Goal: Information Seeking & Learning: Learn about a topic

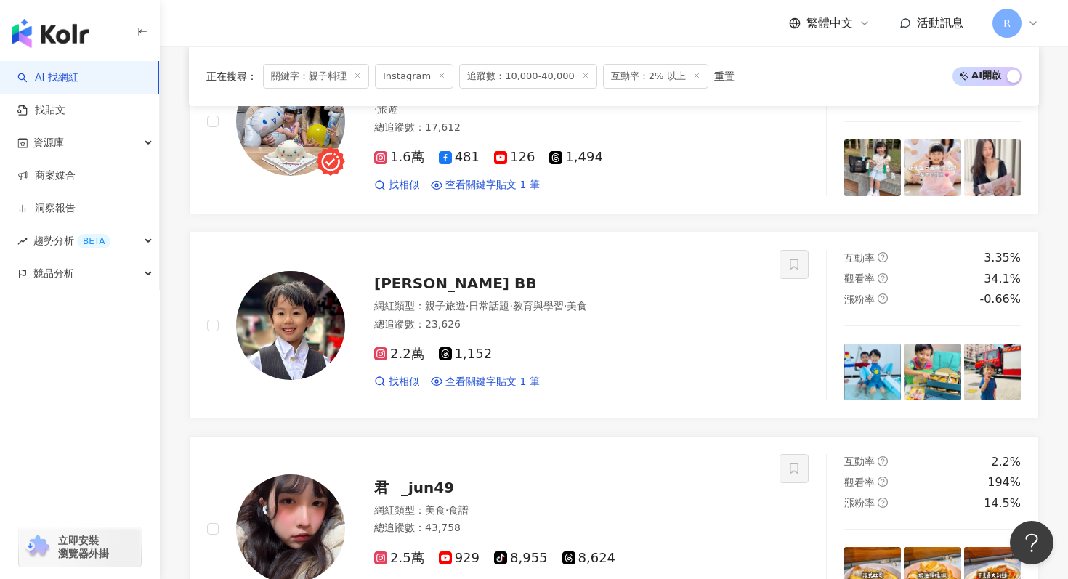
scroll to position [1364, 0]
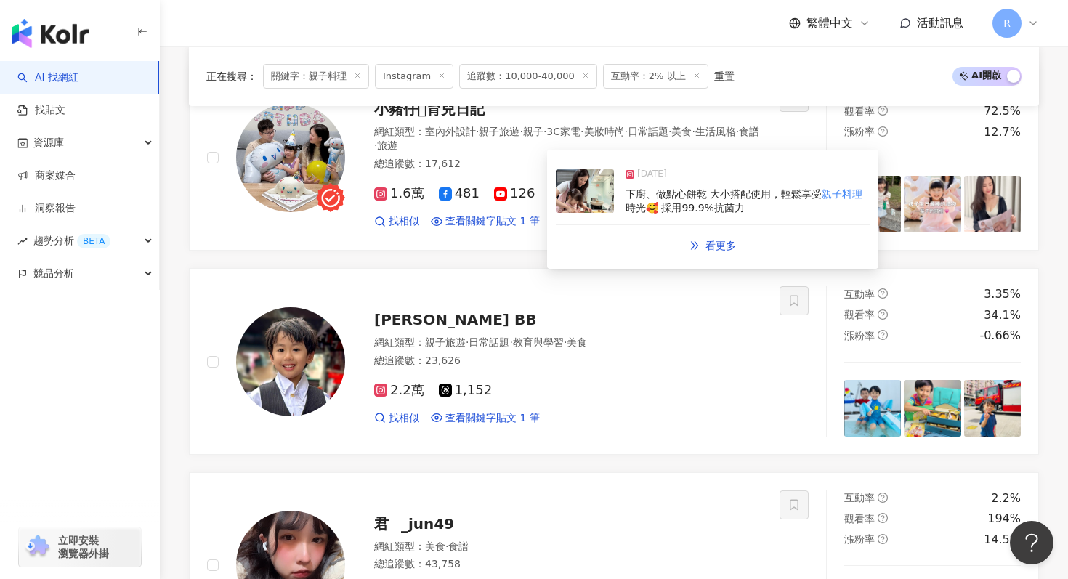
click at [633, 211] on span "時光🥰 採用99.9%抗菌力" at bounding box center [685, 208] width 119 height 12
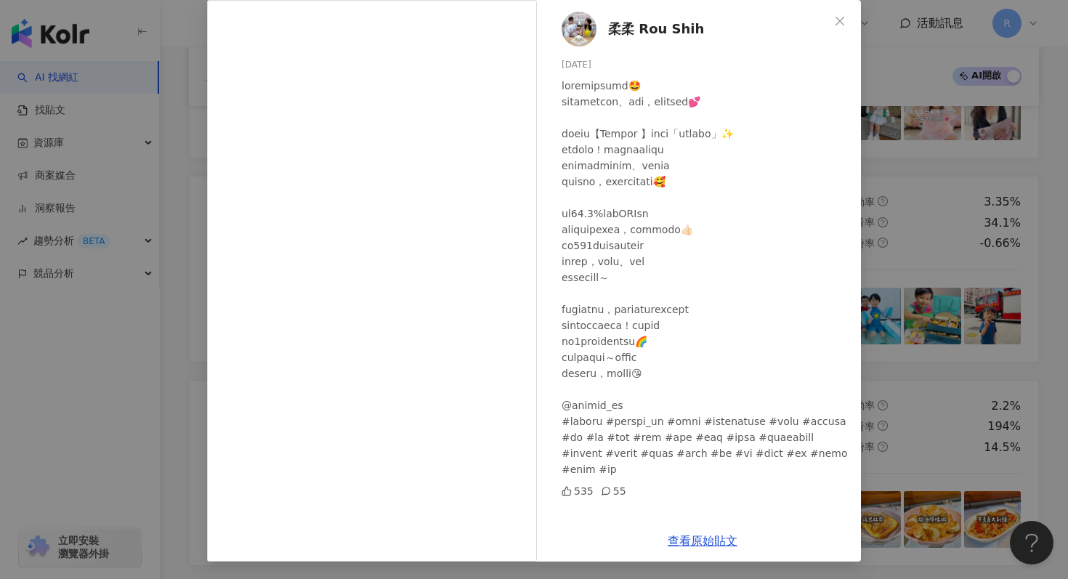
scroll to position [1489, 0]
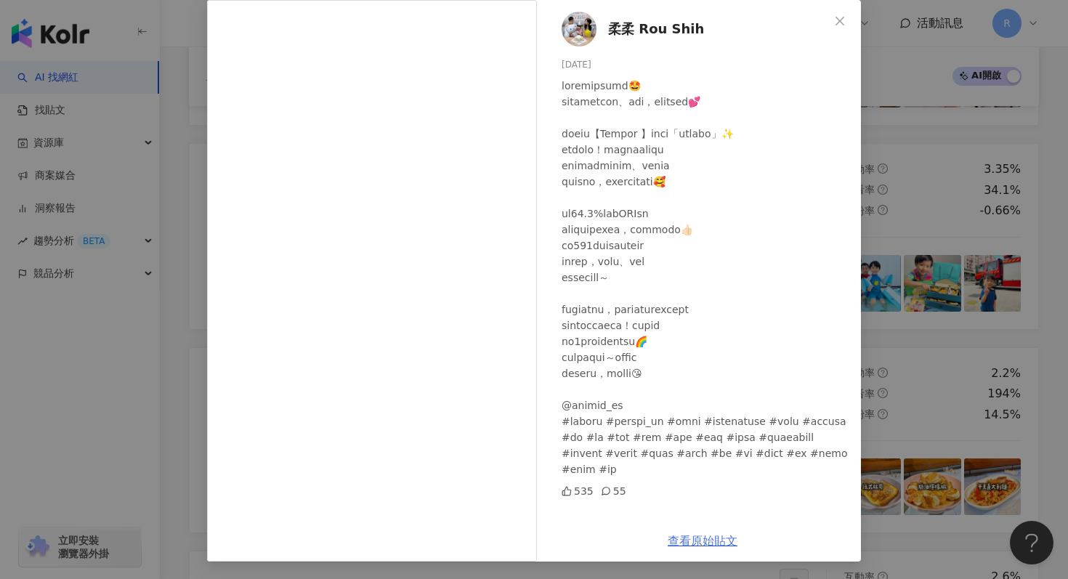
click at [688, 540] on link "查看原始貼文" at bounding box center [703, 541] width 70 height 14
click at [129, 214] on div "柔柔 Rou Shih 2025/5/14 535 55 查看原始貼文" at bounding box center [534, 289] width 1068 height 579
click at [180, 223] on div "柔柔 Rou Shih 2025/5/14 535 55 查看原始貼文" at bounding box center [534, 289] width 1068 height 579
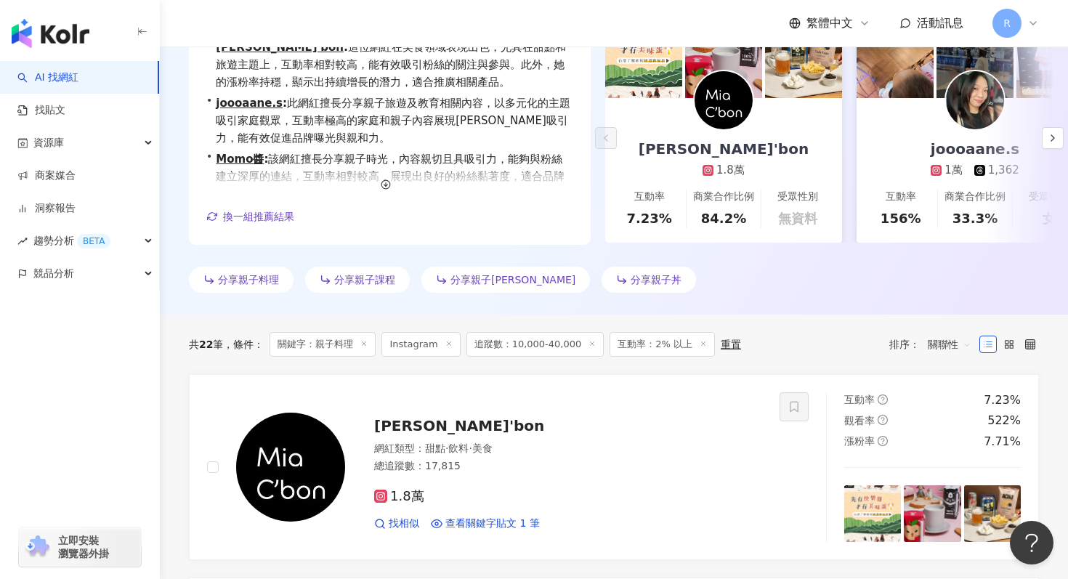
scroll to position [15, 0]
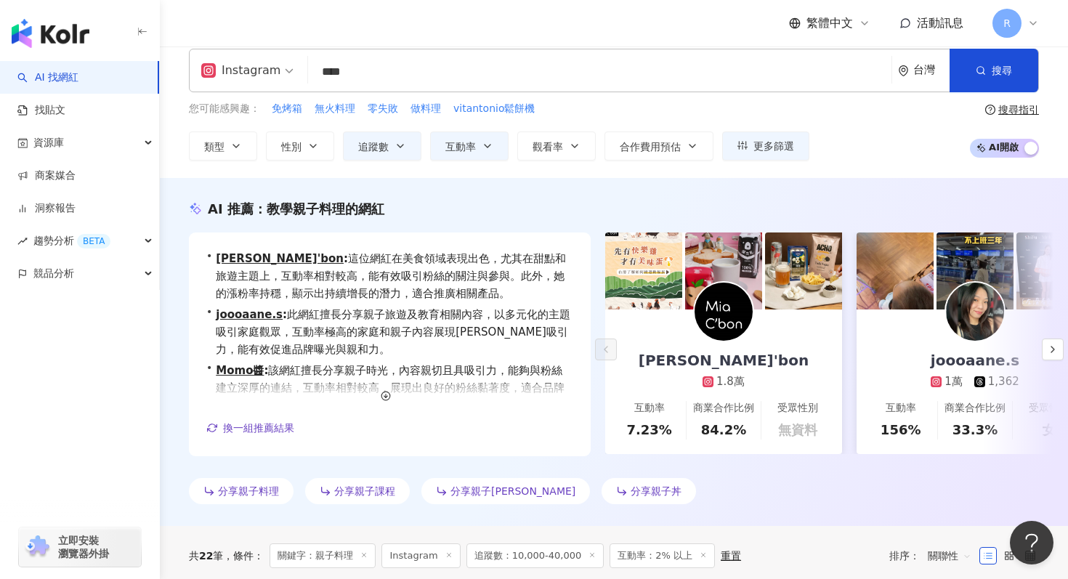
click at [406, 70] on input "****" at bounding box center [600, 72] width 572 height 28
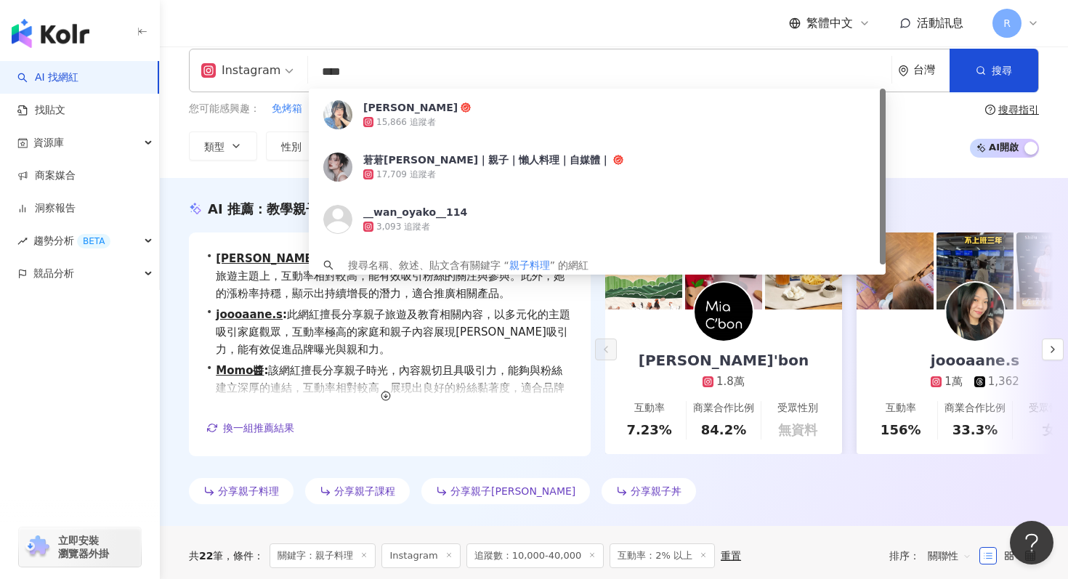
click at [406, 70] on input "****" at bounding box center [600, 72] width 572 height 28
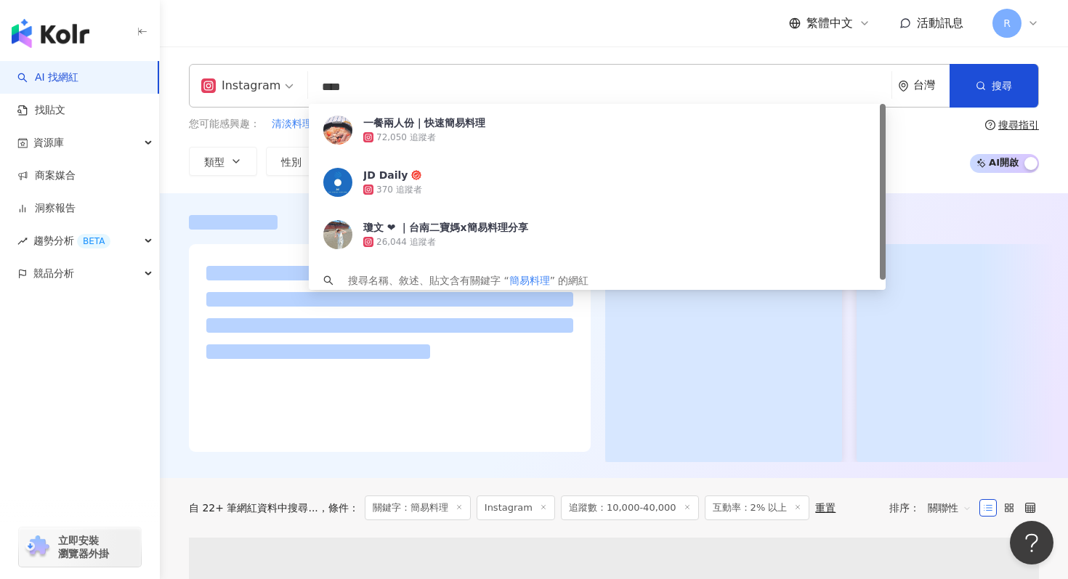
type input "****"
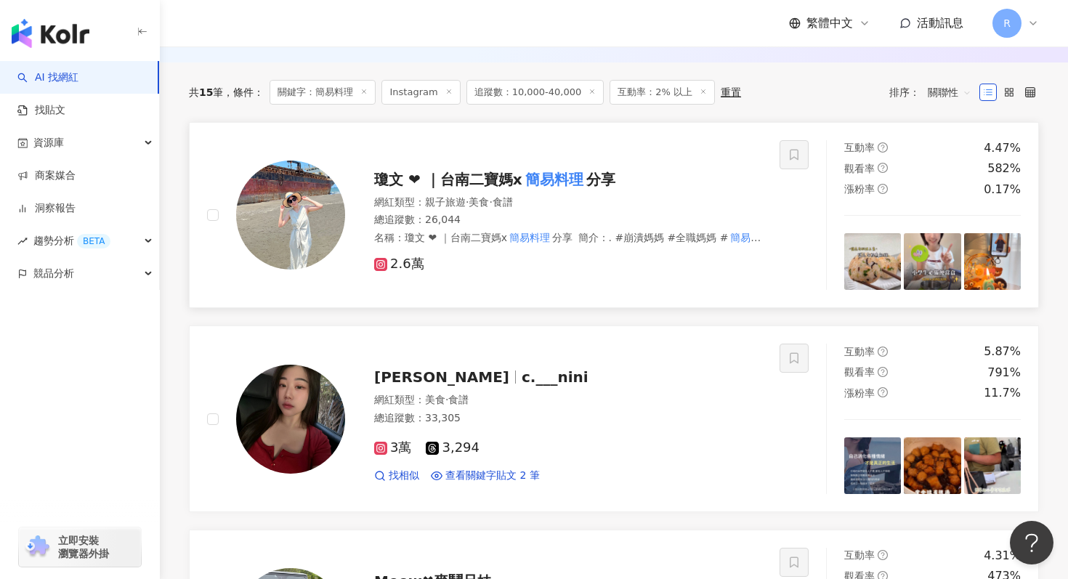
scroll to position [399, 0]
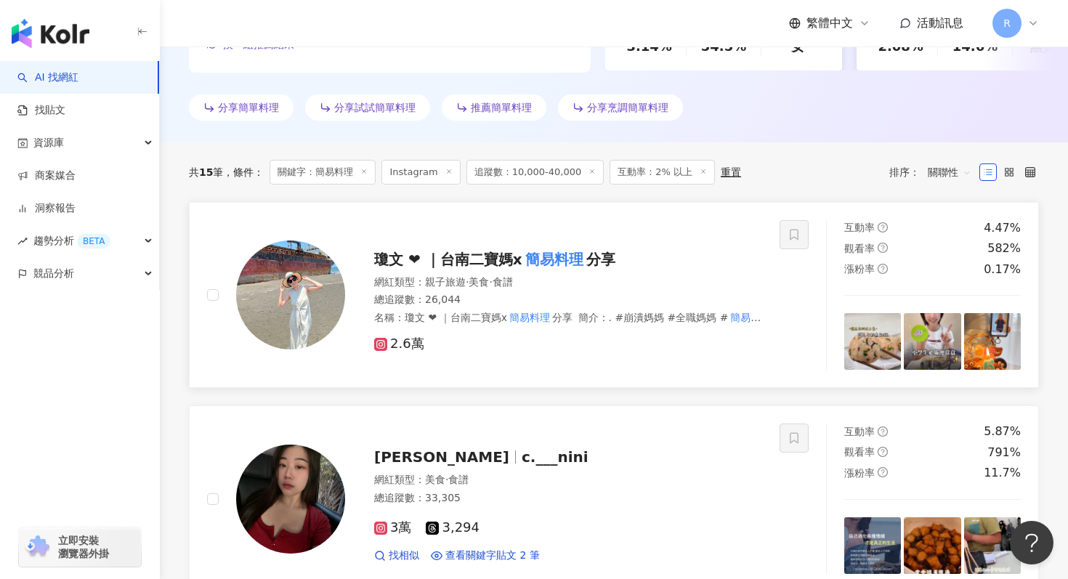
click at [428, 299] on div "總追蹤數 ： 26,044" at bounding box center [568, 300] width 388 height 15
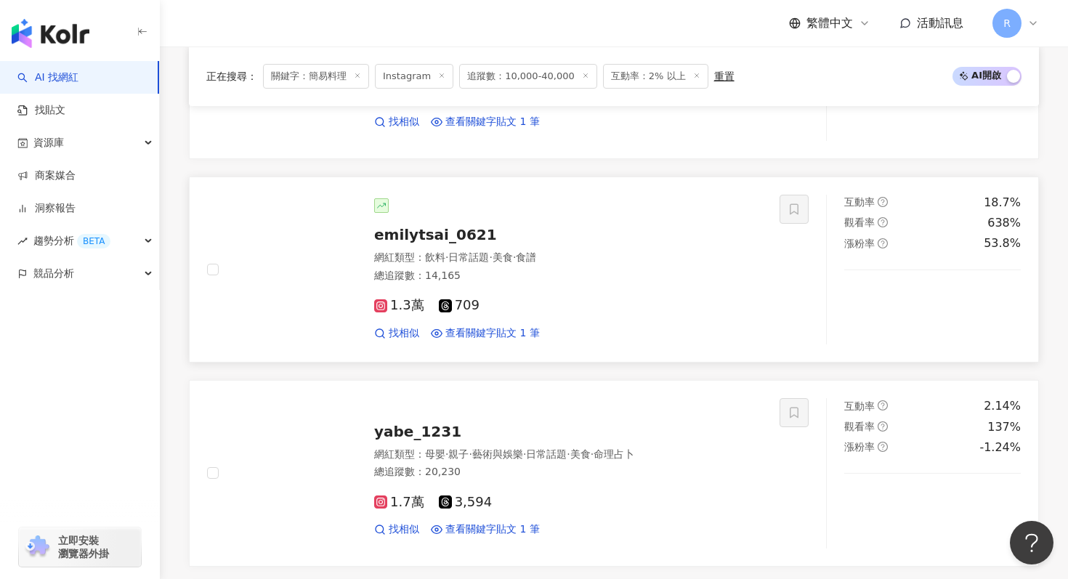
scroll to position [1866, 0]
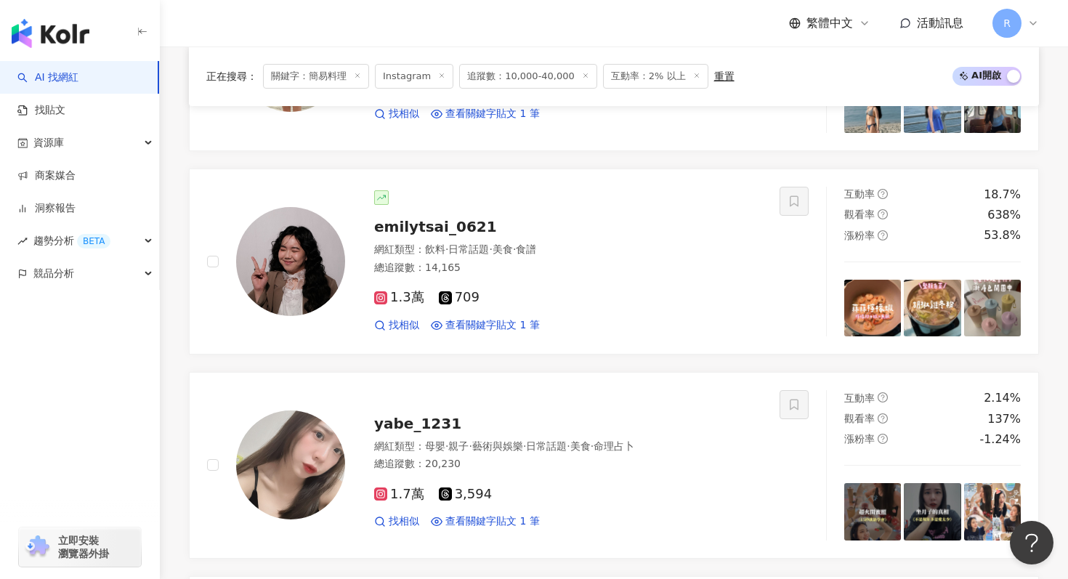
click at [360, 73] on icon at bounding box center [357, 75] width 7 height 7
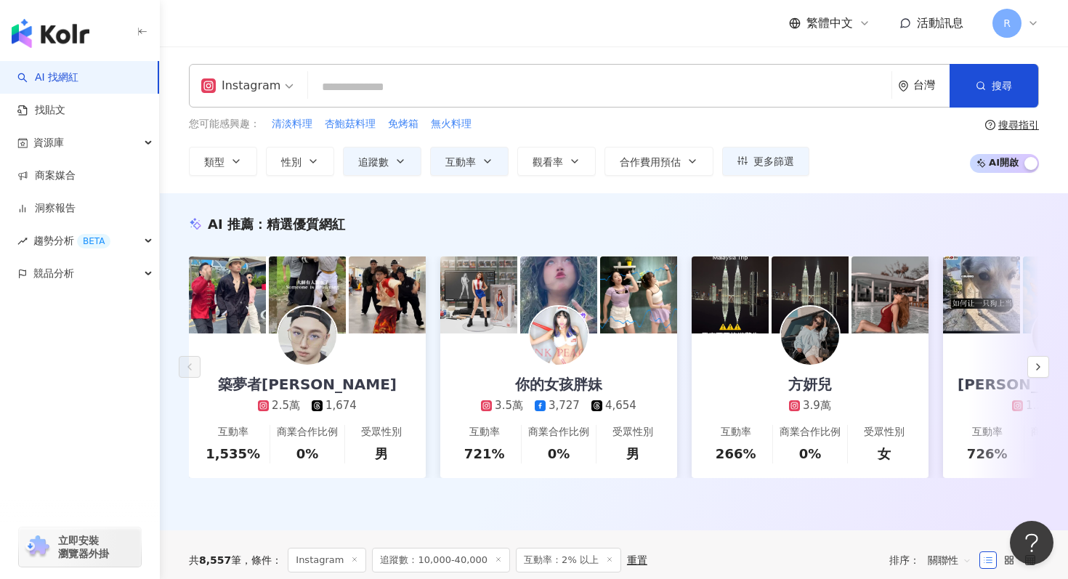
scroll to position [15, 0]
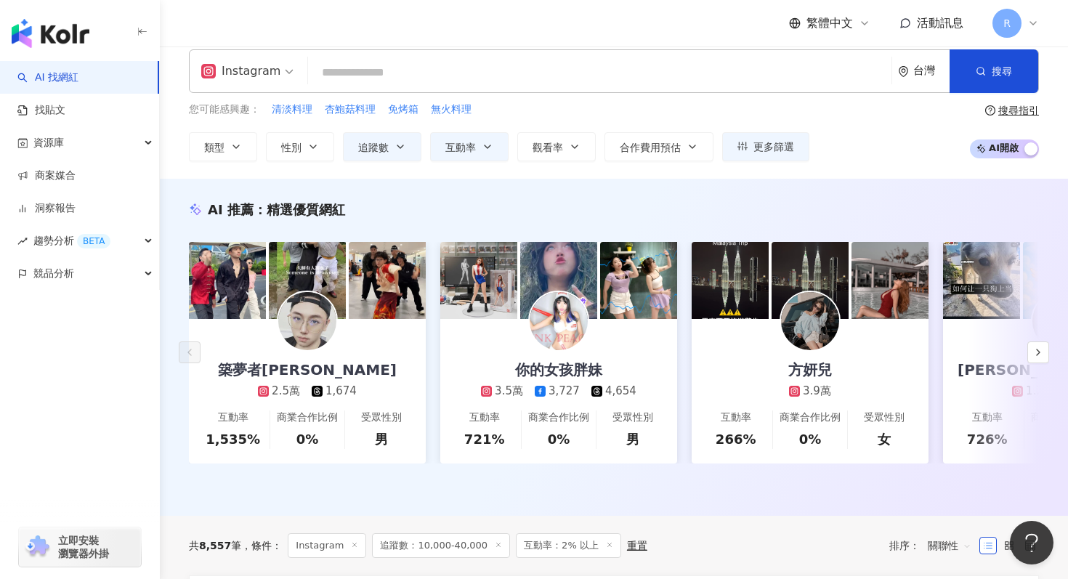
click at [400, 74] on input "search" at bounding box center [600, 73] width 572 height 28
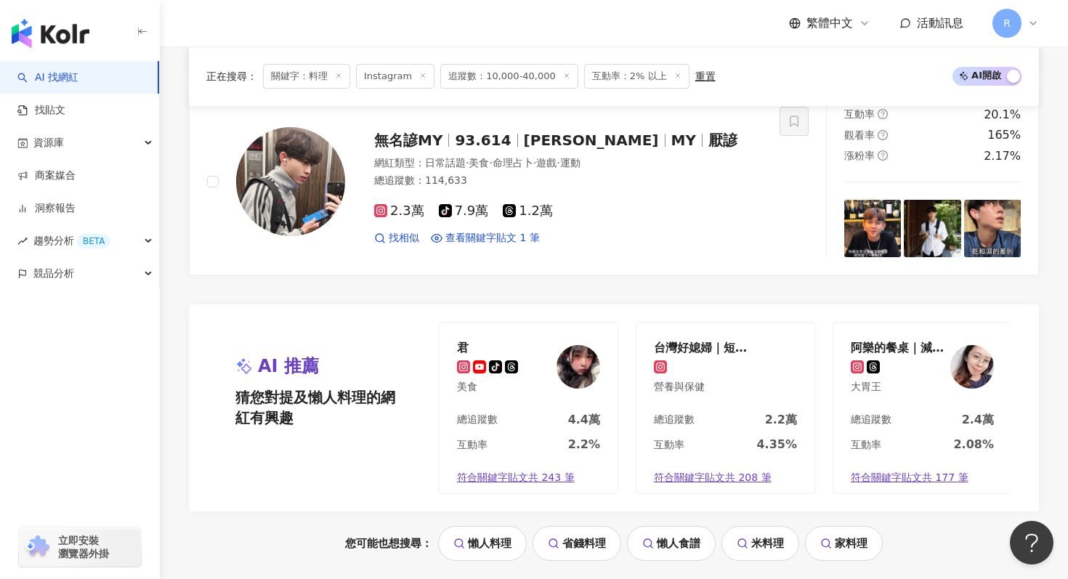
scroll to position [2836, 0]
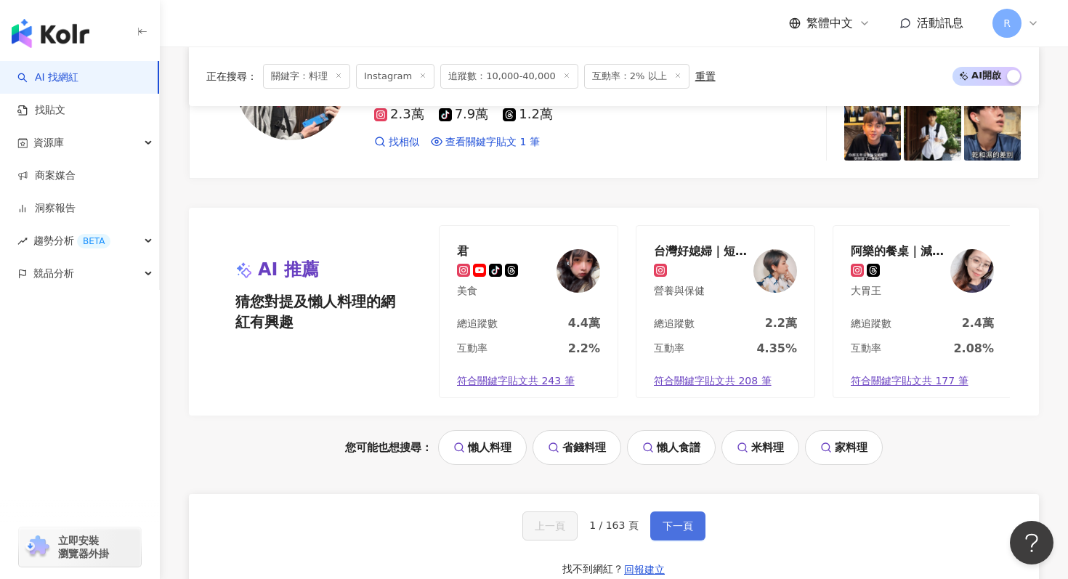
click at [683, 520] on span "下一頁" at bounding box center [678, 526] width 31 height 12
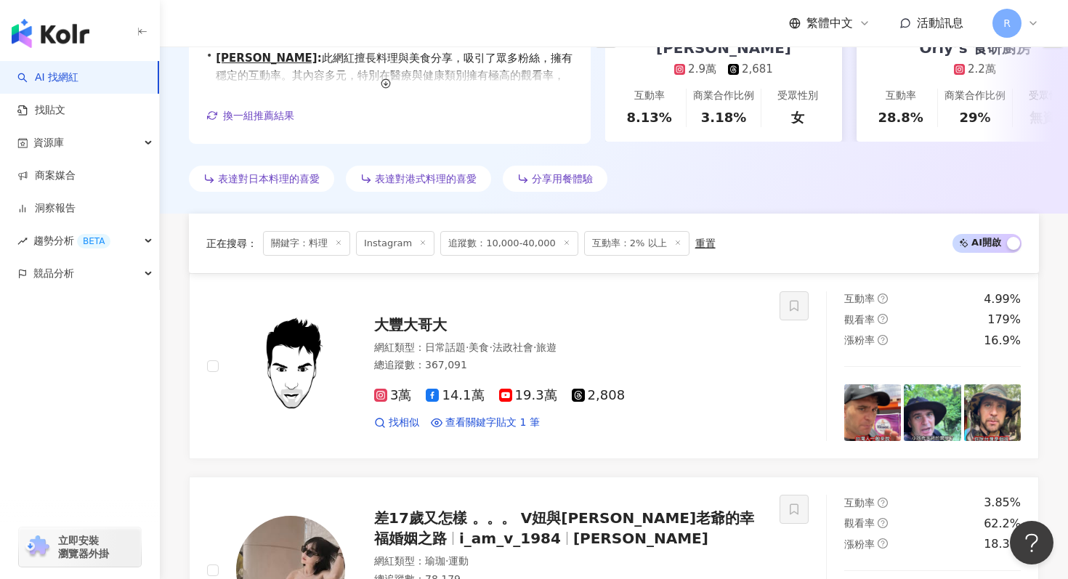
scroll to position [0, 0]
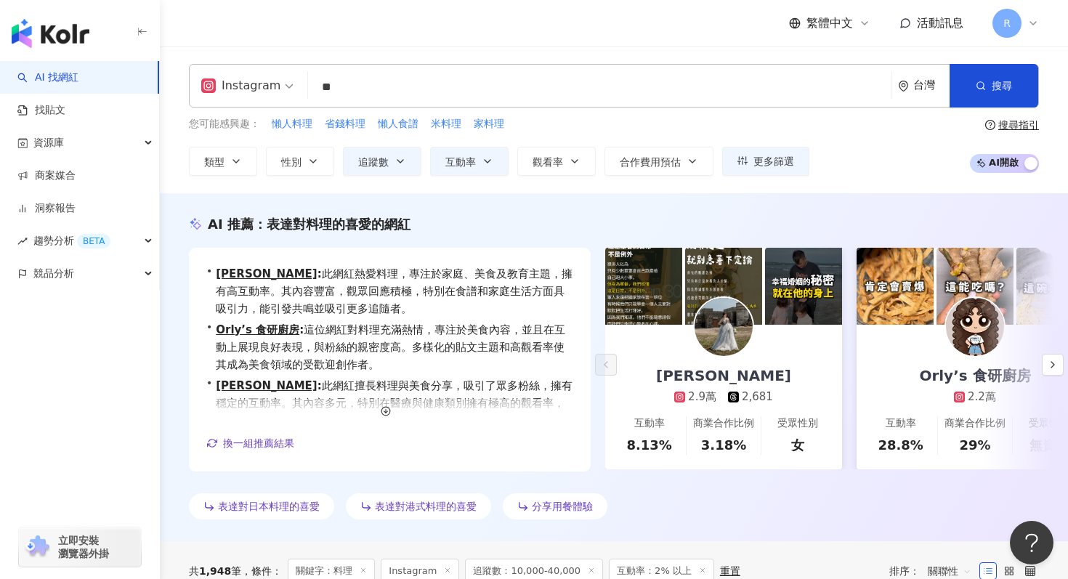
click at [539, 76] on input "**" at bounding box center [600, 87] width 572 height 28
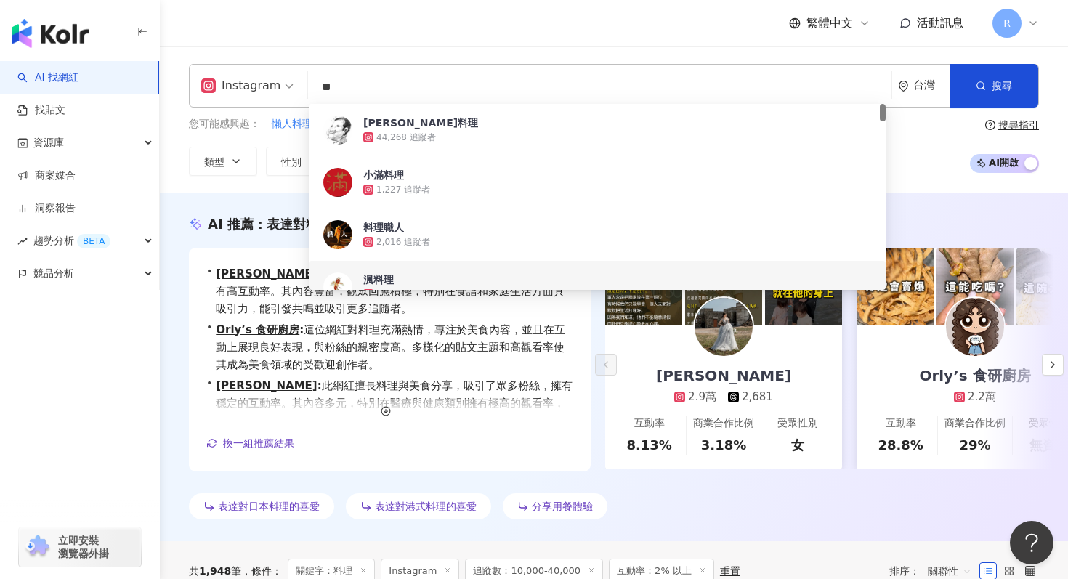
click at [539, 76] on input "**" at bounding box center [600, 87] width 572 height 28
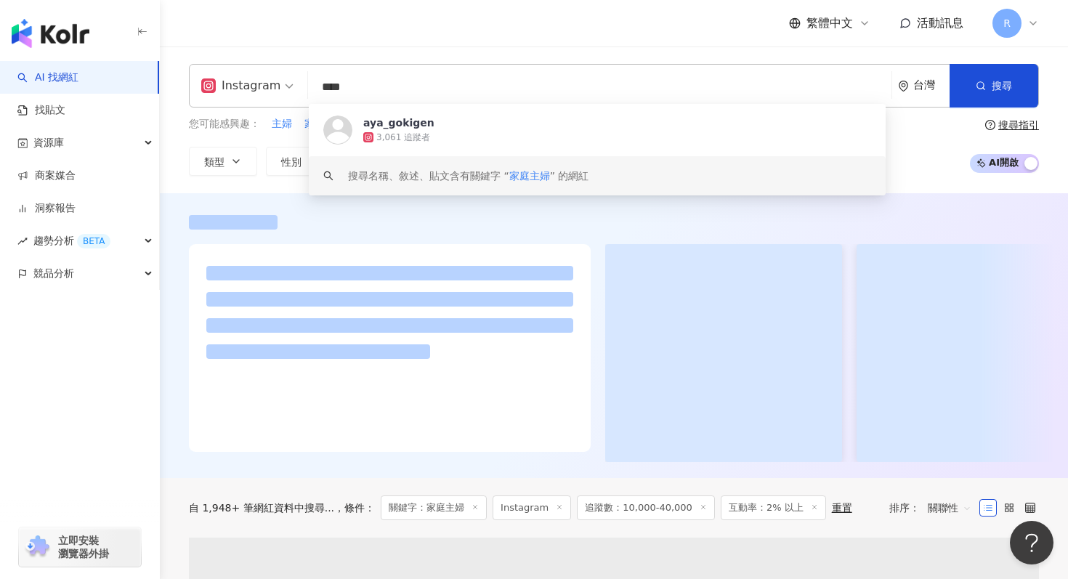
type input "****"
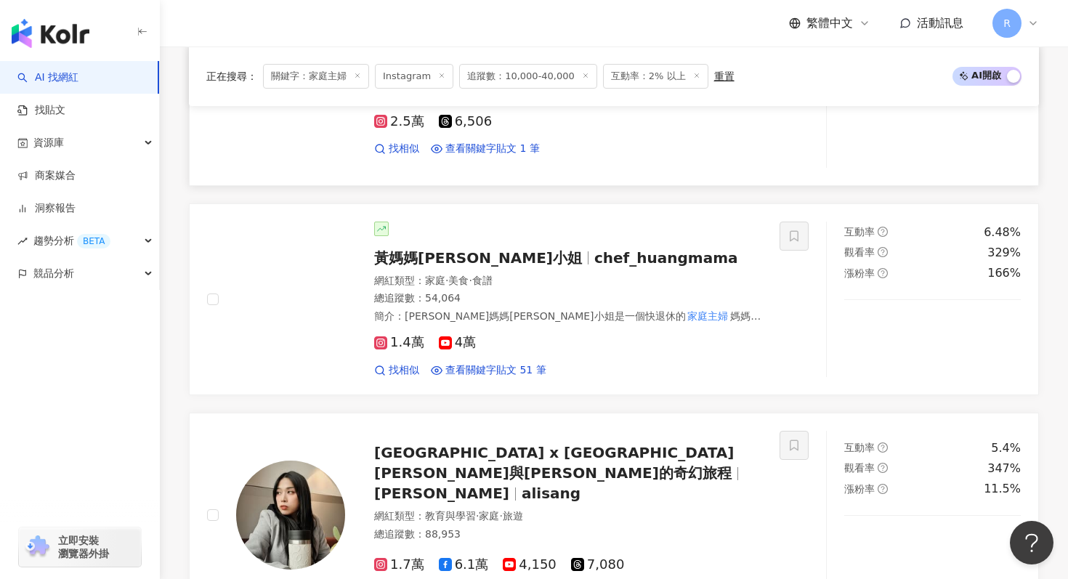
scroll to position [1016, 0]
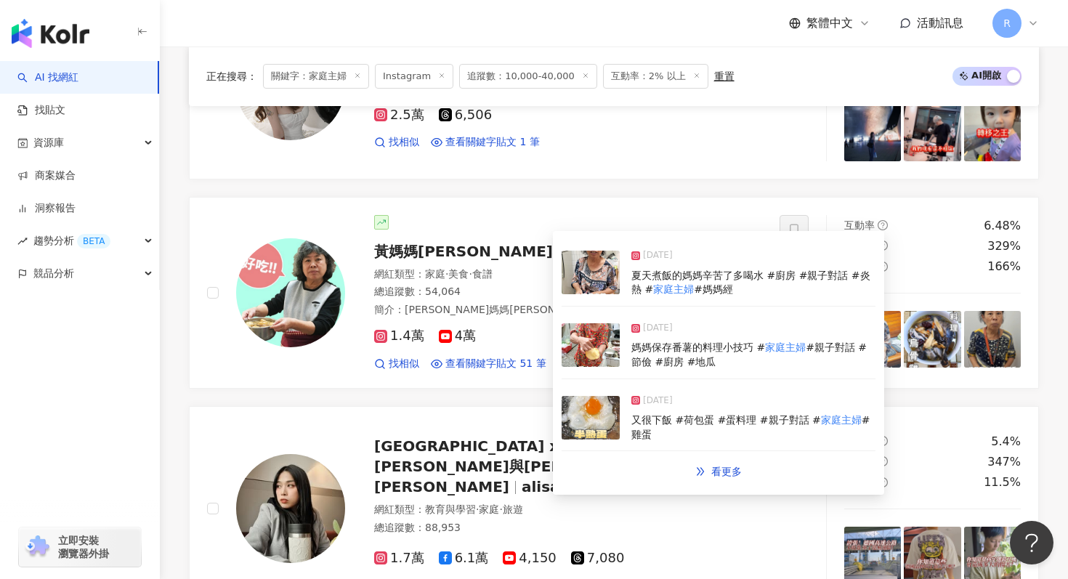
click at [624, 336] on div "2025/5/29 媽媽保存番薯的料理小技巧 # 家庭主婦 #親子對話 #節儉 #廚房 #地瓜" at bounding box center [719, 346] width 314 height 67
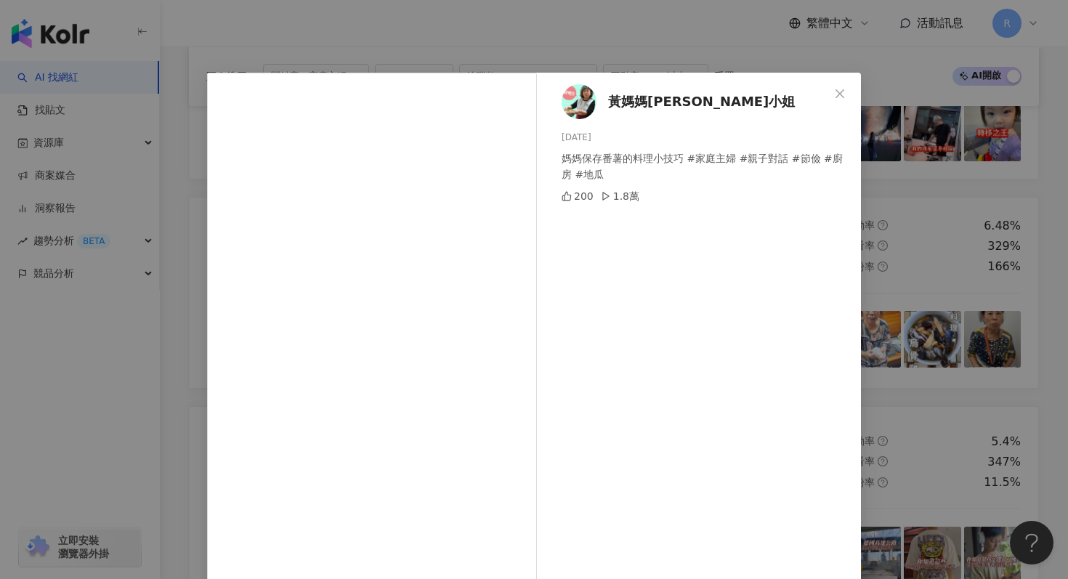
click at [373, 40] on div "黃媽媽陳小姐 2025/5/29 媽媽保存番薯的料理小技巧 #家庭主婦 #親子對話 #節儉 #廚房 #地瓜 200 1.8萬 查看原始貼文" at bounding box center [534, 289] width 1068 height 579
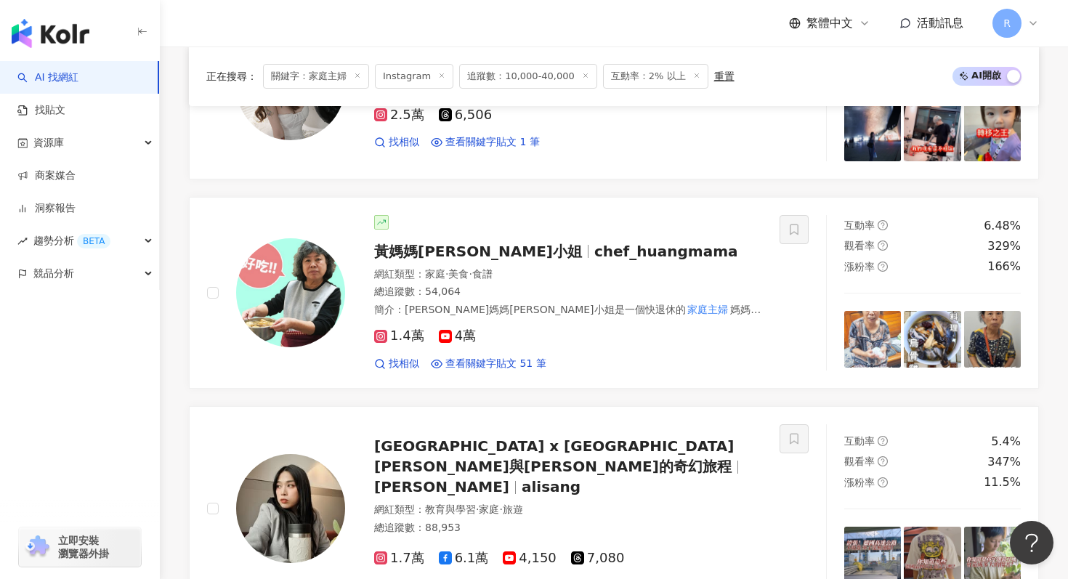
click at [359, 77] on icon at bounding box center [357, 75] width 7 height 7
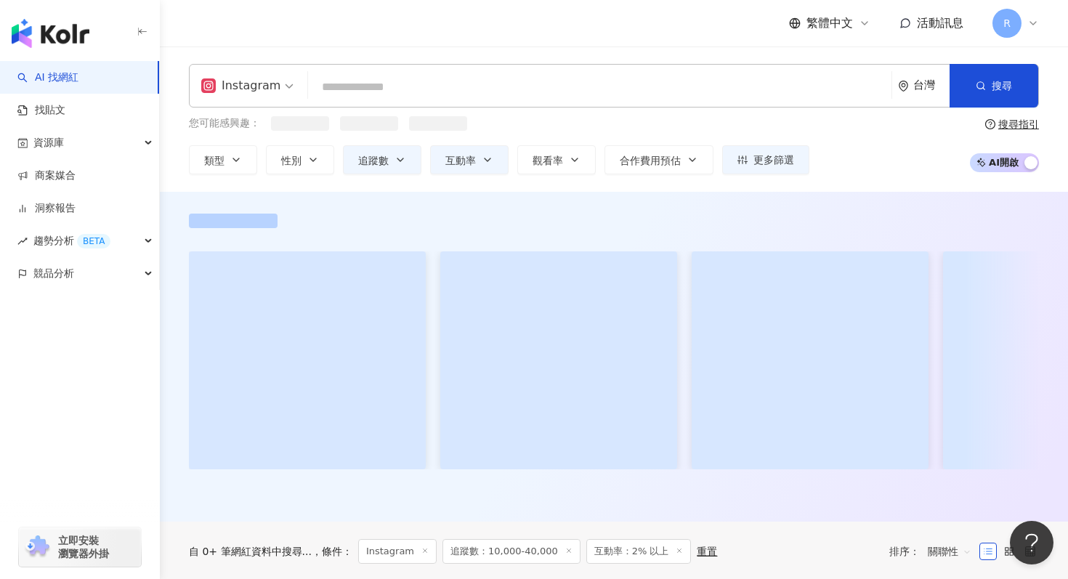
click at [385, 92] on input "search" at bounding box center [600, 87] width 572 height 28
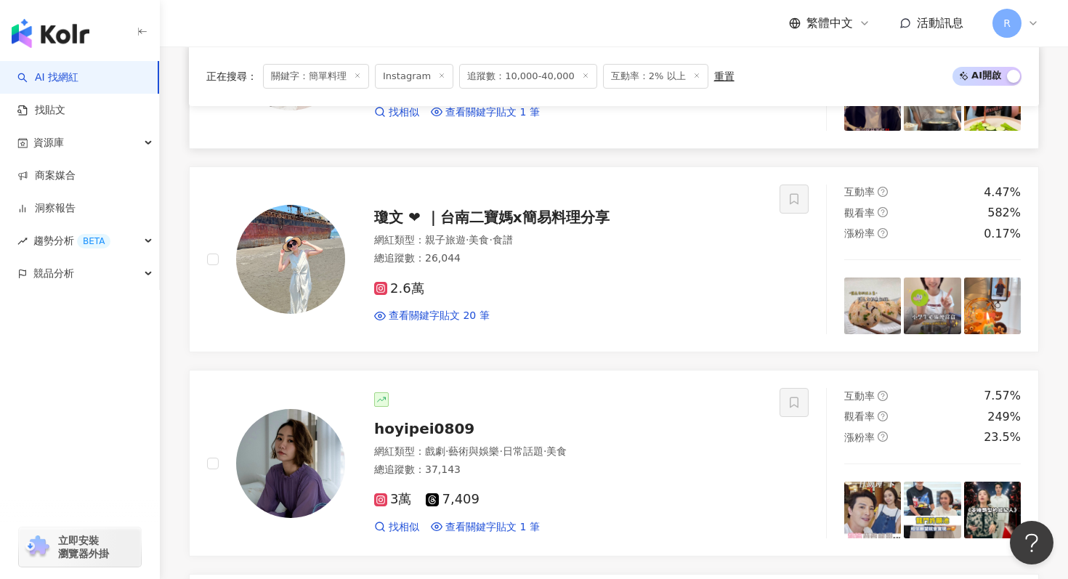
scroll to position [2273, 0]
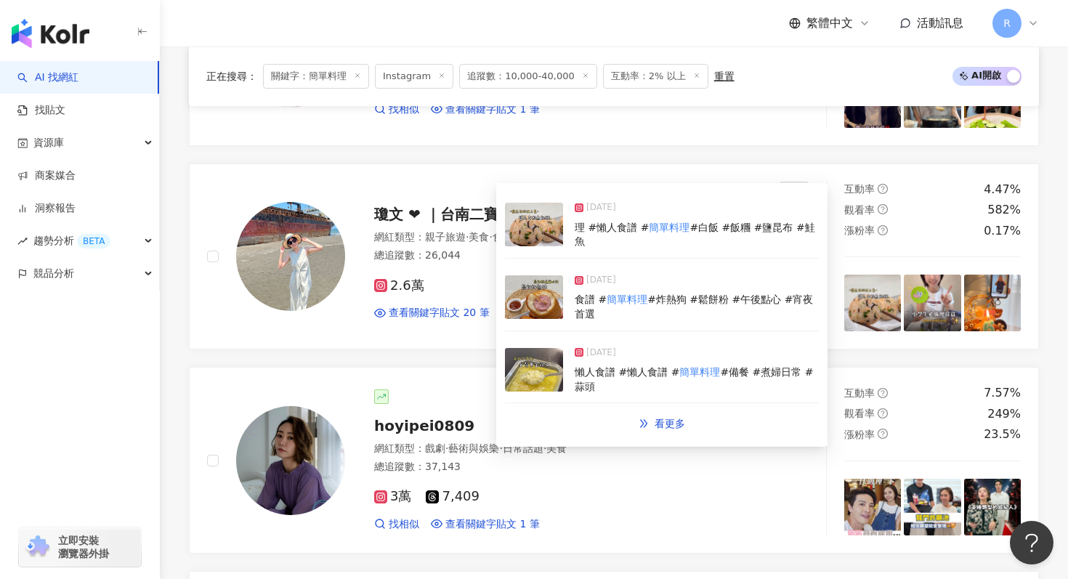
click at [555, 291] on img at bounding box center [534, 297] width 58 height 44
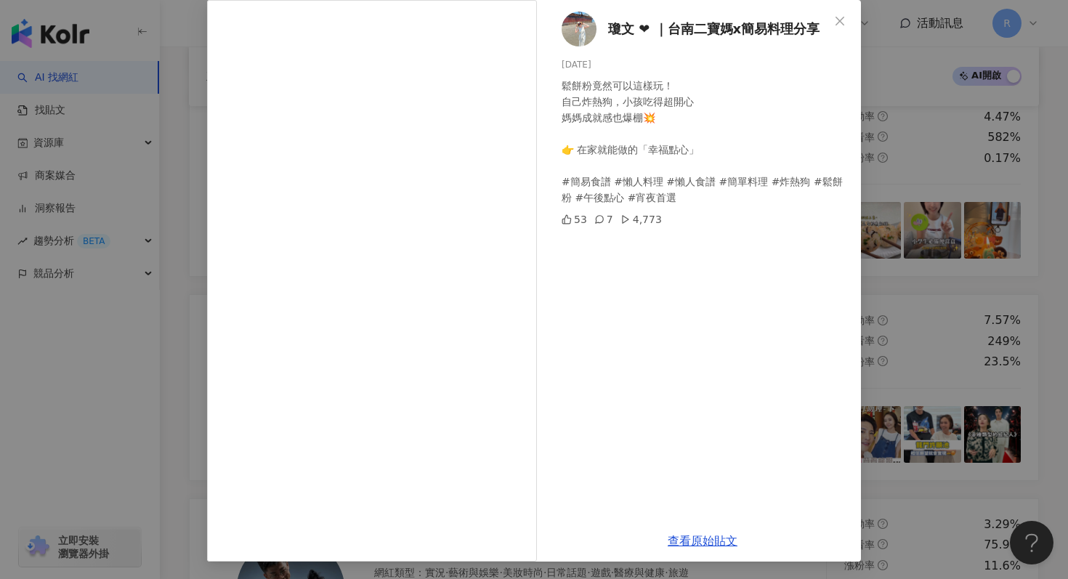
scroll to position [2438, 0]
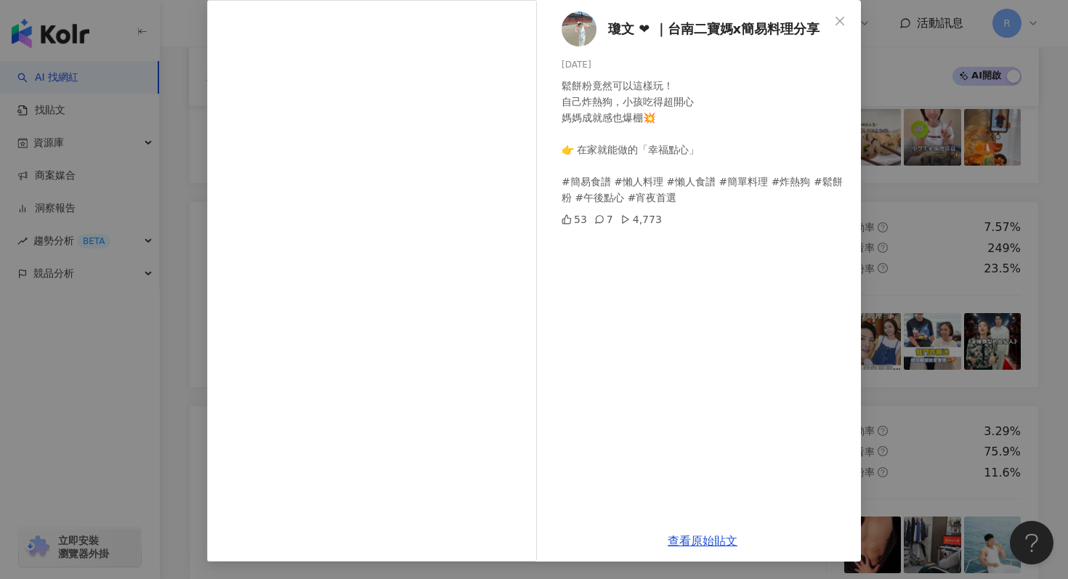
click at [919, 94] on div "瓊文 ❤︎ ｜台南二寶媽x簡易料理分享 2025/7/14 鬆餅粉竟然可以這樣玩！ 自己炸熱狗，小孩吃得超開心 媽媽成就感也爆棚💥 👉 在家就能做的「幸福點心…" at bounding box center [534, 289] width 1068 height 579
click at [907, 133] on div "瓊文 ❤︎ ｜台南二寶媽x簡易料理分享 2025/7/14 鬆餅粉竟然可以這樣玩！ 自己炸熱狗，小孩吃得超開心 媽媽成就感也爆棚💥 👉 在家就能做的「幸福點心…" at bounding box center [534, 289] width 1068 height 579
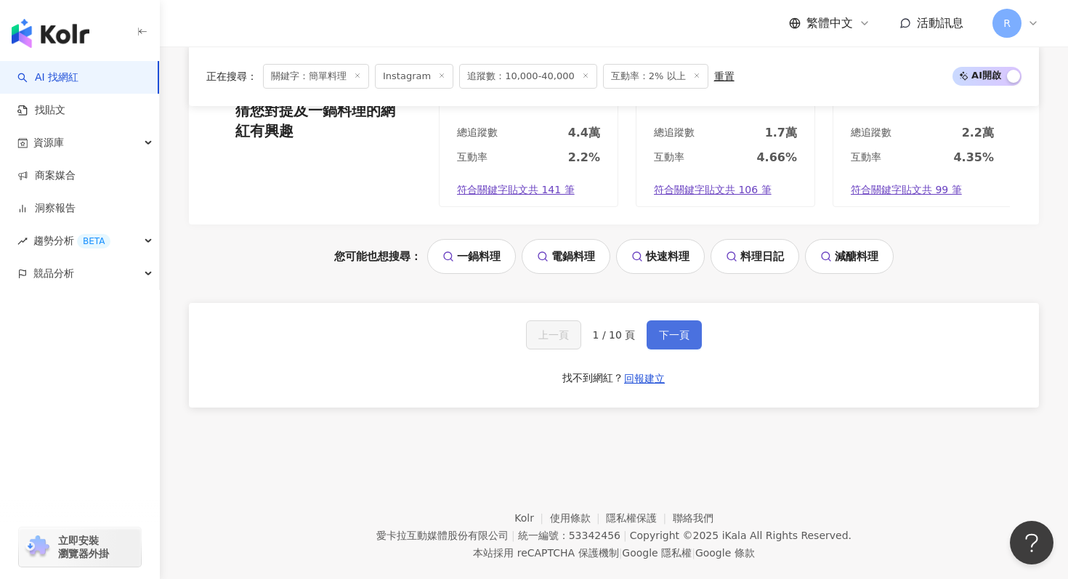
click at [666, 329] on span "下一頁" at bounding box center [674, 335] width 31 height 12
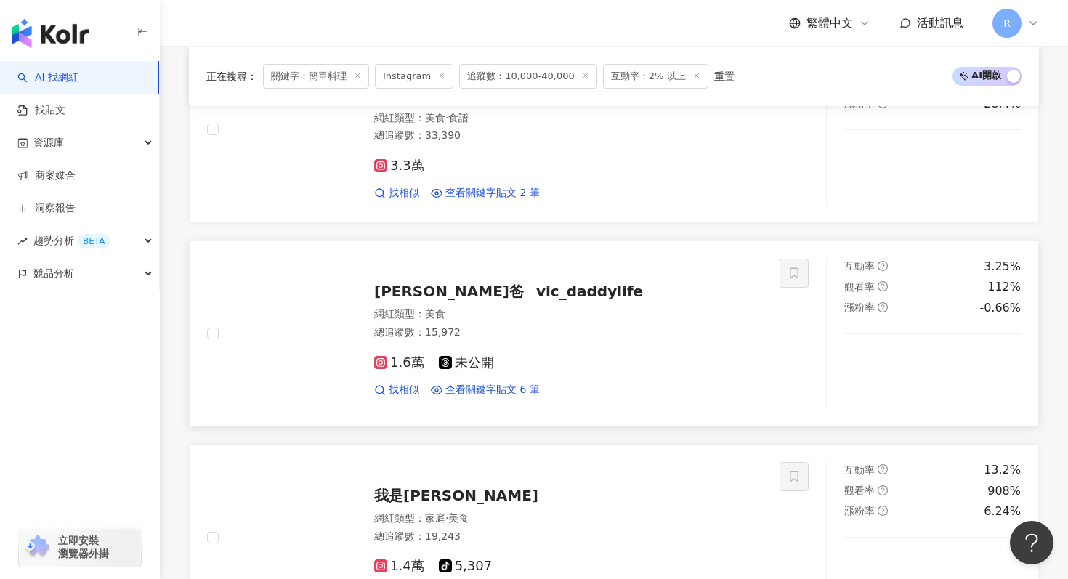
scroll to position [1782, 0]
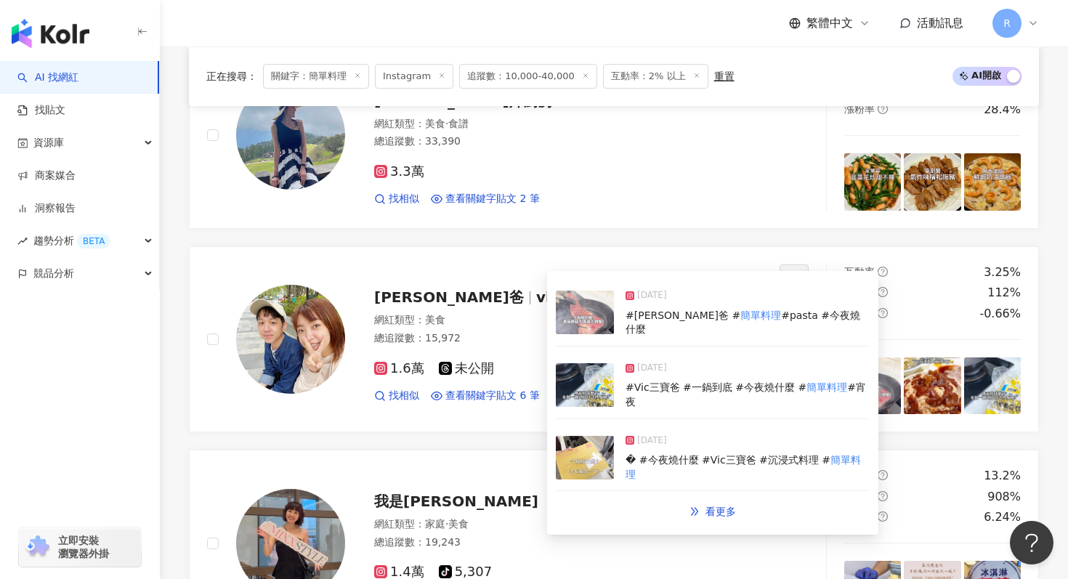
click at [593, 376] on img at bounding box center [585, 385] width 58 height 44
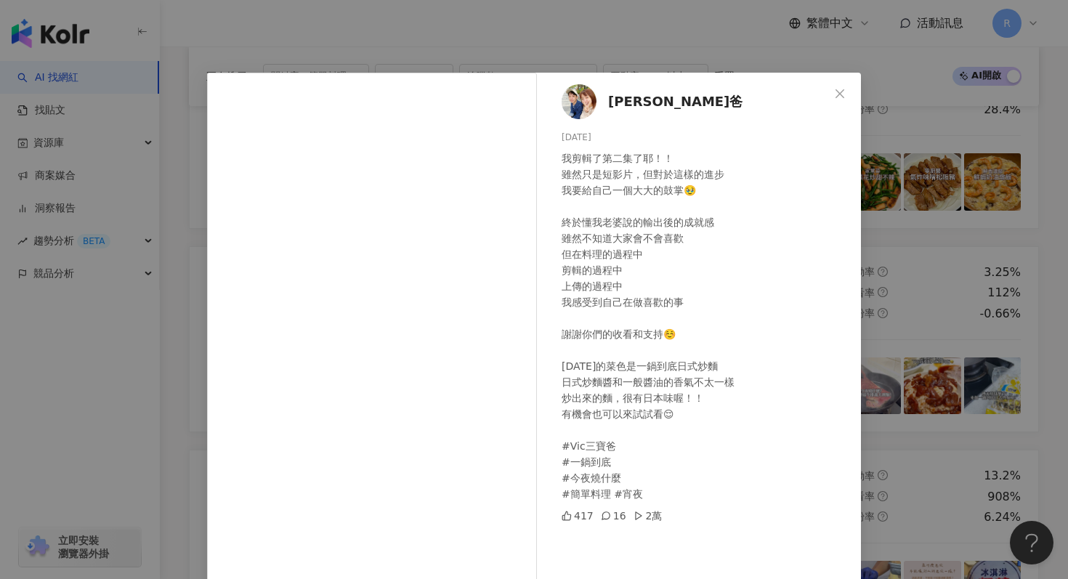
scroll to position [73, 0]
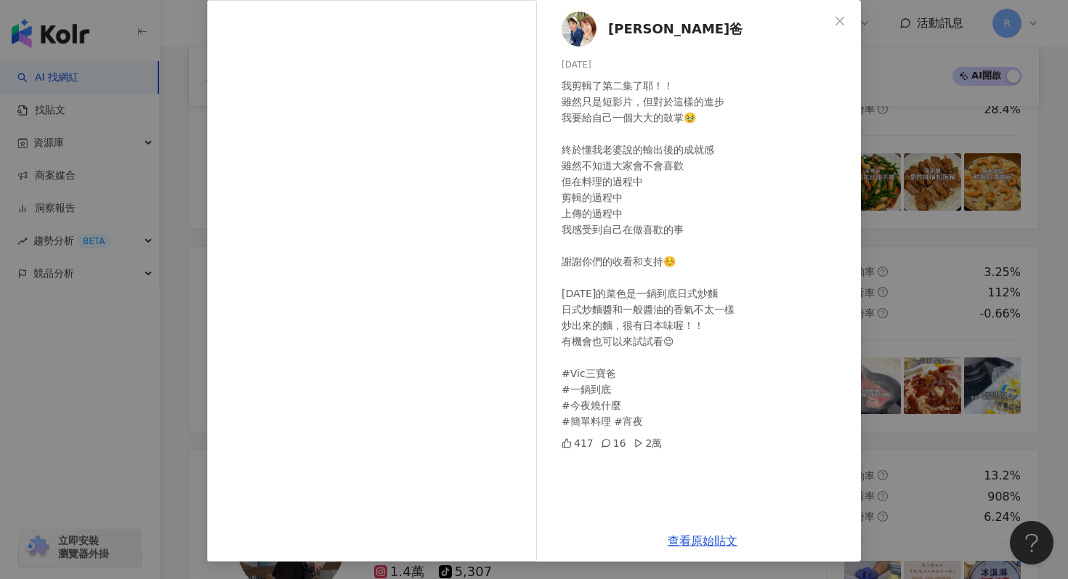
click at [173, 214] on div "Vic三寶爸 2025/8/10 我剪輯了第二集了耶！！ 雖然只是短影片，但對於這樣的進步 我要給自己一個大大的鼓掌🥹 終於懂我老婆說的輸出後的成就感 雖然不…" at bounding box center [534, 289] width 1068 height 579
click at [182, 226] on div "Vic三寶爸 2025/8/10 我剪輯了第二集了耶！！ 雖然只是短影片，但對於這樣的進步 我要給自己一個大大的鼓掌🥹 終於懂我老婆說的輸出後的成就感 雖然不…" at bounding box center [534, 289] width 1068 height 579
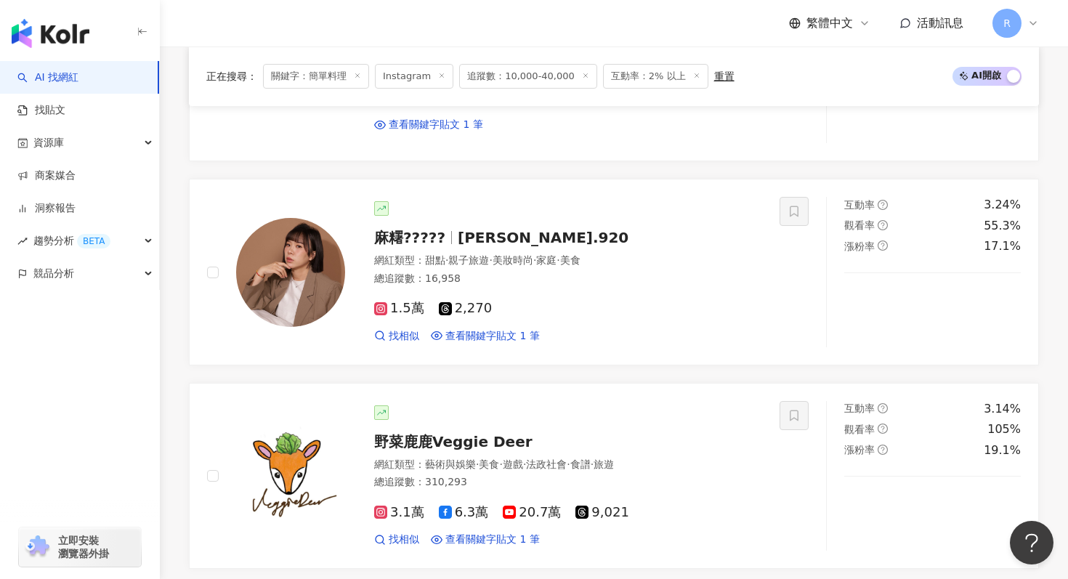
scroll to position [3068, 0]
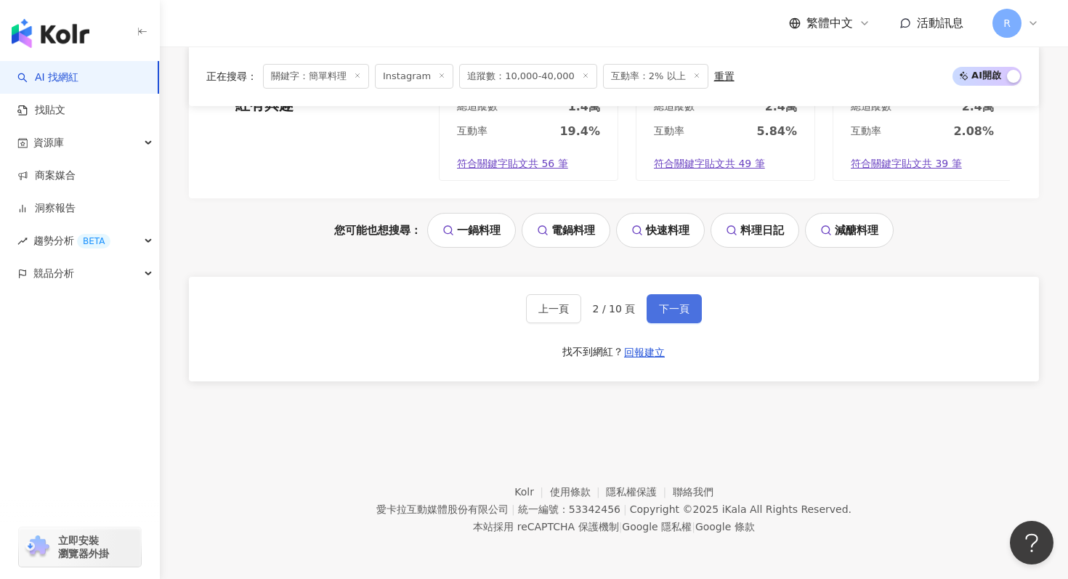
click at [658, 307] on button "下一頁" at bounding box center [674, 308] width 55 height 29
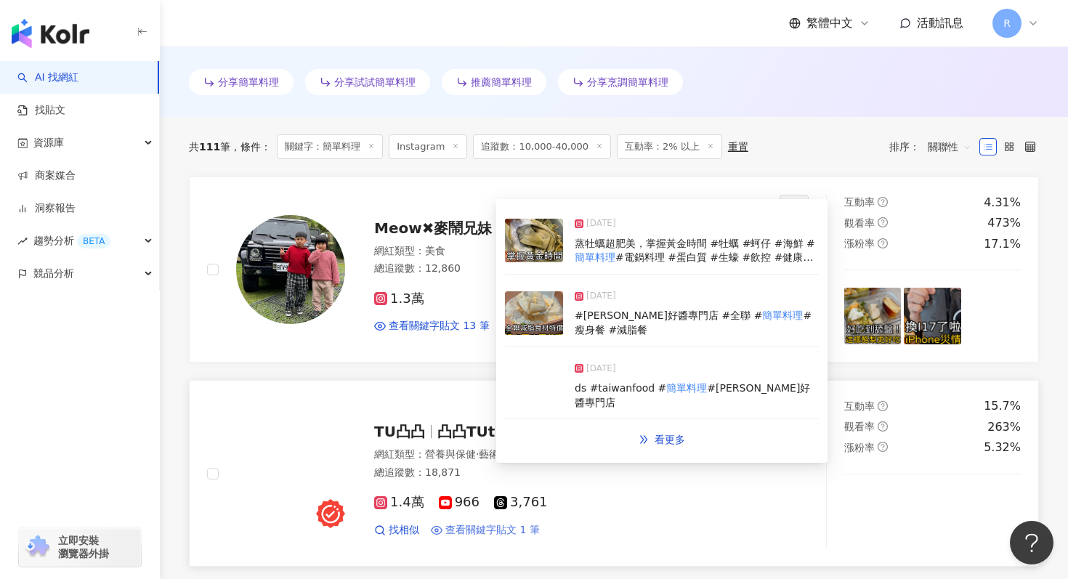
scroll to position [418, 0]
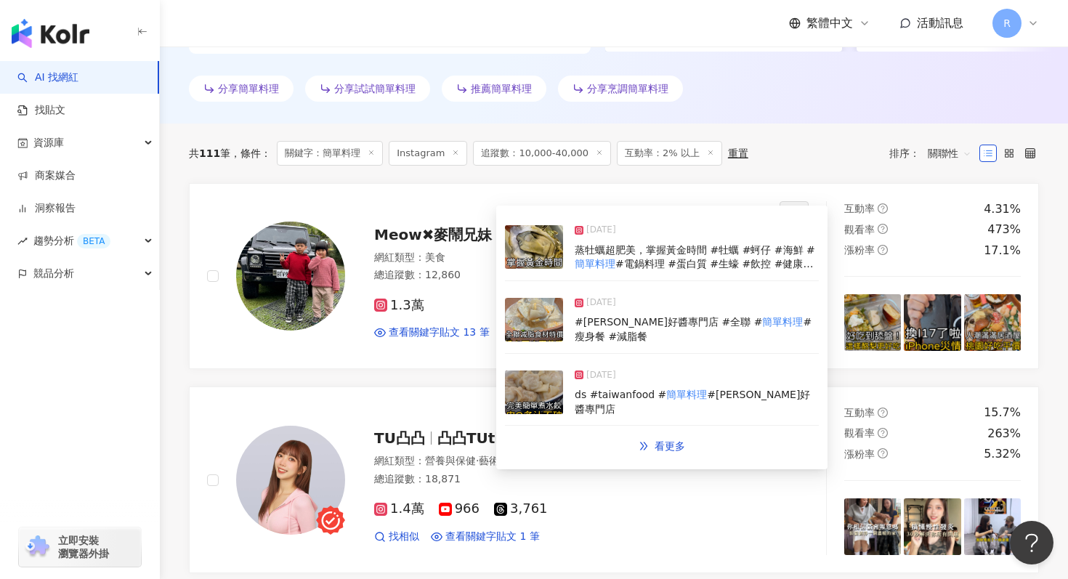
click at [560, 310] on img at bounding box center [534, 320] width 58 height 44
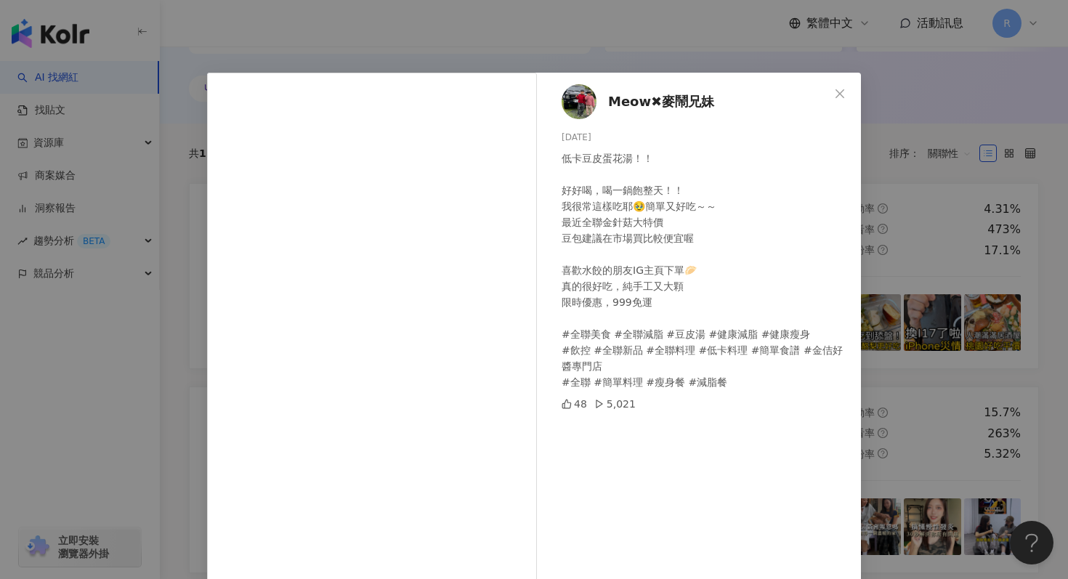
scroll to position [73, 0]
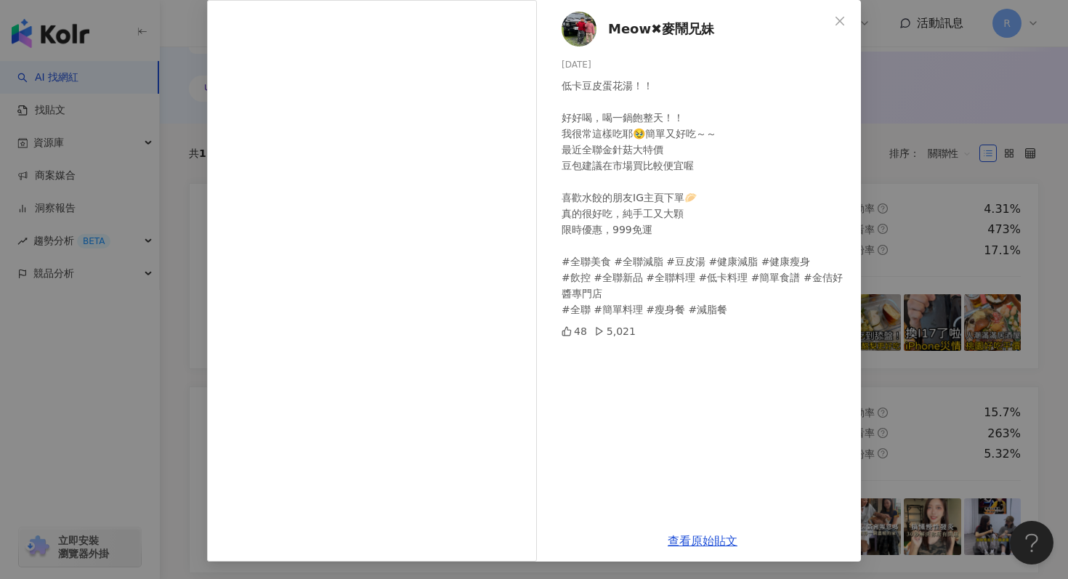
click at [930, 321] on div "Meow✖麥鬧兄妹 2025/6/2 低卡豆皮蛋花湯！！ 好好喝，喝一鍋飽整天！！ 我很常這樣吃耶🥹簡單又好吃～～ 最近全聯金針菇大特價 豆包建議在市場買比較…" at bounding box center [534, 289] width 1068 height 579
click at [925, 270] on div "Meow✖麥鬧兄妹 2025/6/2 低卡豆皮蛋花湯！！ 好好喝，喝一鍋飽整天！！ 我很常這樣吃耶🥹簡單又好吃～～ 最近全聯金針菇大特價 豆包建議在市場買比較…" at bounding box center [534, 289] width 1068 height 579
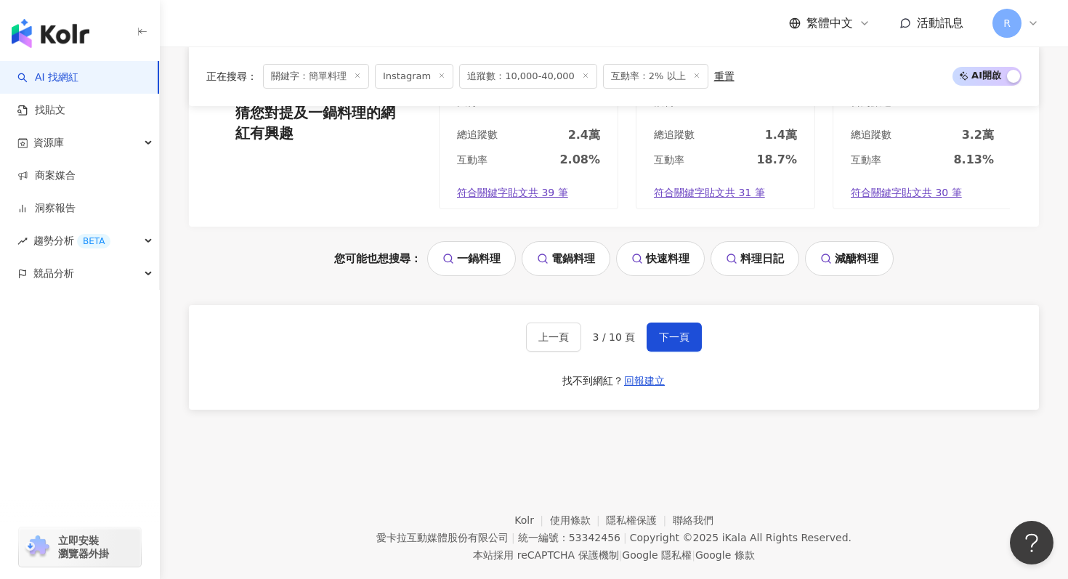
scroll to position [3073, 0]
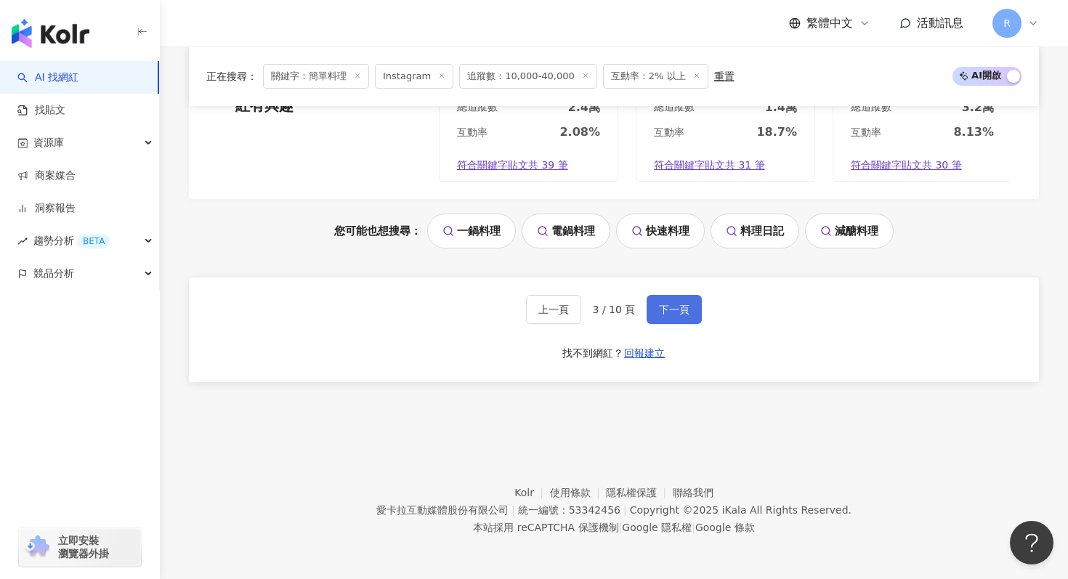
click at [666, 306] on span "下一頁" at bounding box center [674, 310] width 31 height 12
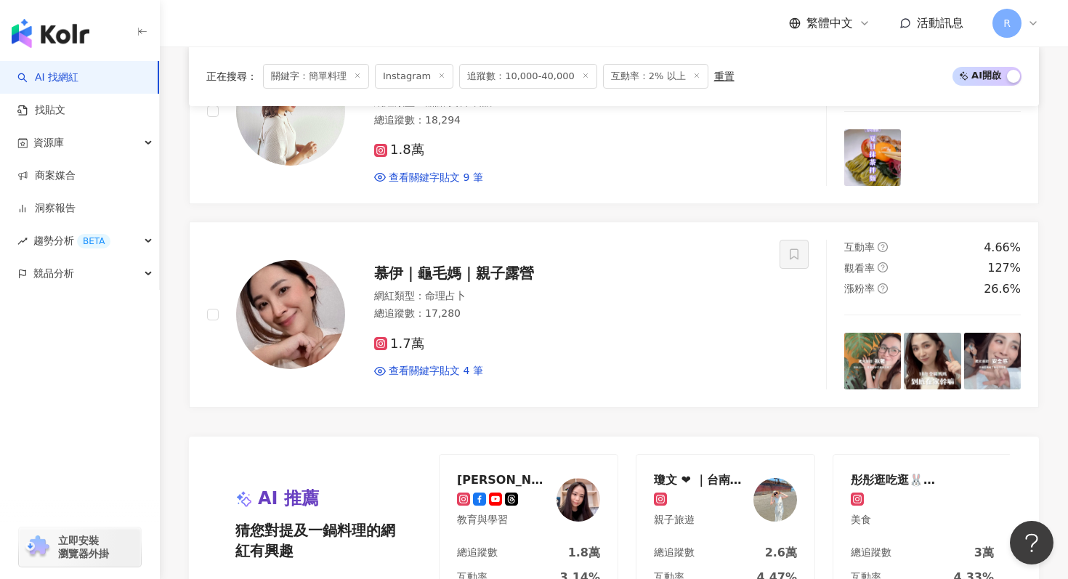
scroll to position [2624, 0]
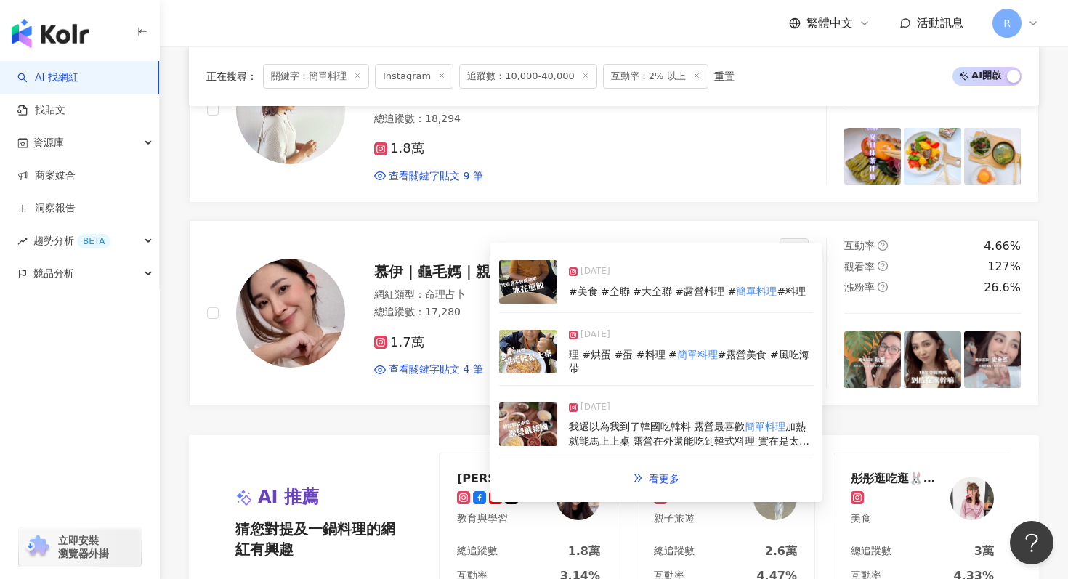
click at [543, 361] on img at bounding box center [528, 352] width 58 height 44
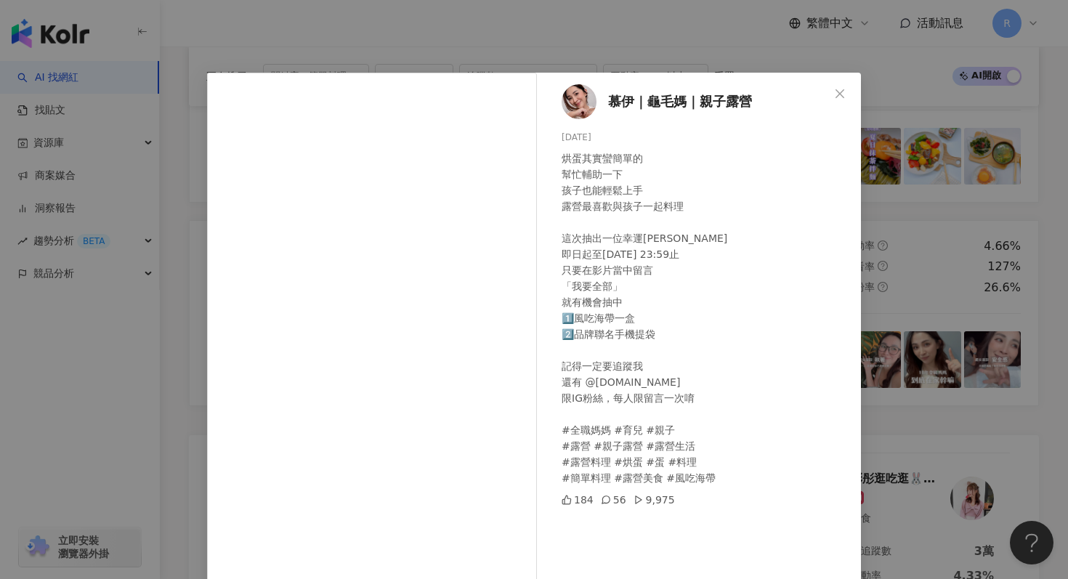
scroll to position [73, 0]
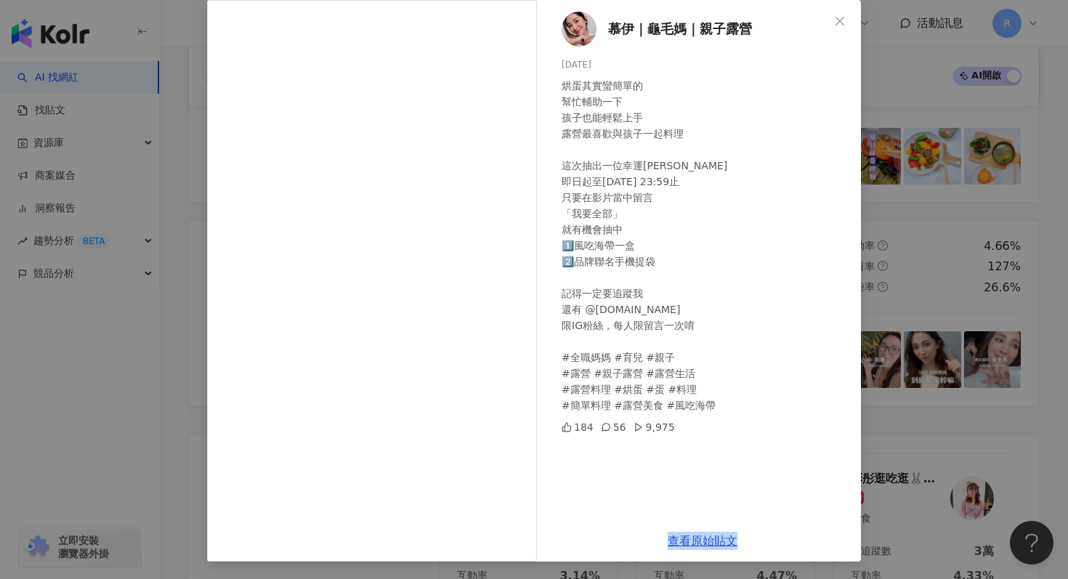
click at [164, 199] on div "慕伊｜龜毛媽｜親子露營 2025/7/5 烘蛋其實蠻簡單的 幫忙輔助一下 孩子也能輕鬆上手 露營最喜歡與孩子一起料理 這次抽出一位幸運慕寶 即日起至7/11 …" at bounding box center [534, 289] width 1068 height 579
click at [183, 201] on div "慕伊｜龜毛媽｜親子露營 2025/7/5 烘蛋其實蠻簡單的 幫忙輔助一下 孩子也能輕鬆上手 露營最喜歡與孩子一起料理 這次抽出一位幸運慕寶 即日起至7/11 …" at bounding box center [534, 289] width 1068 height 579
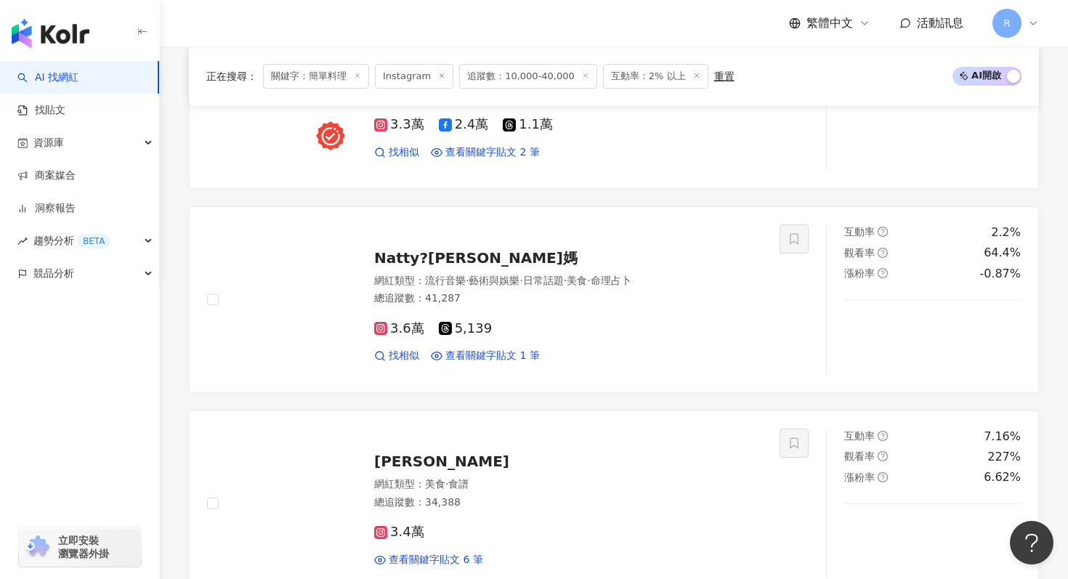
scroll to position [801, 0]
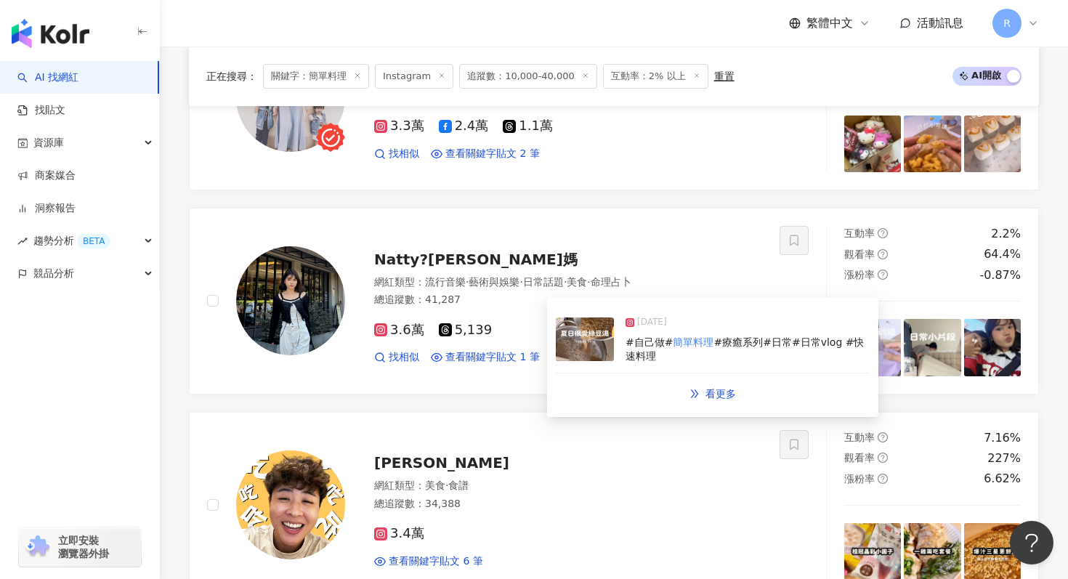
click at [604, 355] on img at bounding box center [585, 340] width 58 height 44
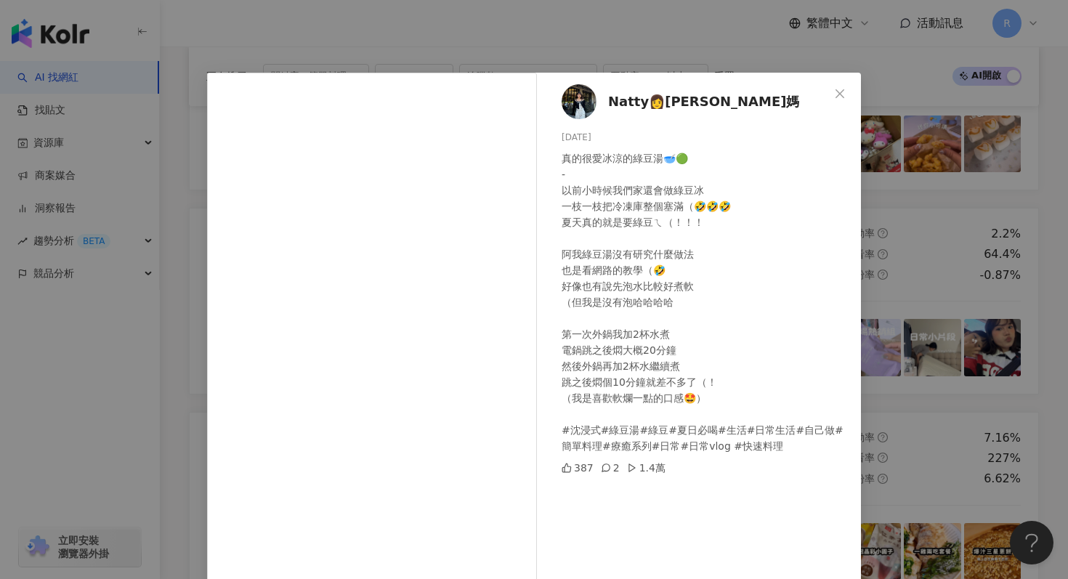
scroll to position [73, 0]
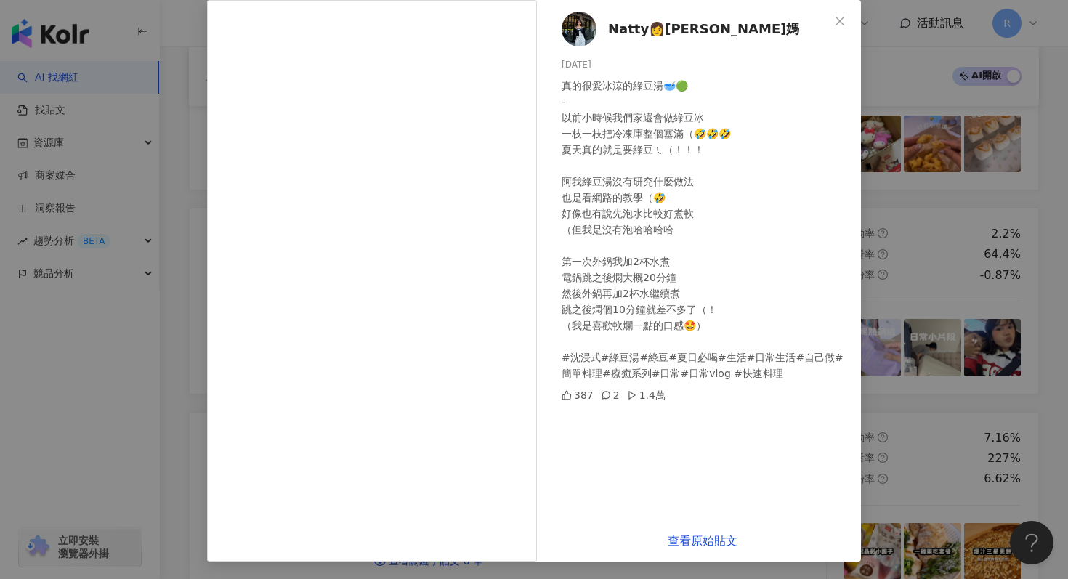
click at [150, 93] on div "Natty👩妮妮媽 2025/8/20 真的很愛冰涼的綠豆湯🥣🟢 - 以前小時候我們家還會做綠豆冰 一枝一枝把冷凍庫整個塞滿（🤣🤣🤣 夏天真的就是要綠豆ㄟ（！…" at bounding box center [534, 289] width 1068 height 579
click at [184, 127] on div "Natty👩妮妮媽 2025/8/20 真的很愛冰涼的綠豆湯🥣🟢 - 以前小時候我們家還會做綠豆冰 一枝一枝把冷凍庫整個塞滿（🤣🤣🤣 夏天真的就是要綠豆ㄟ（！…" at bounding box center [534, 289] width 1068 height 579
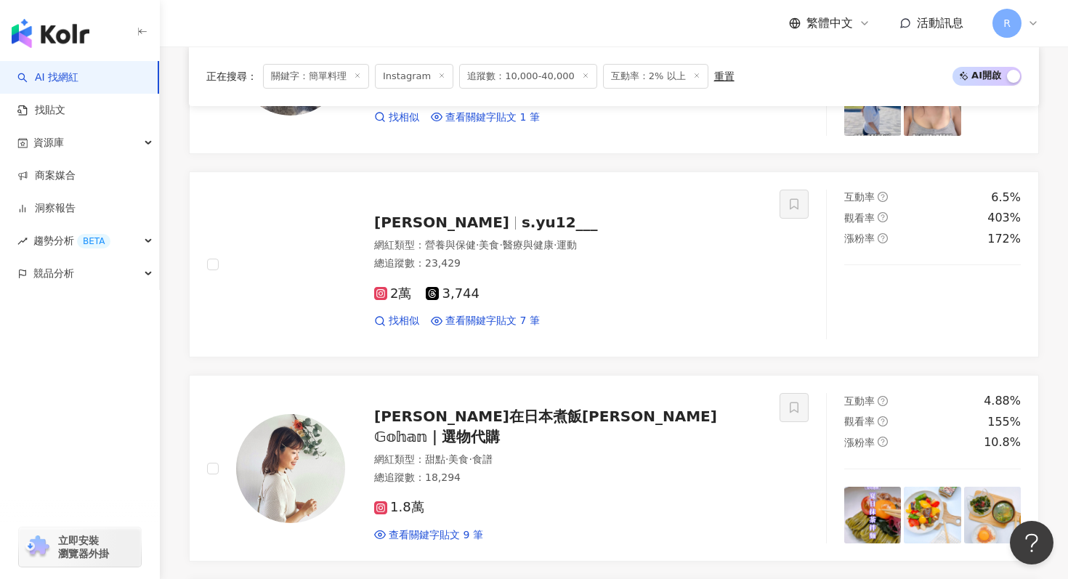
scroll to position [3068, 0]
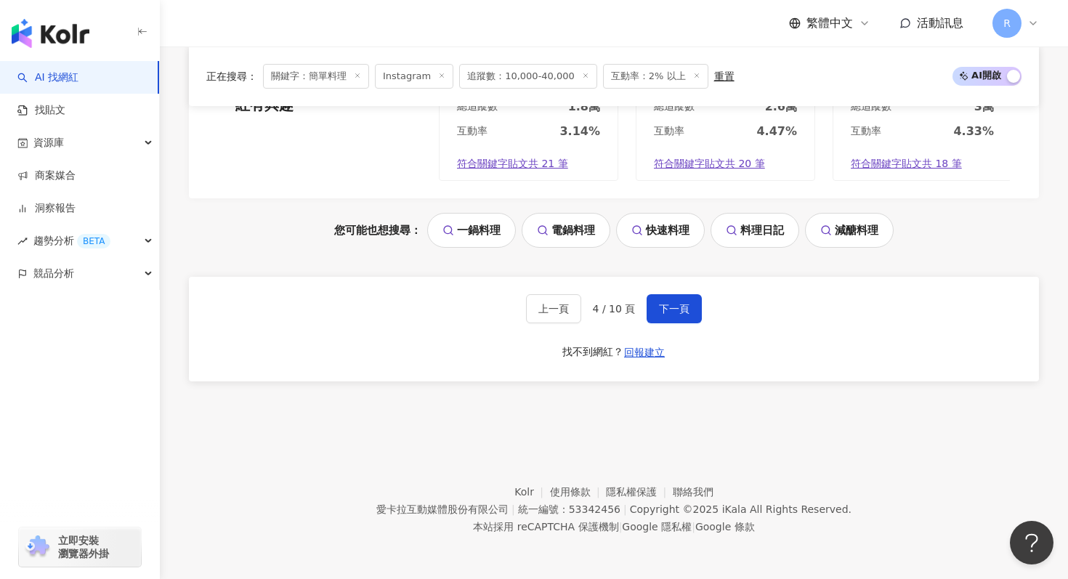
click at [644, 313] on div "上一頁 4 / 10 頁 下一頁" at bounding box center [614, 308] width 177 height 29
click at [661, 315] on button "下一頁" at bounding box center [674, 308] width 55 height 29
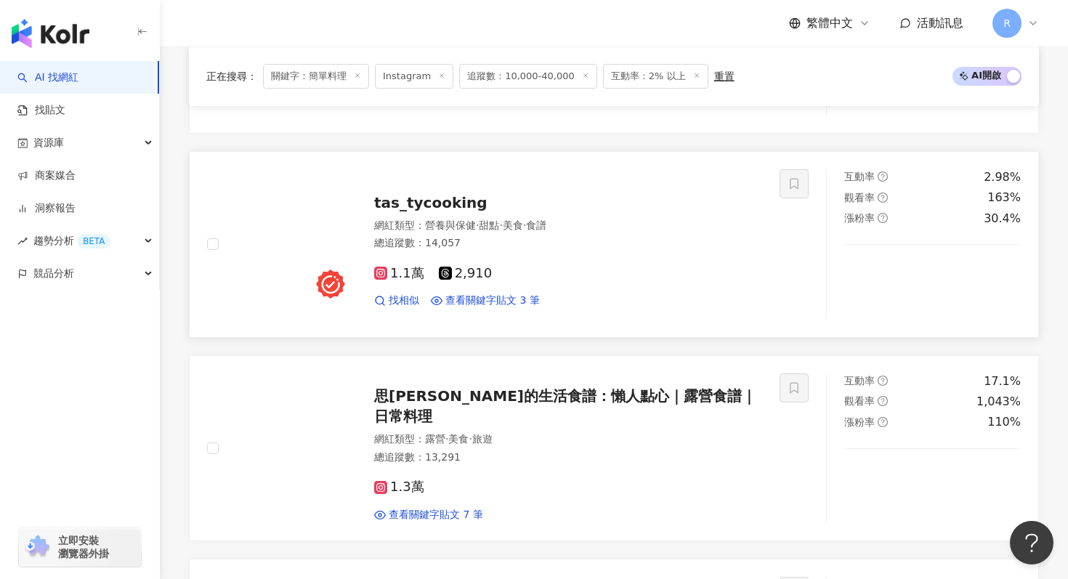
scroll to position [1259, 0]
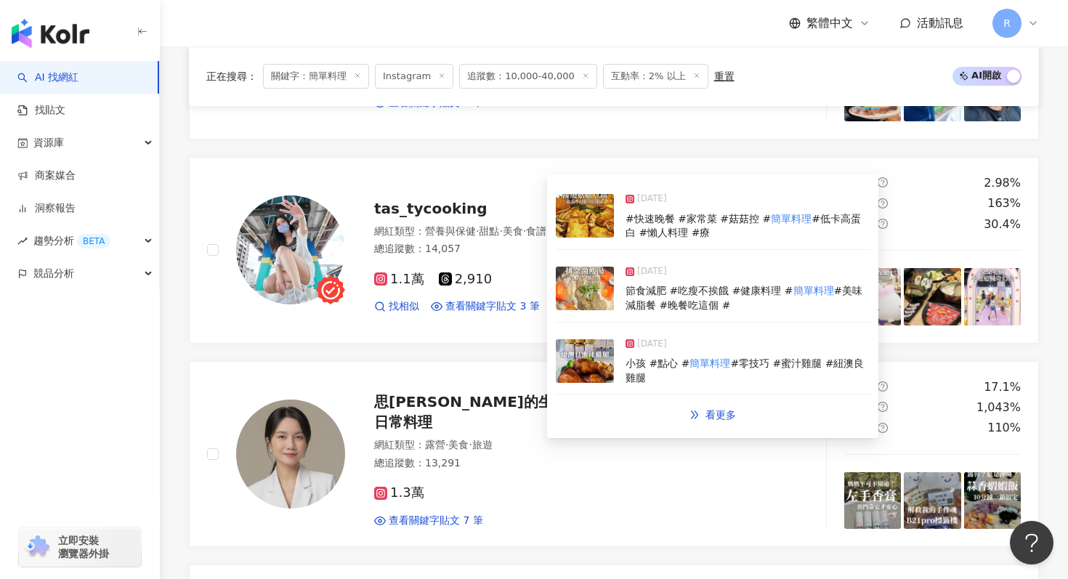
click at [614, 295] on div "2025/4/21 節食減肥 #吃瘦不挨餓 #健康料理 # 簡單料理 #美味減脂餐 #晚餐吃這個 #" at bounding box center [713, 289] width 314 height 67
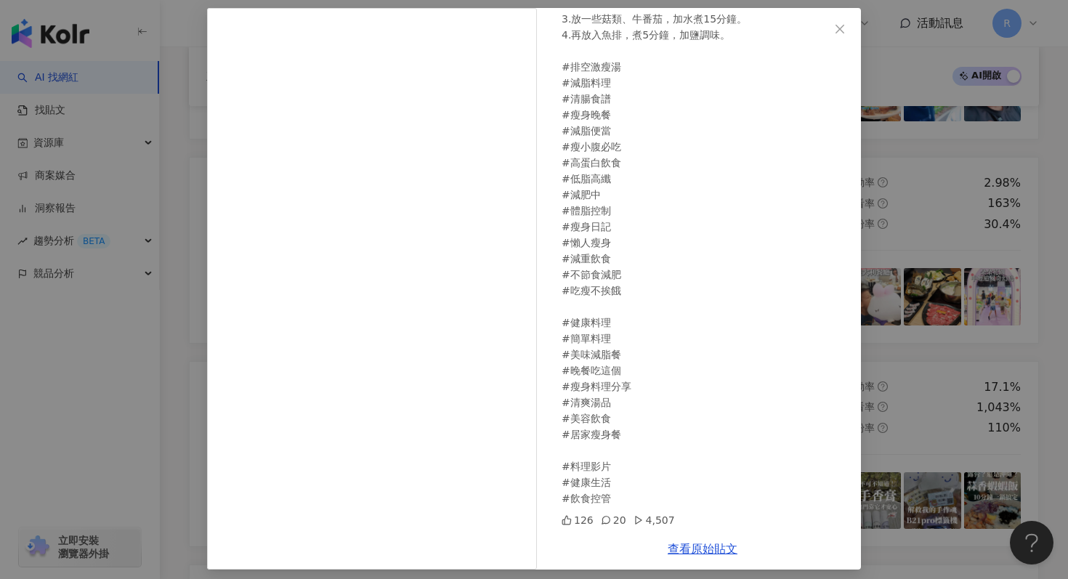
scroll to position [73, 0]
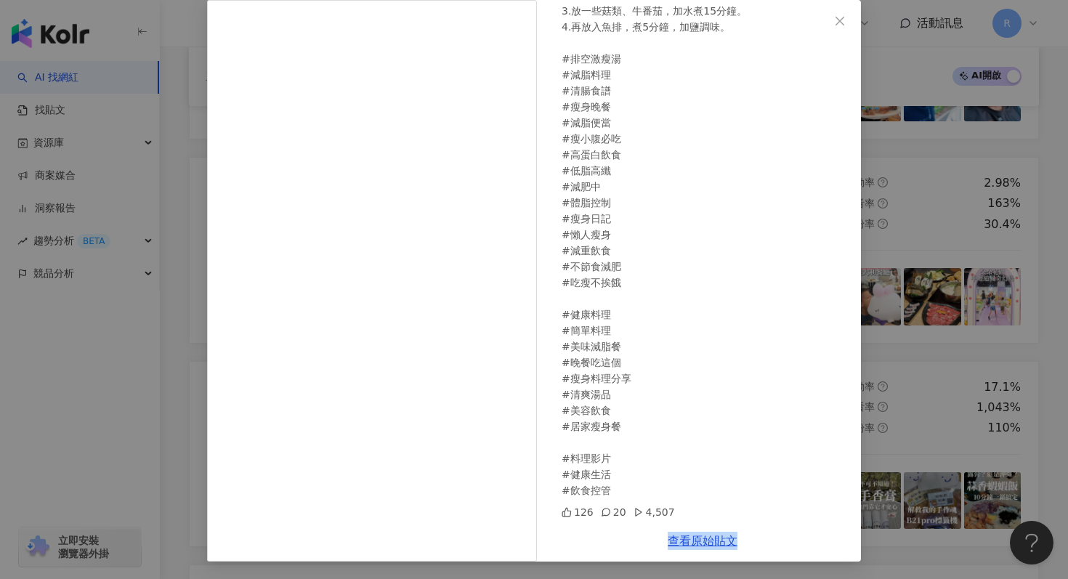
click at [912, 184] on div "塔他口 💜 料理 2025/4/21 爆好喝的湯！！天天順暢，肚子也平了坦了 一定要在家試看看 湯頭非常濃郁~魚排的鮮美和蔬菜的精華🥬🥦 剛好在大賣場買了99…" at bounding box center [534, 289] width 1068 height 579
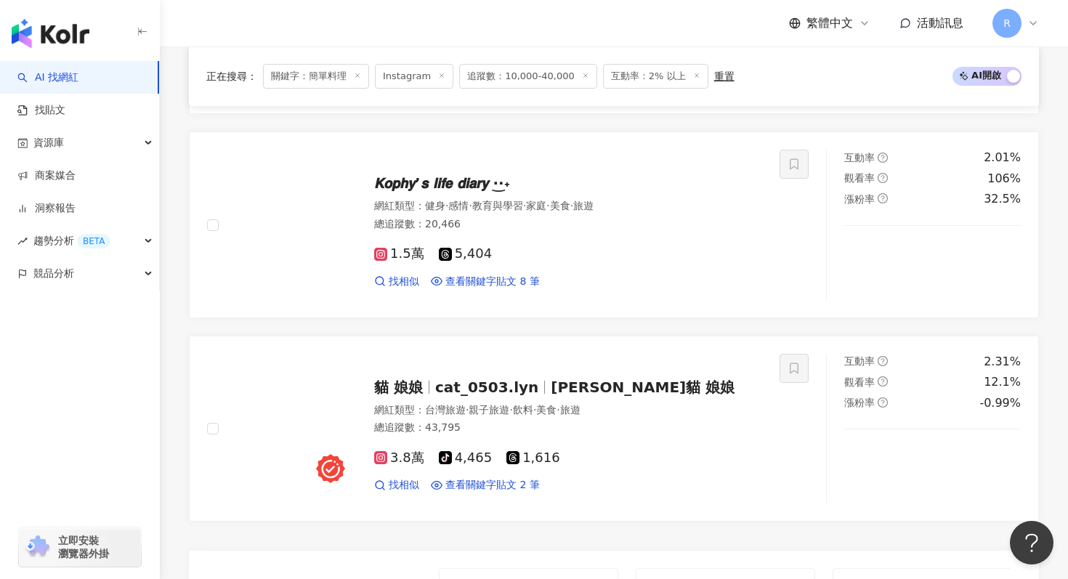
scroll to position [3068, 0]
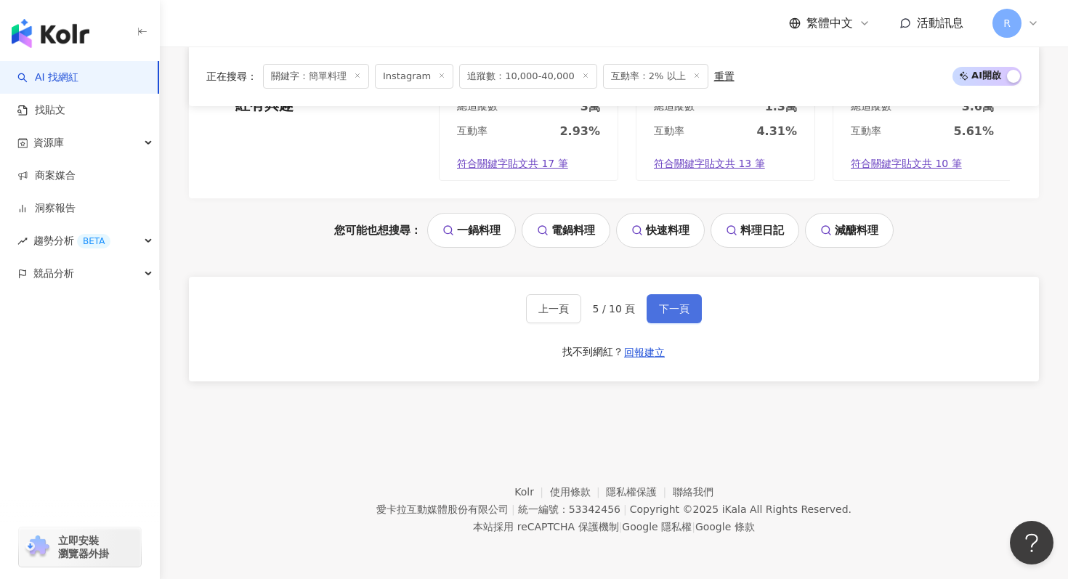
click at [681, 305] on span "下一頁" at bounding box center [674, 309] width 31 height 12
click at [664, 311] on span "下一頁" at bounding box center [674, 309] width 31 height 12
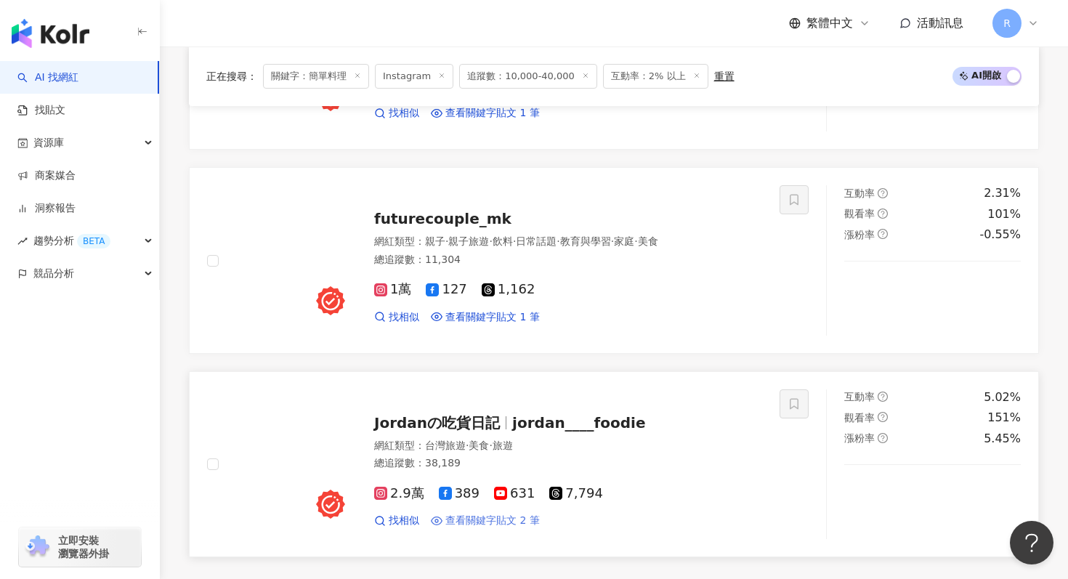
scroll to position [2467, 0]
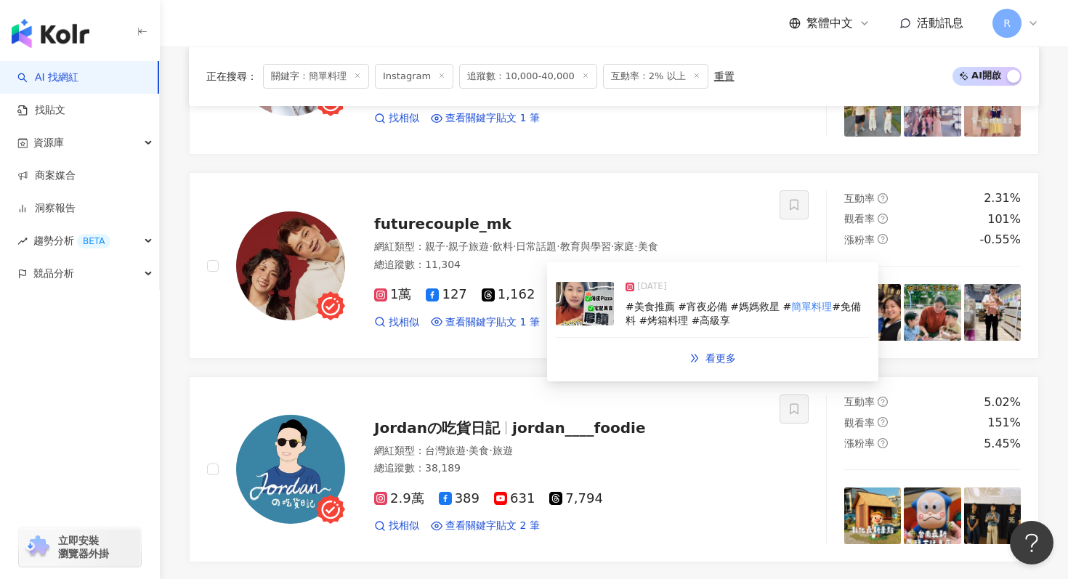
click at [606, 331] on div "2025/3/25 #美食推薦 #宵夜必備 #媽媽救星 # 簡單料理 #免備料 #烤箱料理 #高級享" at bounding box center [713, 304] width 314 height 67
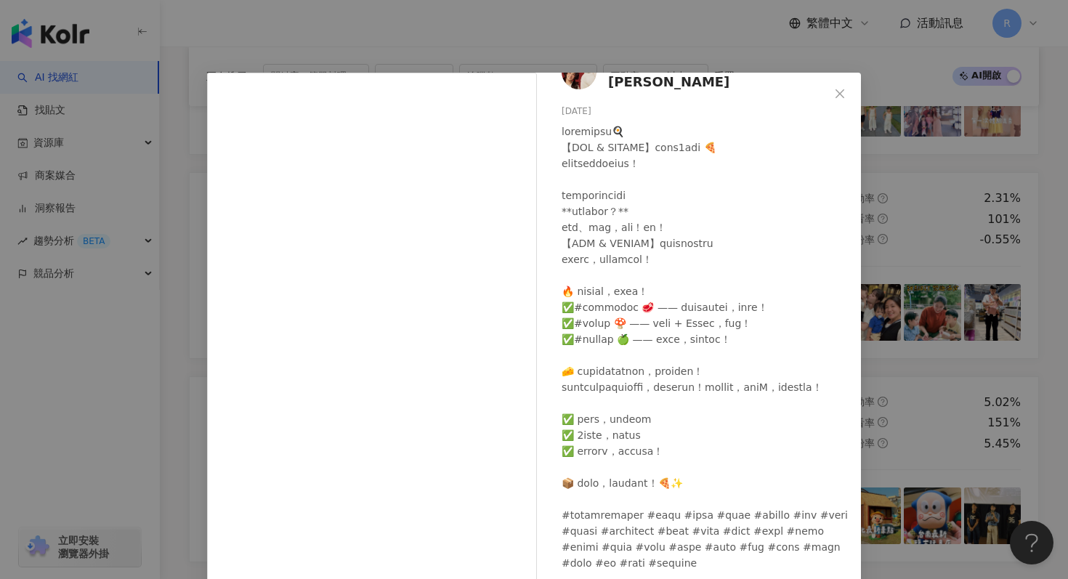
scroll to position [73, 0]
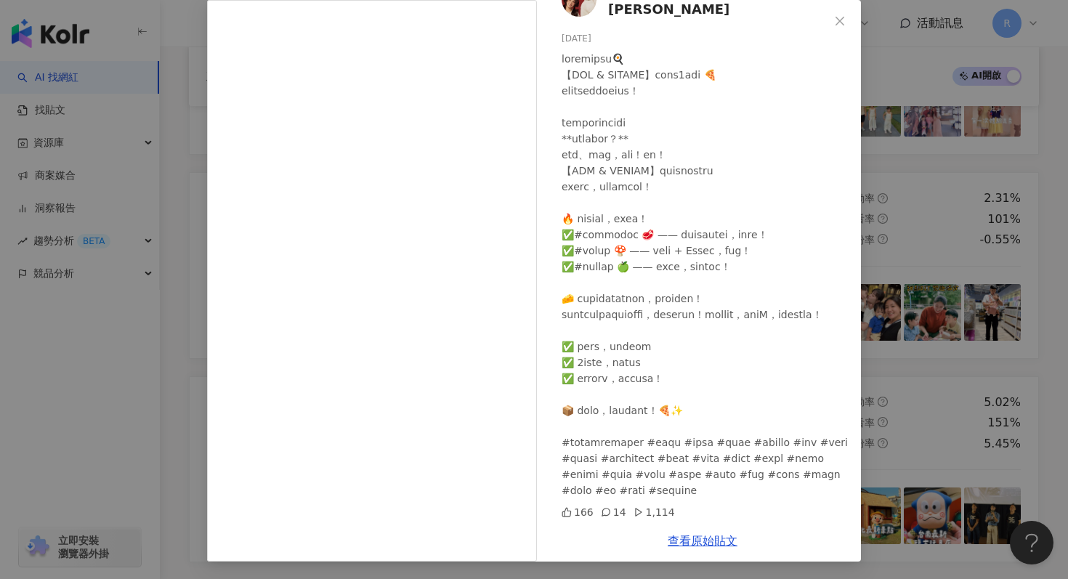
click at [195, 137] on div "未來夫妻Monica & Kim 2025/3/25 166 14 1,114 查看原始貼文" at bounding box center [534, 289] width 1068 height 579
click at [186, 202] on div "未來夫妻Monica & Kim 2025/3/25 166 14 1,114 查看原始貼文" at bounding box center [534, 289] width 1068 height 579
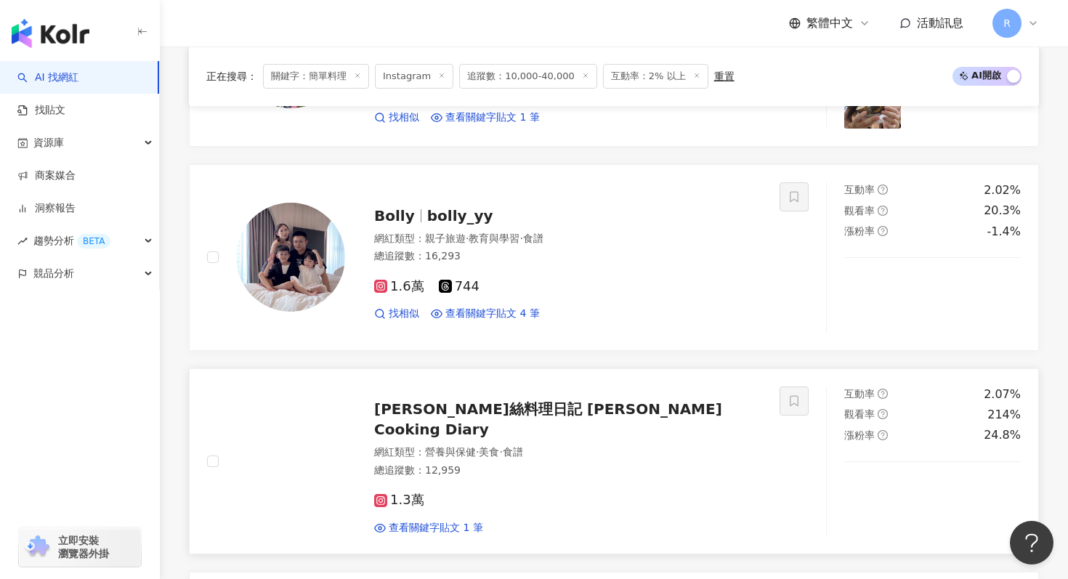
scroll to position [1246, 0]
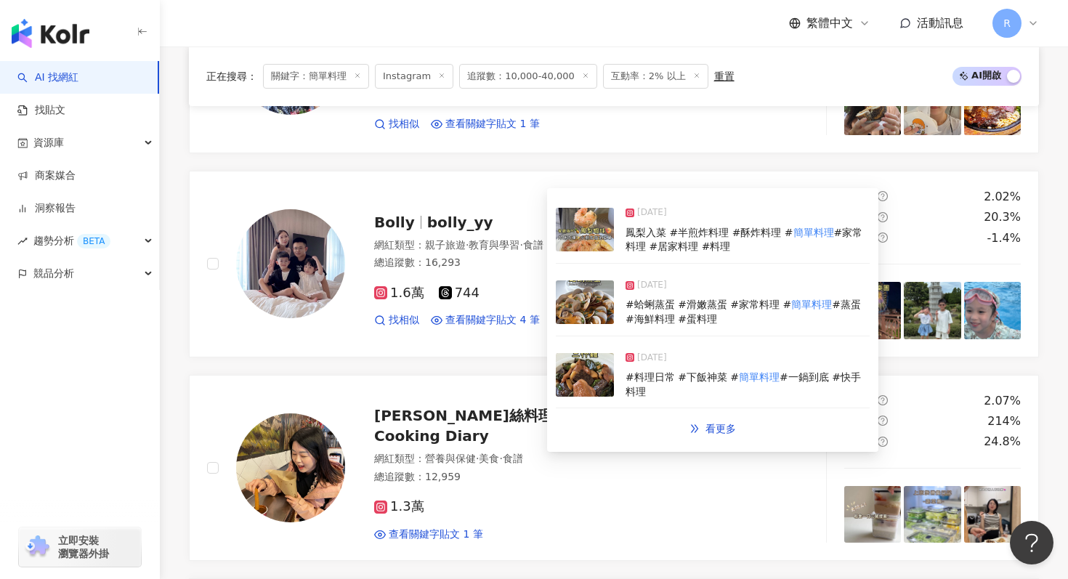
click at [600, 314] on img at bounding box center [585, 303] width 58 height 44
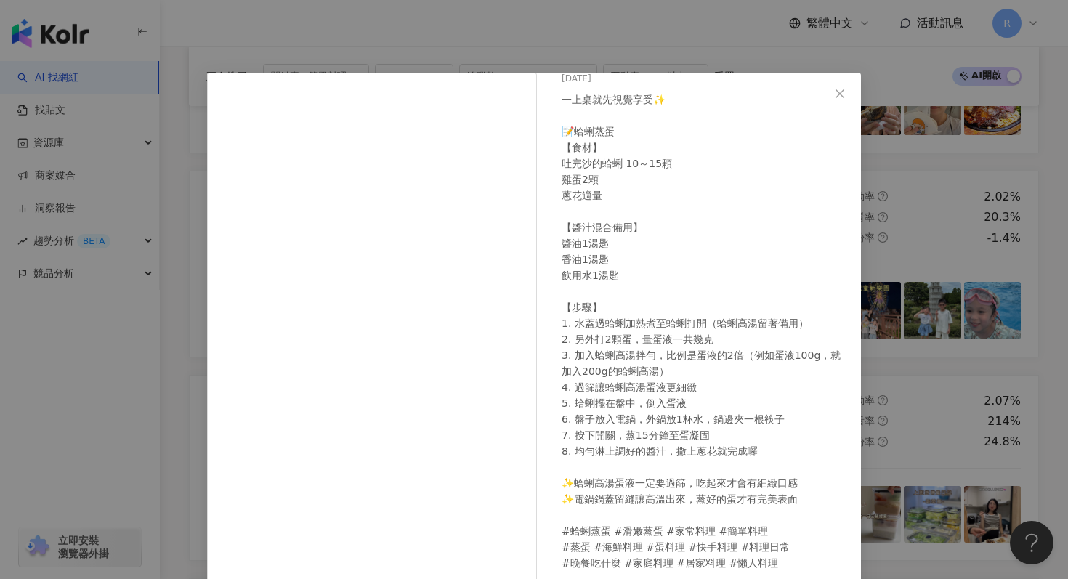
scroll to position [73, 0]
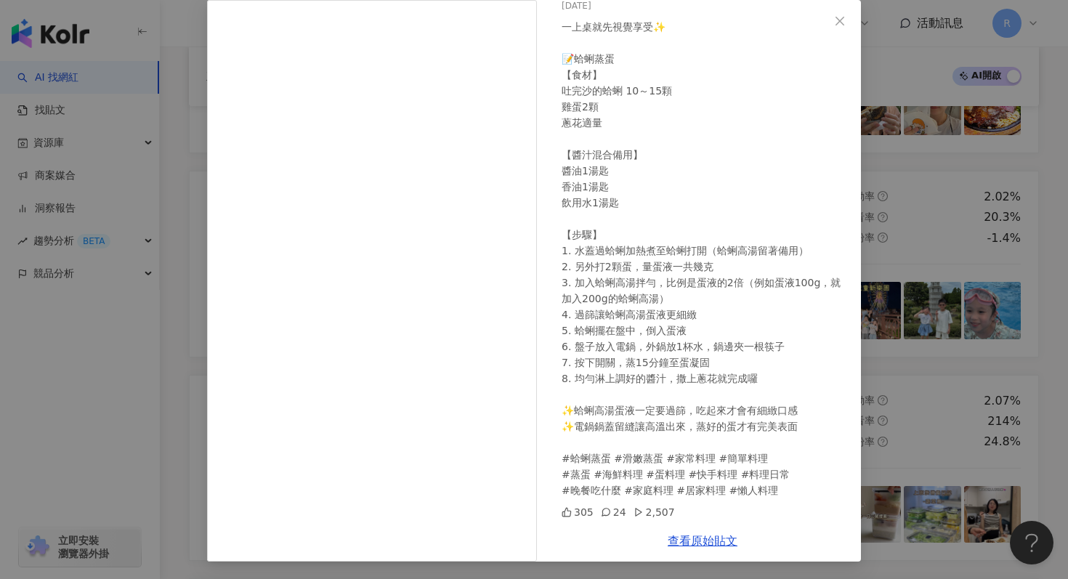
click at [156, 111] on div "Bolly 2025/3/7 一上桌就先視覺享受✨ 📝蛤蜊蒸蛋 【食材】 吐完沙的蛤蜊 10～15顆 雞蛋2顆 蔥花適量 【醬汁混合備用】 醬油1湯匙 香油1…" at bounding box center [534, 289] width 1068 height 579
click at [189, 141] on div "Bolly 2025/3/7 一上桌就先視覺享受✨ 📝蛤蜊蒸蛋 【食材】 吐完沙的蛤蜊 10～15顆 雞蛋2顆 蔥花適量 【醬汁混合備用】 醬油1湯匙 香油1…" at bounding box center [534, 289] width 1068 height 579
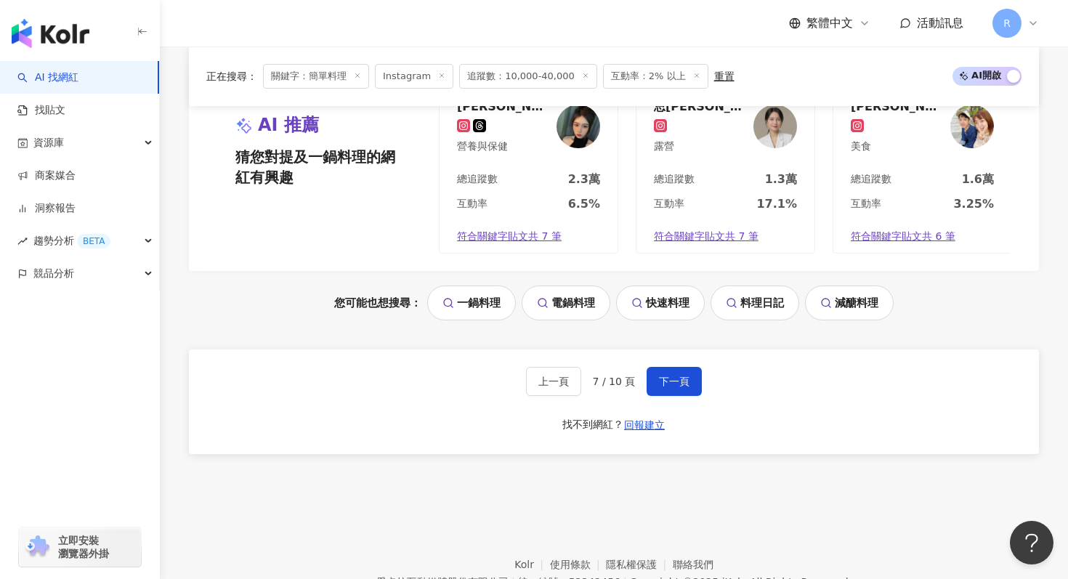
scroll to position [3068, 0]
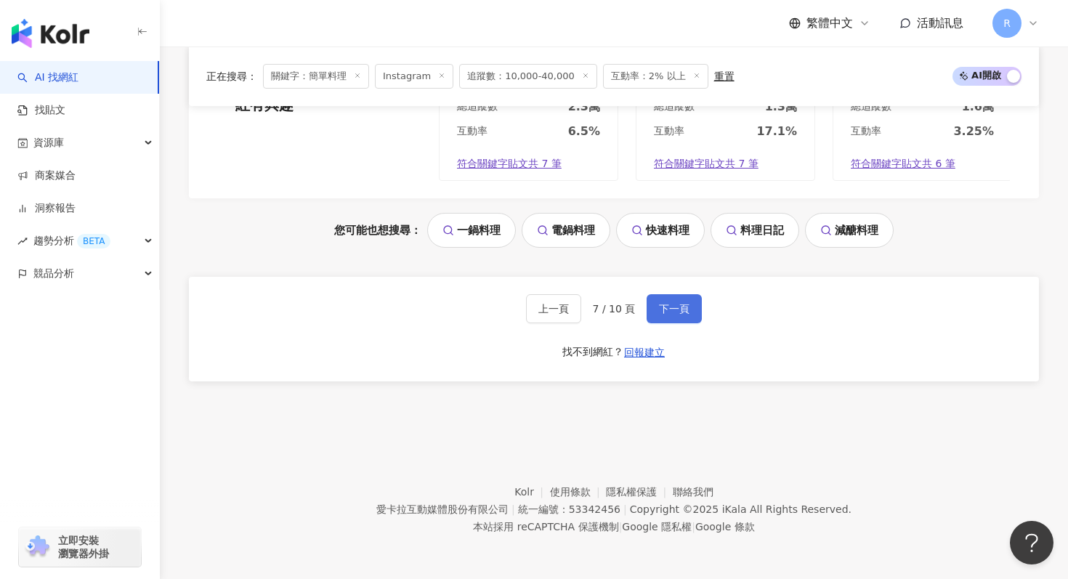
click at [674, 302] on button "下一頁" at bounding box center [674, 308] width 55 height 29
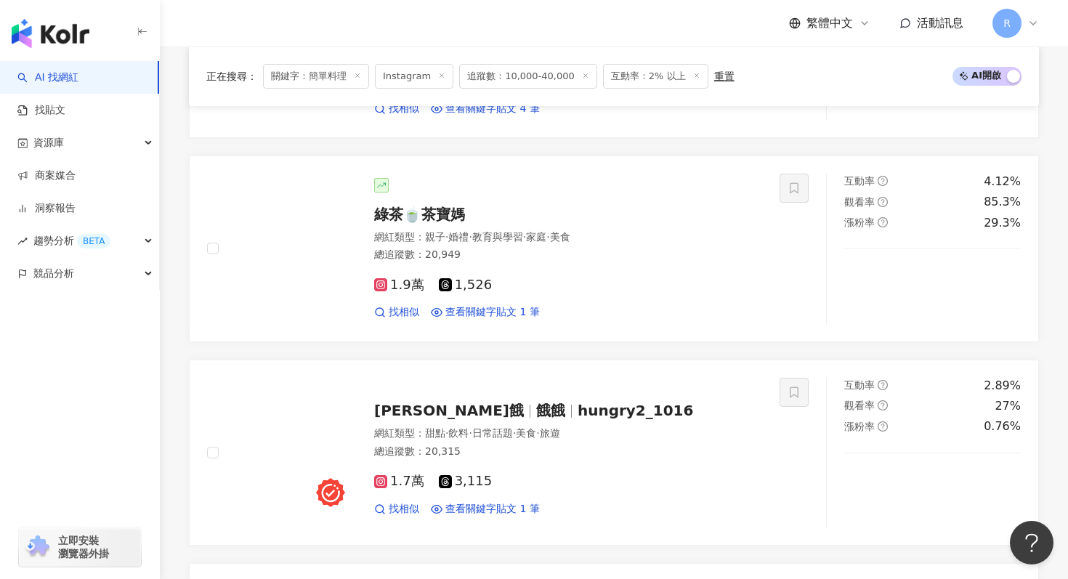
scroll to position [1257, 0]
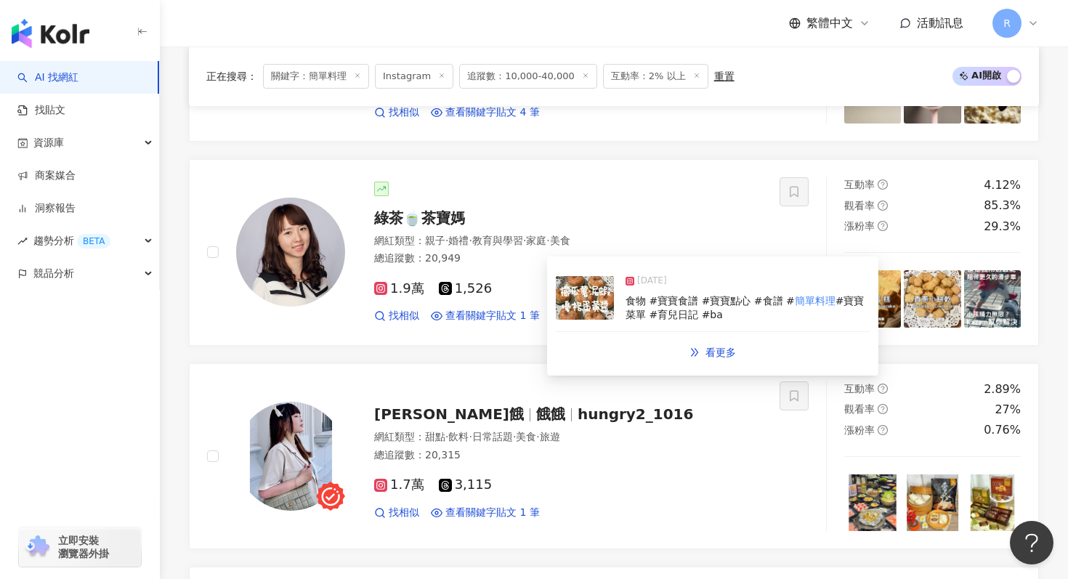
click at [591, 319] on img at bounding box center [585, 298] width 58 height 44
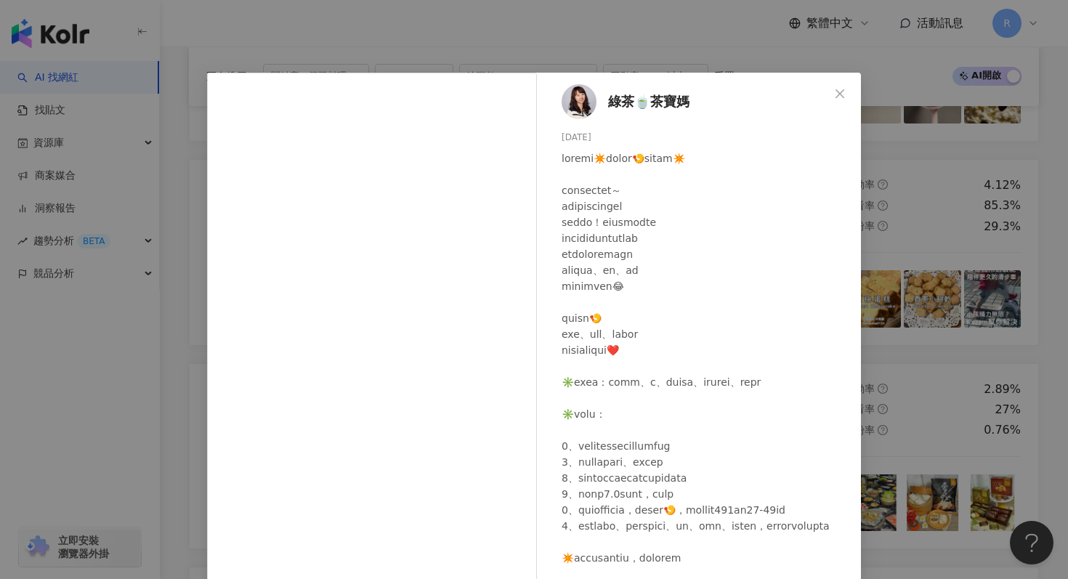
scroll to position [73, 0]
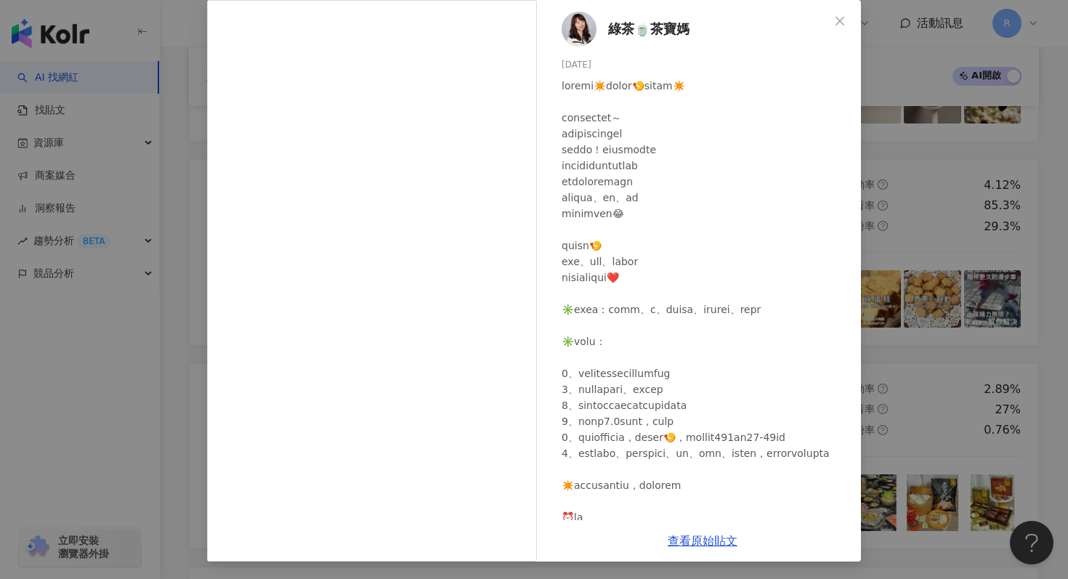
click at [883, 102] on div "綠茶🍵茶寶媽 2024/10/28 775 50 5,496 查看原始貼文" at bounding box center [534, 289] width 1068 height 579
click at [883, 154] on div "綠茶🍵茶寶媽 2024/10/28 775 50 5,496 查看原始貼文" at bounding box center [534, 289] width 1068 height 579
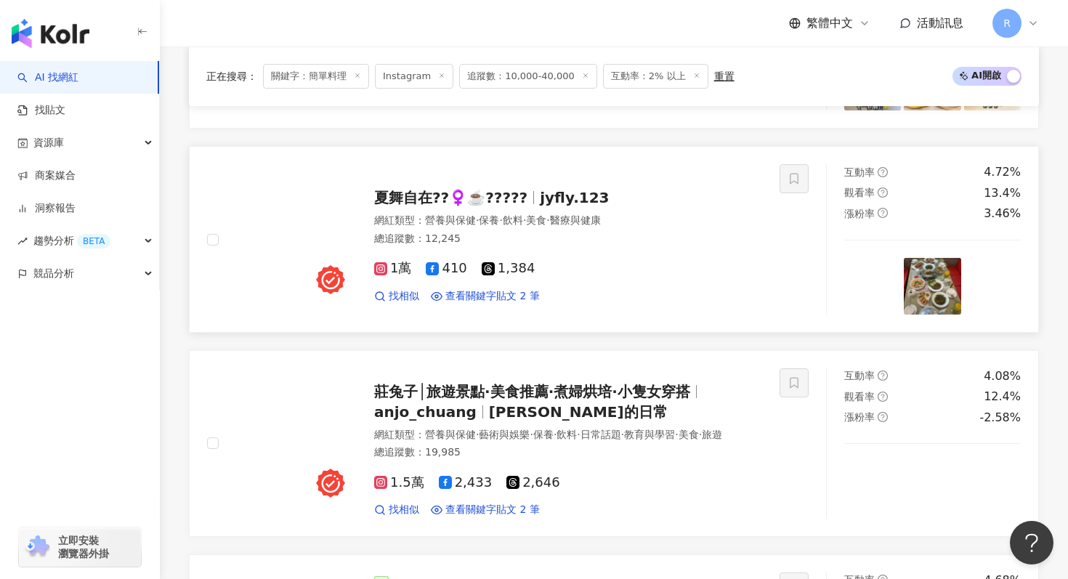
scroll to position [744, 0]
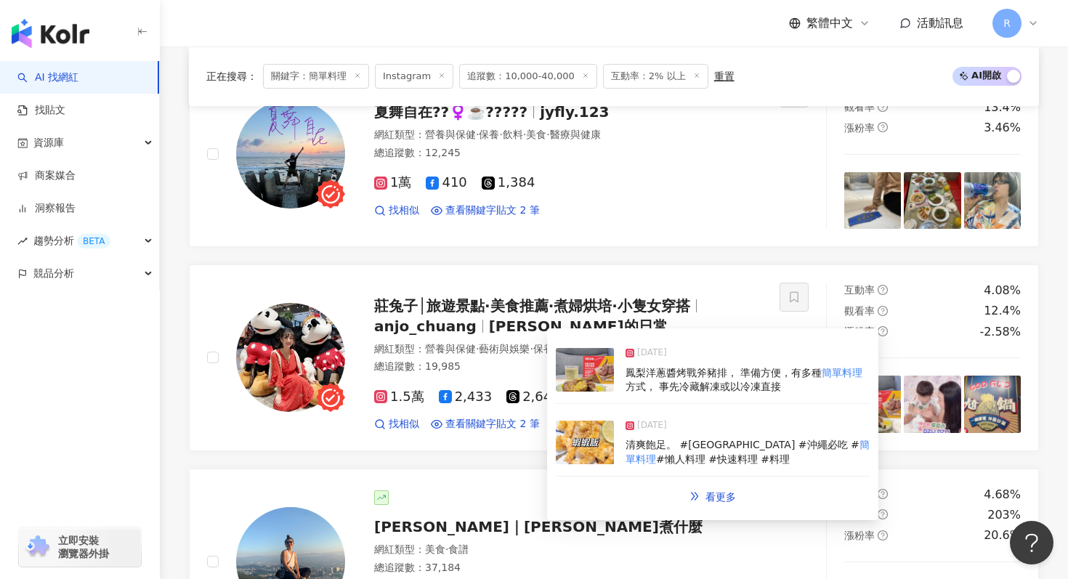
click at [611, 436] on img at bounding box center [585, 443] width 58 height 44
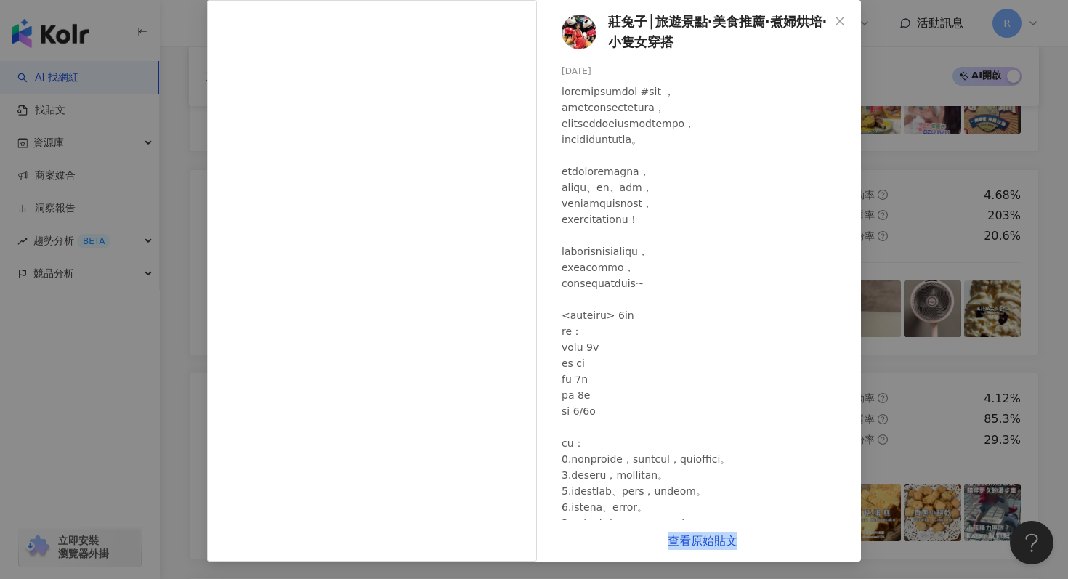
scroll to position [0, 0]
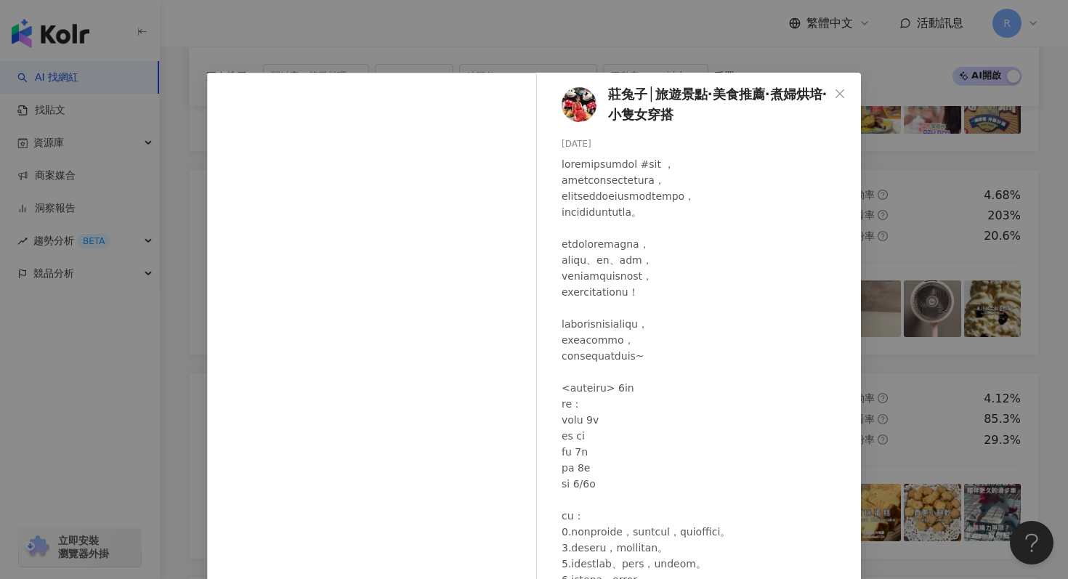
click at [933, 206] on div "莊兔子│旅遊景點·美食推薦·煮婦烘培·小隻女穿搭 2024/10/7 679 30 1,534 查看原始貼文" at bounding box center [534, 289] width 1068 height 579
click at [381, 34] on div "莊兔子│旅遊景點·美食推薦·煮婦烘培·小隻女穿搭 2024/10/7 679 30 1,534 查看原始貼文" at bounding box center [534, 289] width 1068 height 579
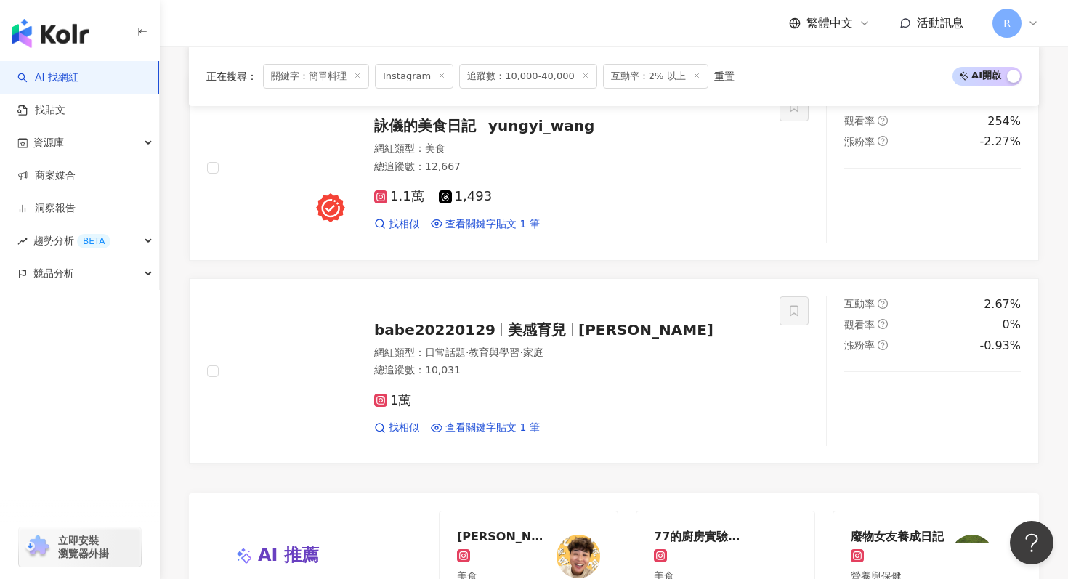
scroll to position [3068, 0]
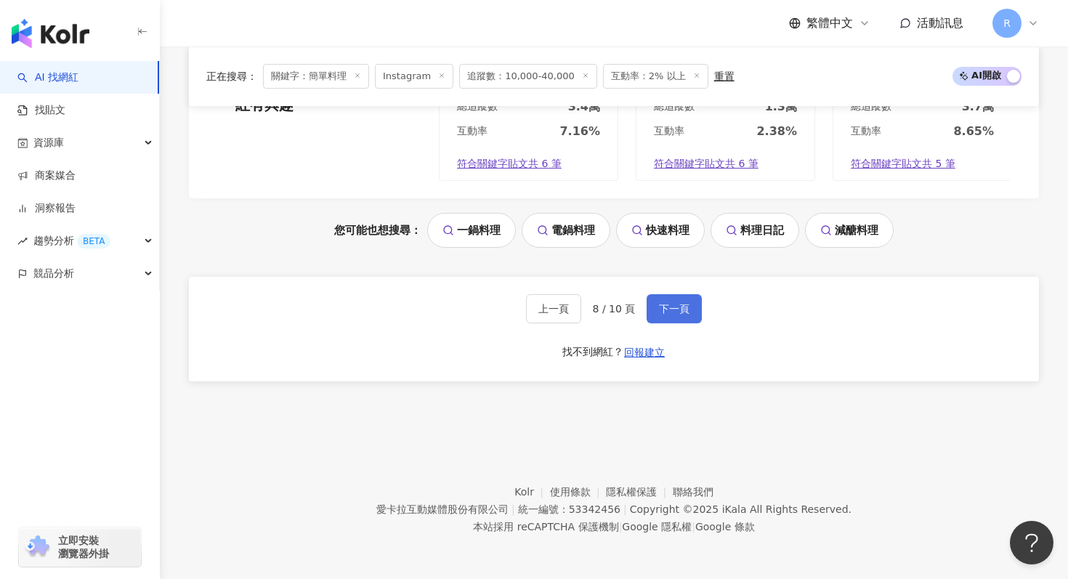
click at [693, 309] on button "下一頁" at bounding box center [674, 308] width 55 height 29
click at [685, 322] on button "下一頁" at bounding box center [674, 308] width 55 height 29
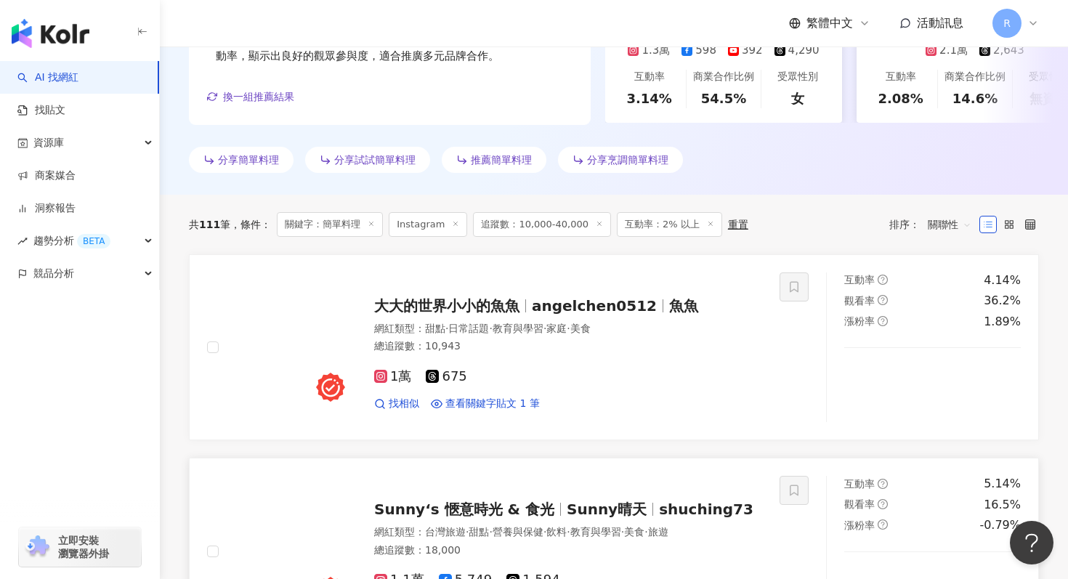
scroll to position [0, 0]
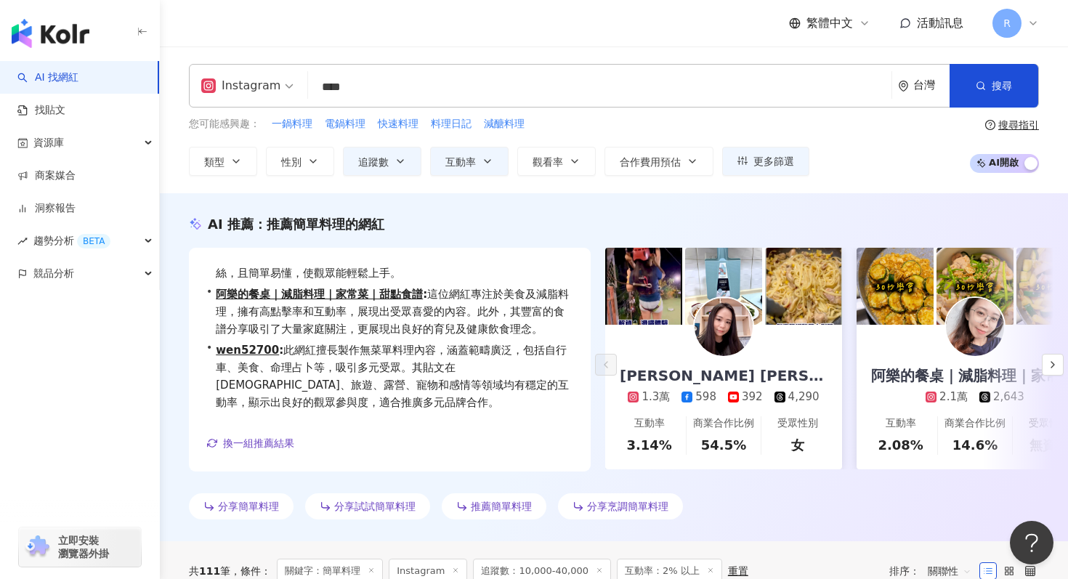
click at [448, 89] on input "****" at bounding box center [600, 87] width 572 height 28
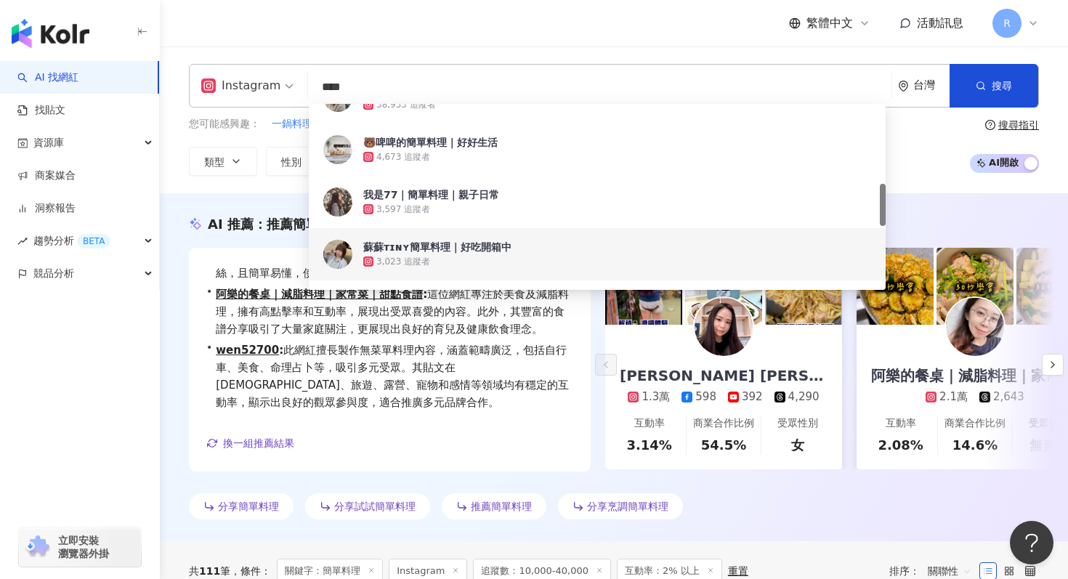
click at [448, 89] on input "****" at bounding box center [600, 87] width 572 height 28
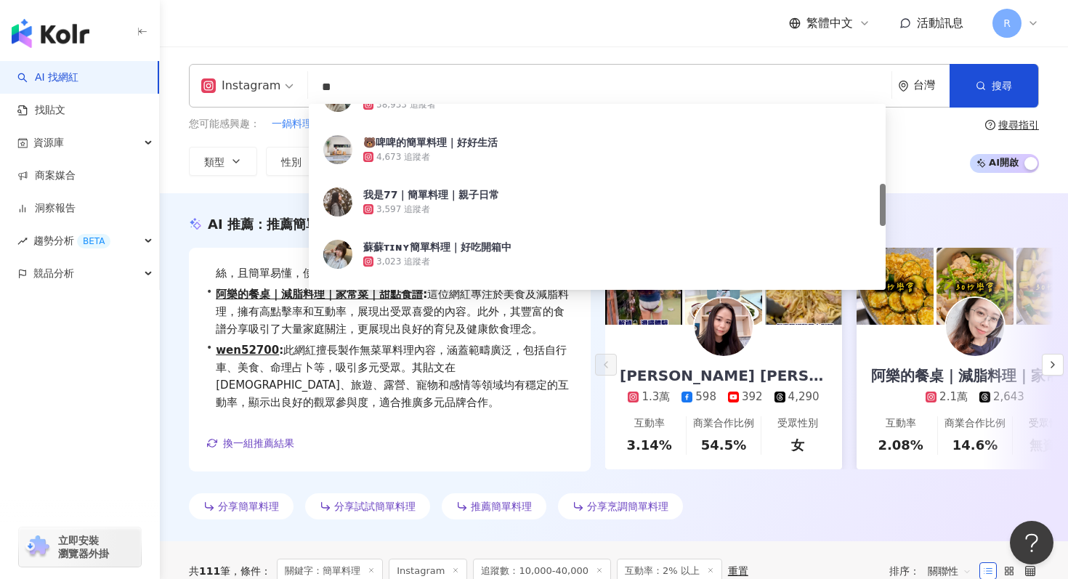
type input "*"
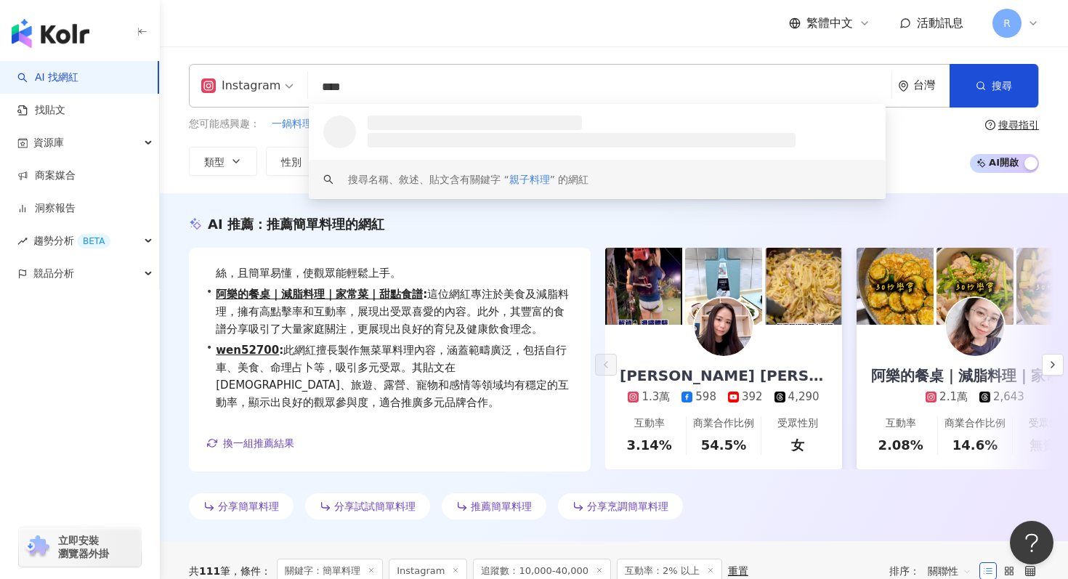
click at [465, 168] on div "搜尋名稱、敘述、貼文含有關鍵字 “ 親子料理 ” 的網紅" at bounding box center [597, 179] width 577 height 39
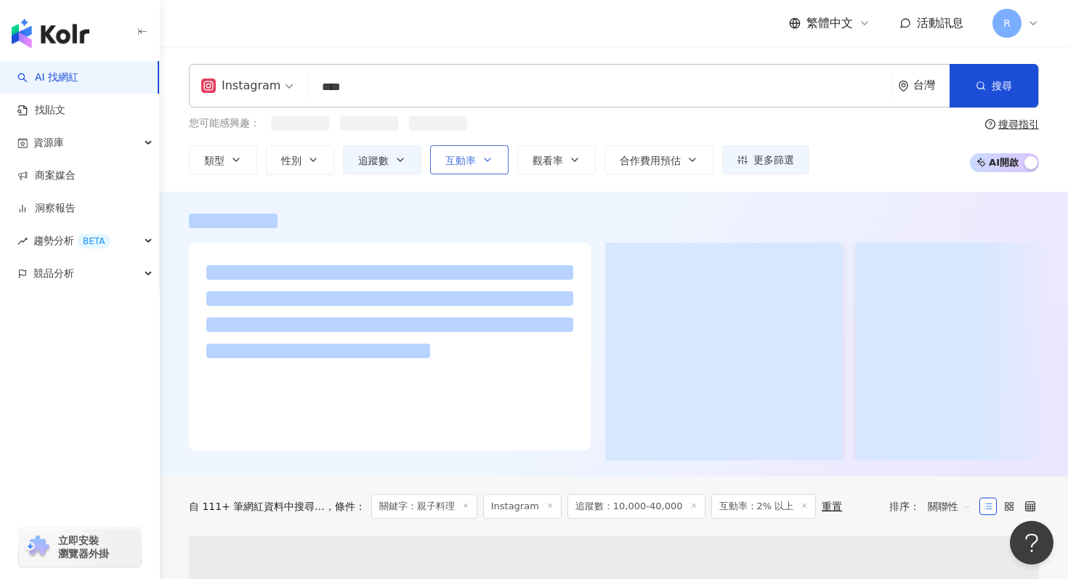
type input "****"
click at [459, 172] on button "互動率" at bounding box center [469, 161] width 78 height 29
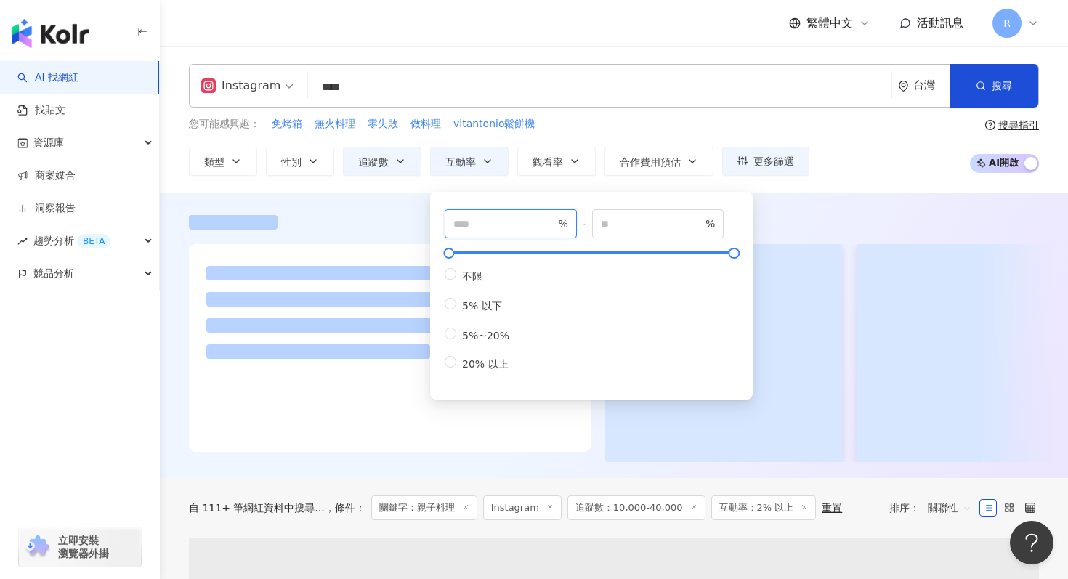
click at [480, 223] on input "*" at bounding box center [504, 224] width 102 height 16
type input "*"
click at [375, 204] on div at bounding box center [614, 335] width 908 height 285
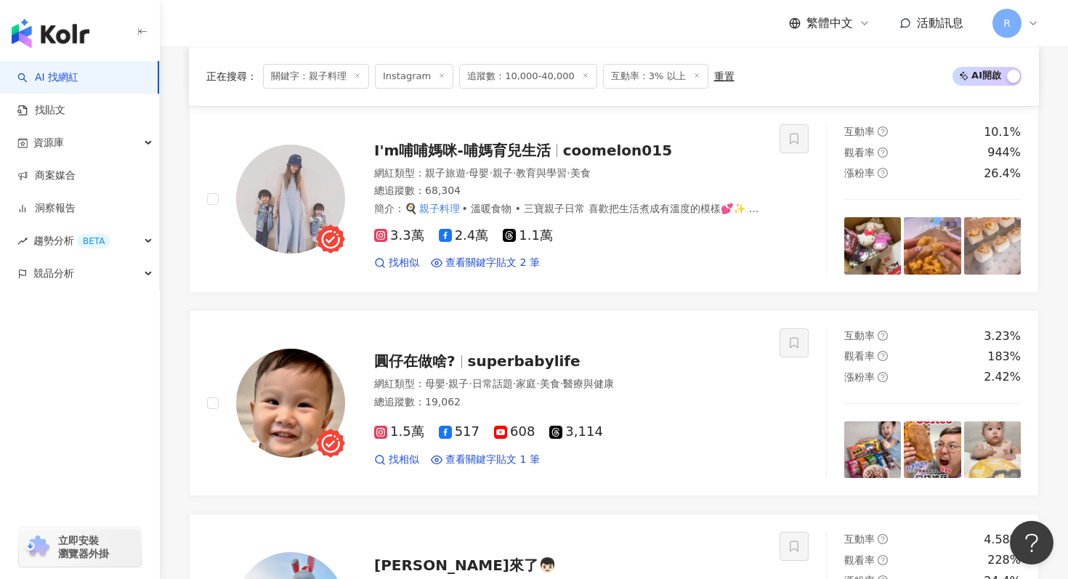
scroll to position [904, 0]
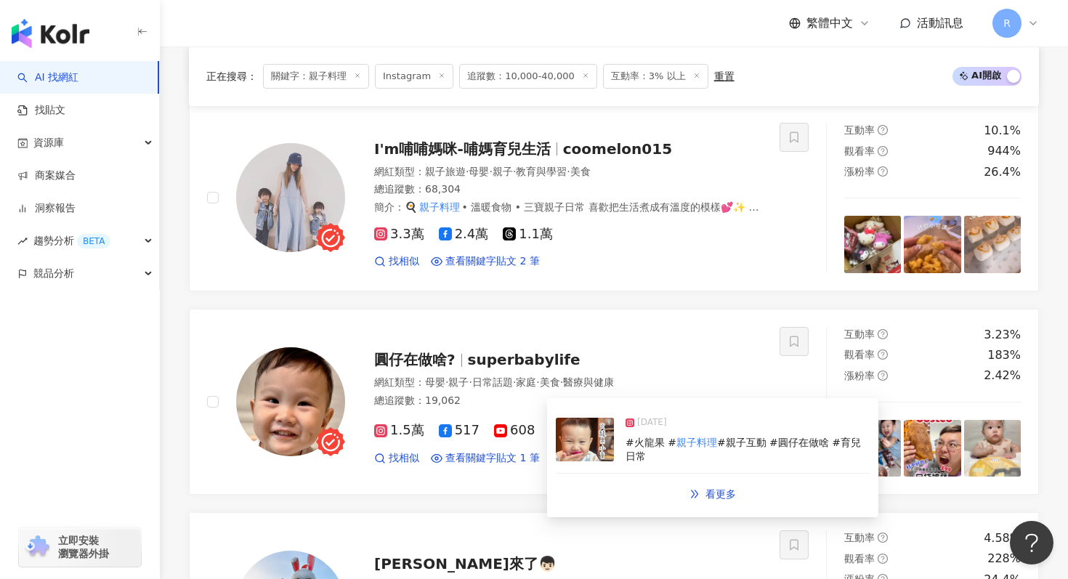
click at [583, 461] on div "2024/10/15 #火龍果 # 親子料理 #親子互動 #圓仔在做啥 #育兒日常" at bounding box center [713, 440] width 314 height 67
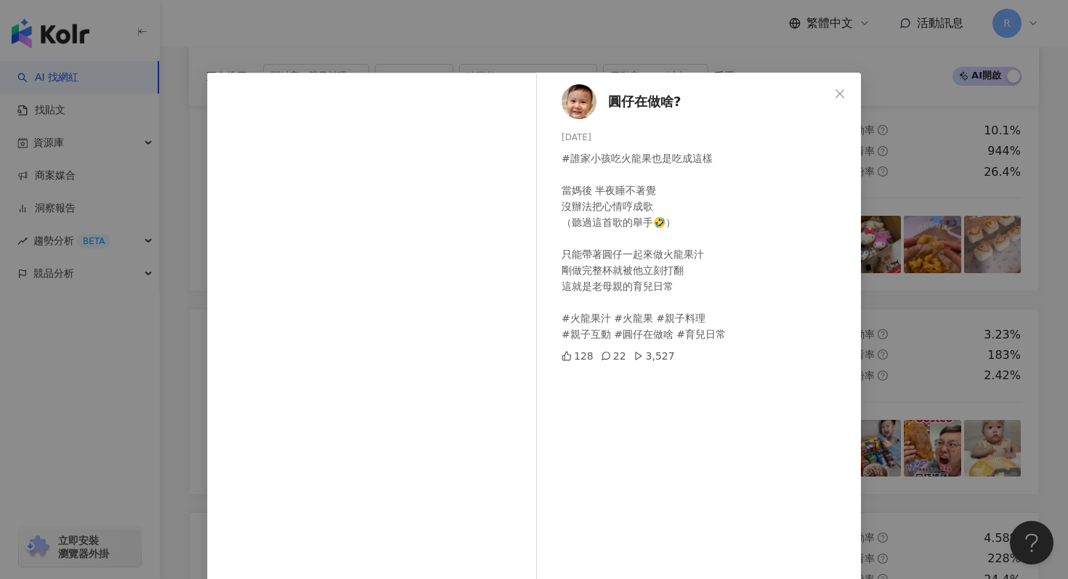
scroll to position [73, 0]
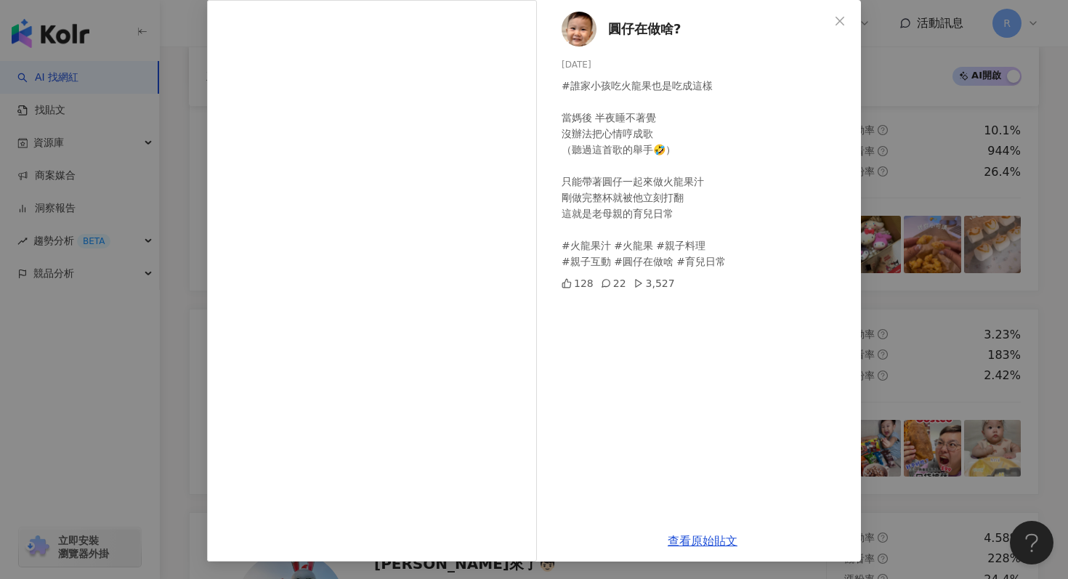
click at [198, 134] on div "圓仔在做啥? 2024/10/15 #誰家小孩吃火龍果也是吃成這樣 當媽後 半夜睡不著覺 沒辦法把心情哼成歌 （聽過這首歌的舉手🤣） 只能帶著圓仔一起來做火龍…" at bounding box center [534, 289] width 1068 height 579
click at [179, 237] on div "圓仔在做啥? 2024/10/15 #誰家小孩吃火龍果也是吃成這樣 當媽後 半夜睡不著覺 沒辦法把心情哼成歌 （聽過這首歌的舉手🤣） 只能帶著圓仔一起來做火龍…" at bounding box center [534, 289] width 1068 height 579
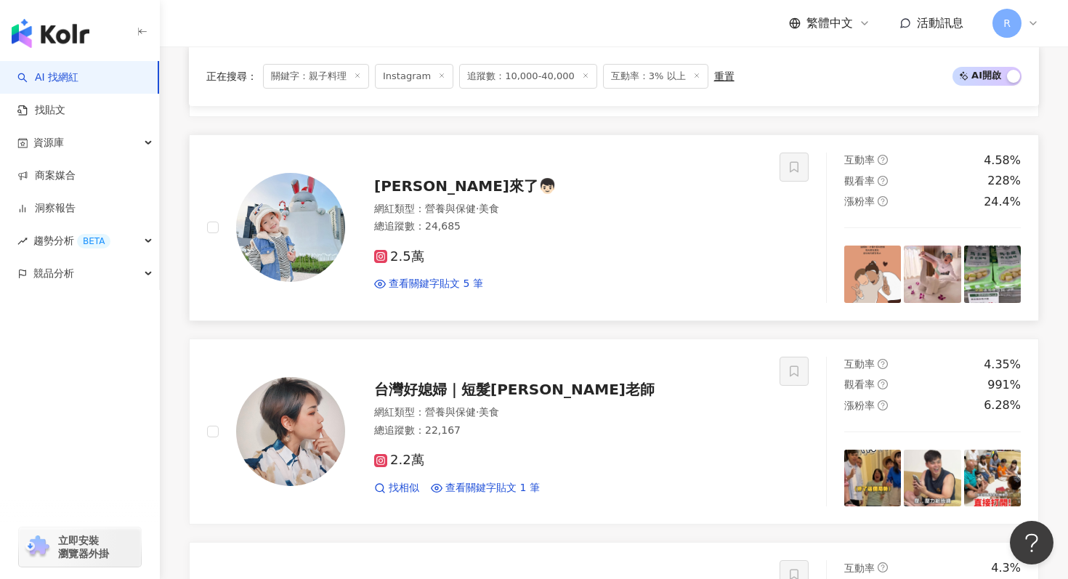
scroll to position [1283, 0]
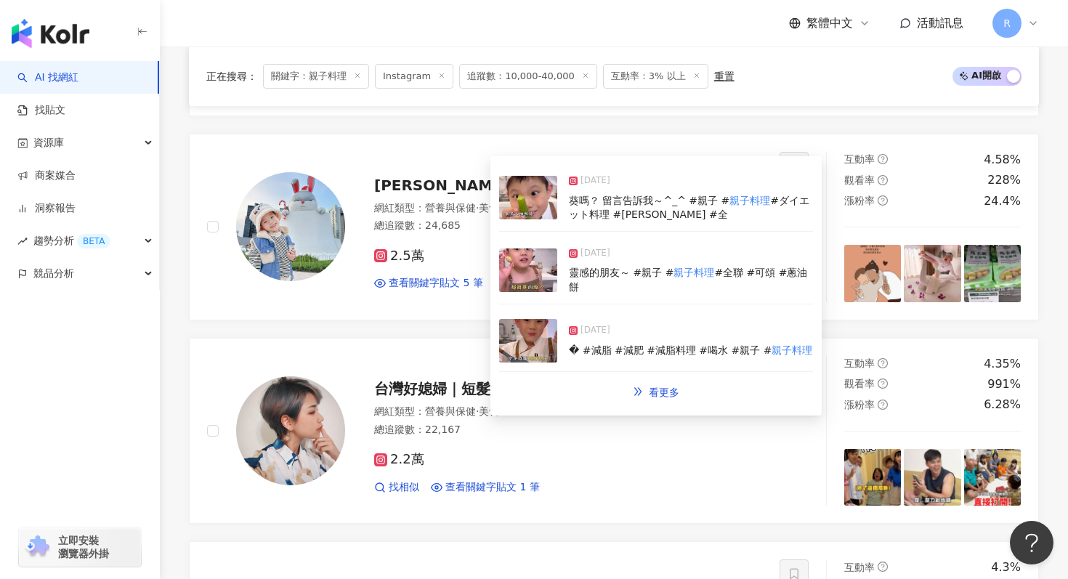
click at [551, 270] on img at bounding box center [528, 271] width 58 height 44
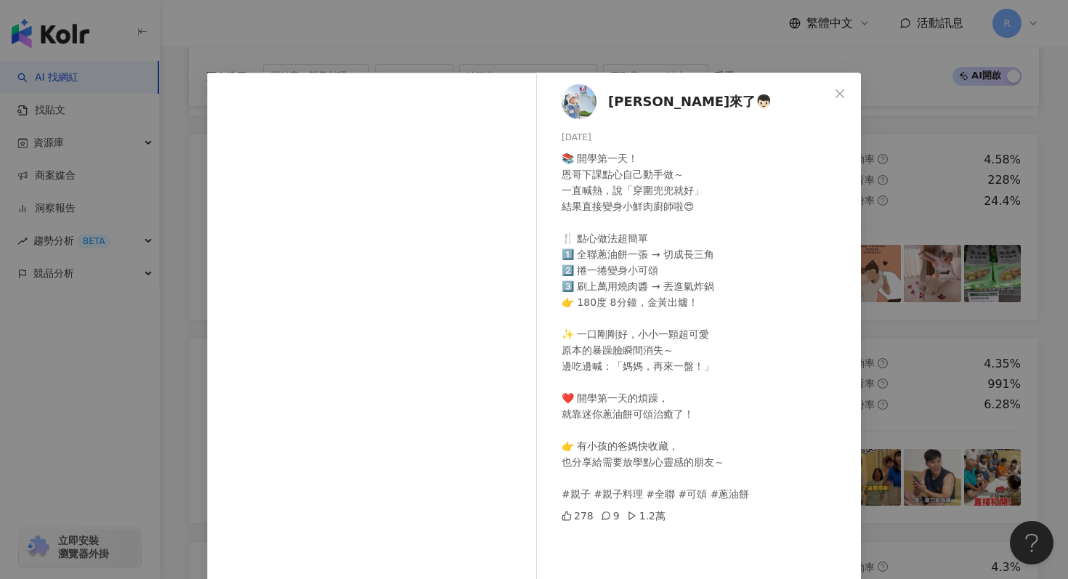
scroll to position [73, 0]
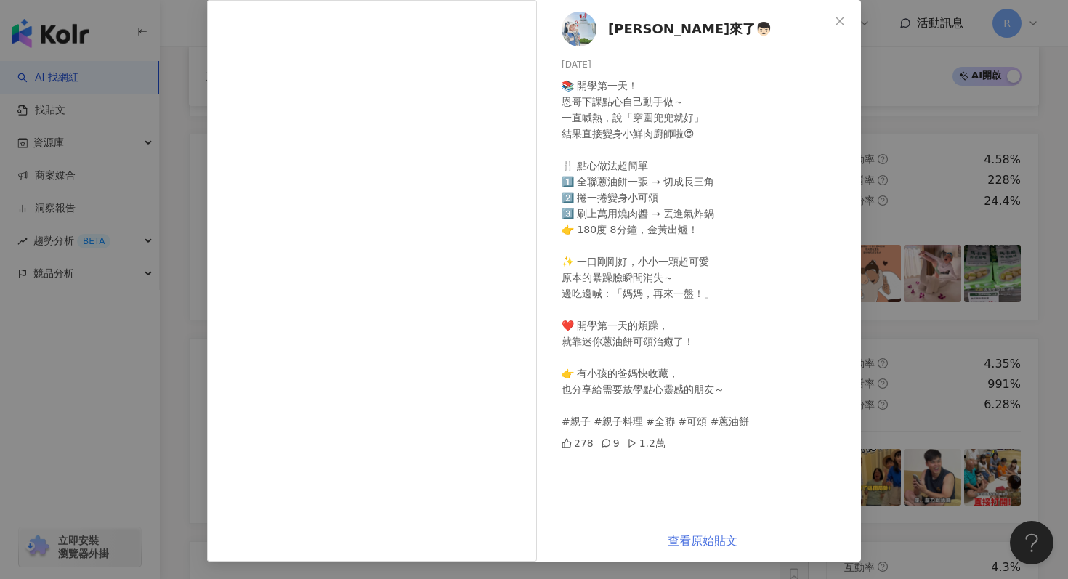
click at [697, 539] on link "查看原始貼文" at bounding box center [703, 541] width 70 height 14
click at [134, 95] on div "Kid恩來了👦🏻 2025/9/1 📚 開學第一天！ 恩哥下課點心自己動手做～ 一直喊熱，說「穿圍兜兜就好」 結果直接變身小鮮肉廚師啦😍 🍴 點心做法超簡單 …" at bounding box center [534, 289] width 1068 height 579
click at [161, 100] on div "Kid恩來了👦🏻 2025/9/1 📚 開學第一天！ 恩哥下課點心自己動手做～ 一直喊熱，說「穿圍兜兜就好」 結果直接變身小鮮肉廚師啦😍 🍴 點心做法超簡單 …" at bounding box center [534, 289] width 1068 height 579
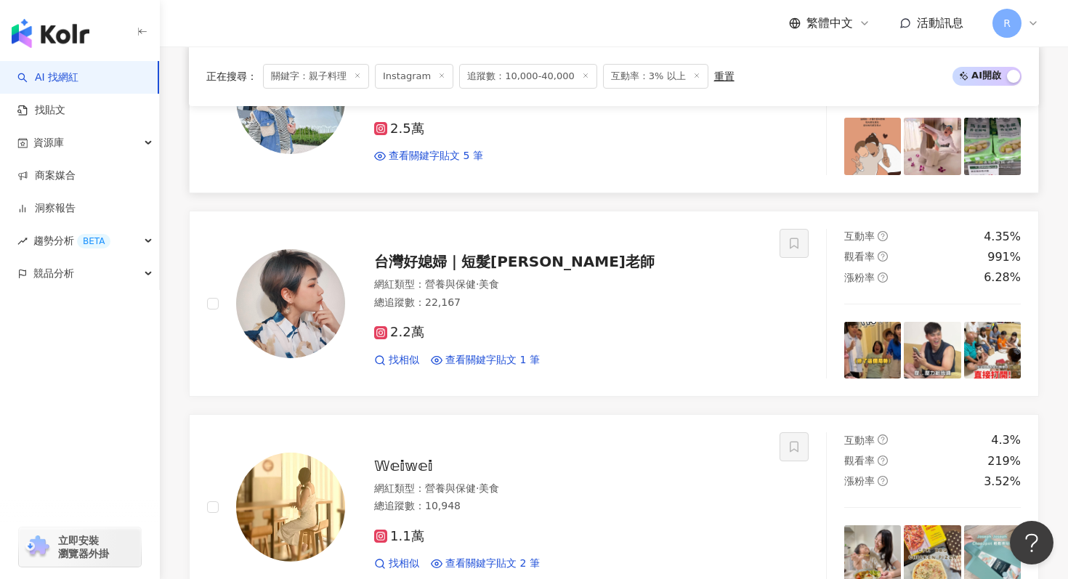
scroll to position [1418, 0]
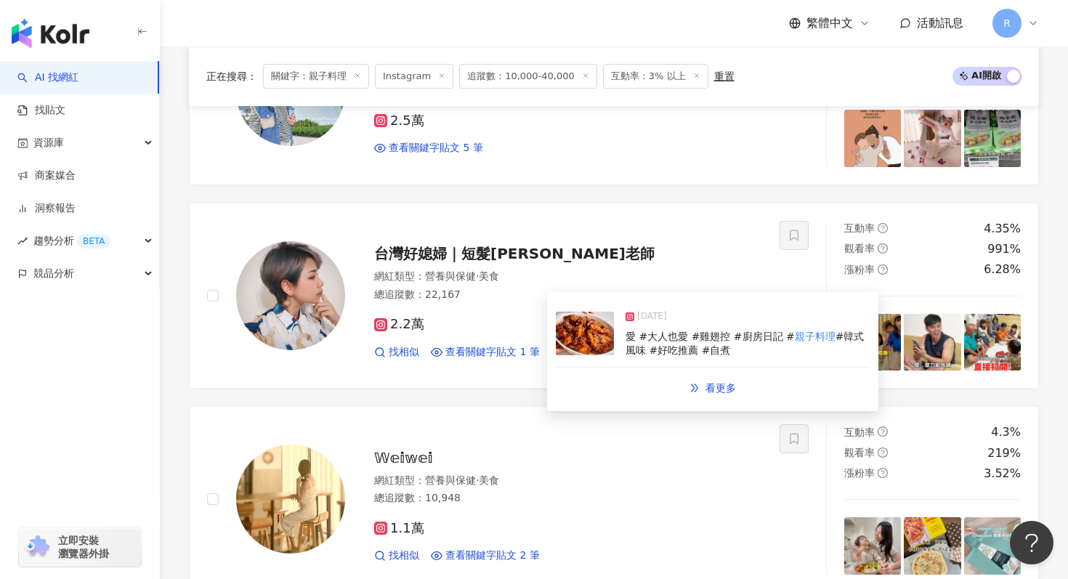
click at [612, 348] on img at bounding box center [585, 334] width 58 height 44
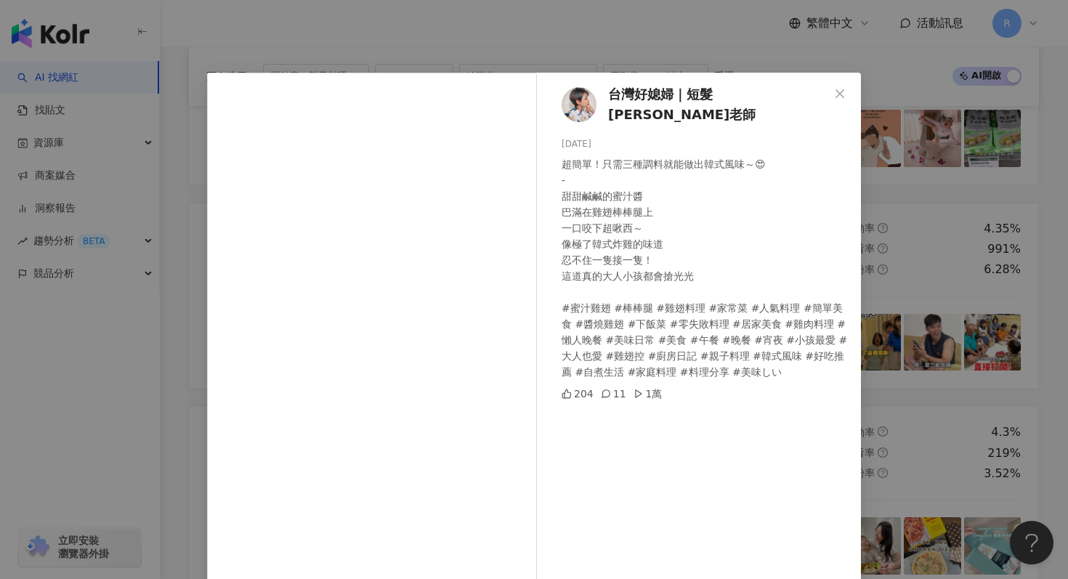
scroll to position [73, 0]
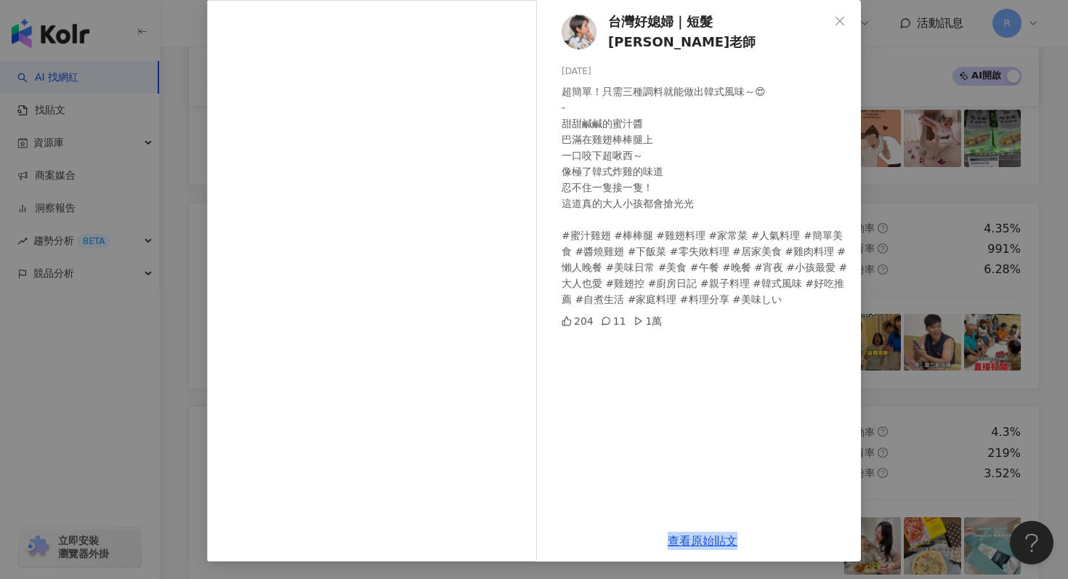
click at [176, 122] on div "台灣好媳婦｜短髮安柏老師 2025/4/9 超簡單！只需三種調料就能做出韓式風味～😍 - 甜甜鹹鹹的蜜汁醬 巴滿在雞翅棒棒腿上 一口咬下超啾西～ 像極了韓式炸…" at bounding box center [534, 289] width 1068 height 579
click at [194, 149] on div "台灣好媳婦｜短髮安柏老師 2025/4/9 超簡單！只需三種調料就能做出韓式風味～😍 - 甜甜鹹鹹的蜜汁醬 巴滿在雞翅棒棒腿上 一口咬下超啾西～ 像極了韓式炸…" at bounding box center [534, 289] width 1068 height 579
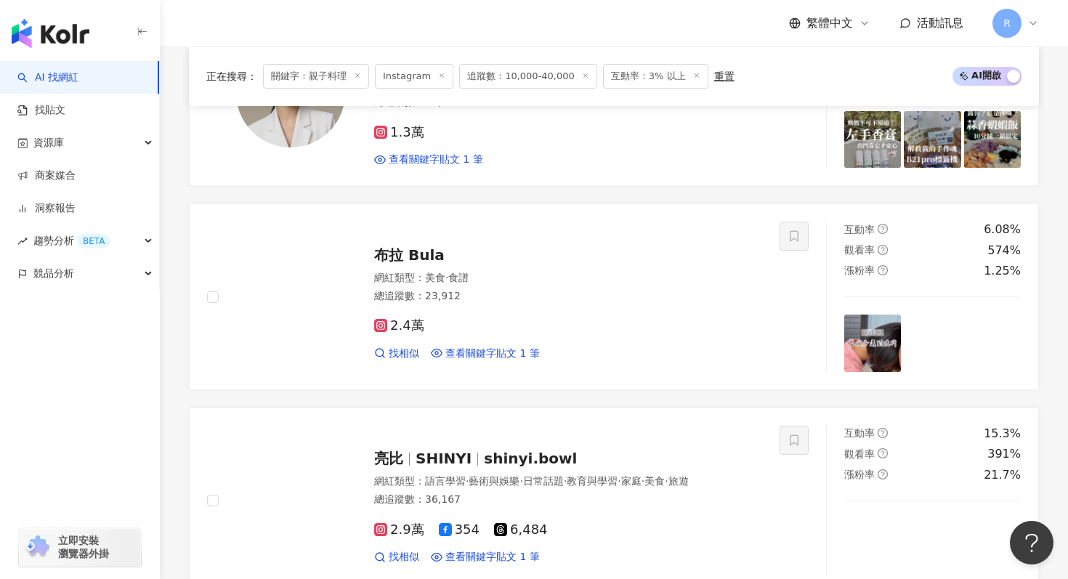
scroll to position [2033, 0]
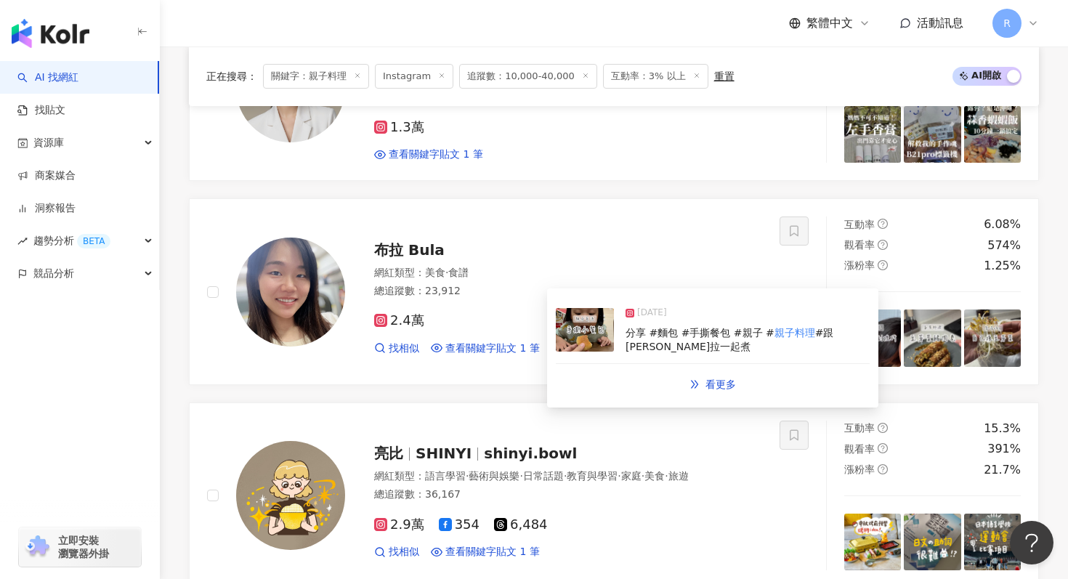
click at [607, 339] on img at bounding box center [585, 330] width 58 height 44
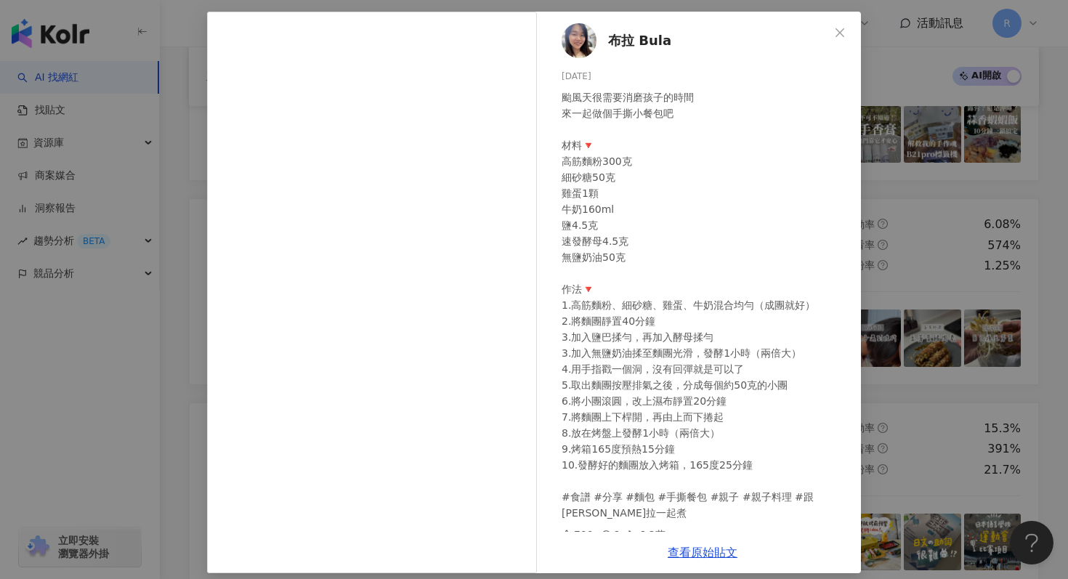
scroll to position [73, 0]
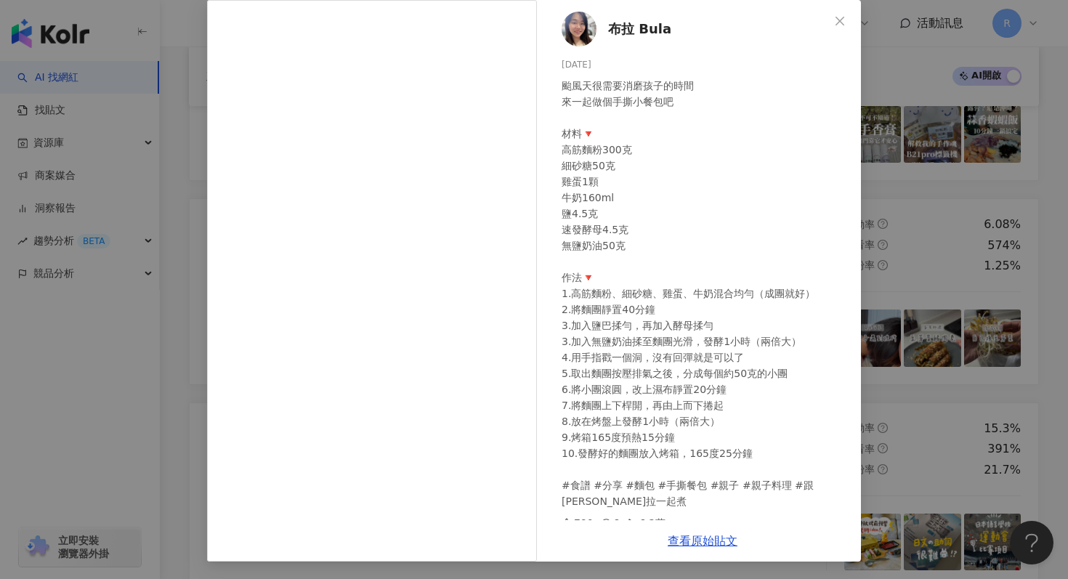
click at [961, 251] on div "布拉 Bula 2024/10/3 颱風天很需要消磨孩子的時間 來一起做個手撕小餐包吧 材料🔻 高筋麵粉300克 細砂糖50克 雞蛋1顆 牛奶160ml 鹽4…" at bounding box center [534, 289] width 1068 height 579
click at [932, 268] on div "布拉 Bula 2024/10/3 颱風天很需要消磨孩子的時間 來一起做個手撕小餐包吧 材料🔻 高筋麵粉300克 細砂糖50克 雞蛋1顆 牛奶160ml 鹽4…" at bounding box center [534, 289] width 1068 height 579
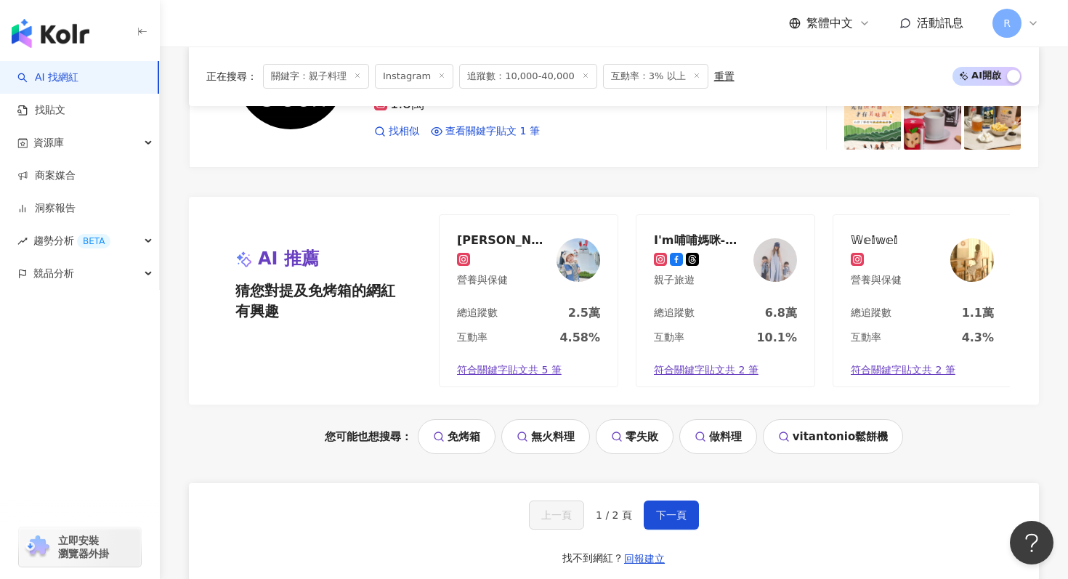
scroll to position [2874, 0]
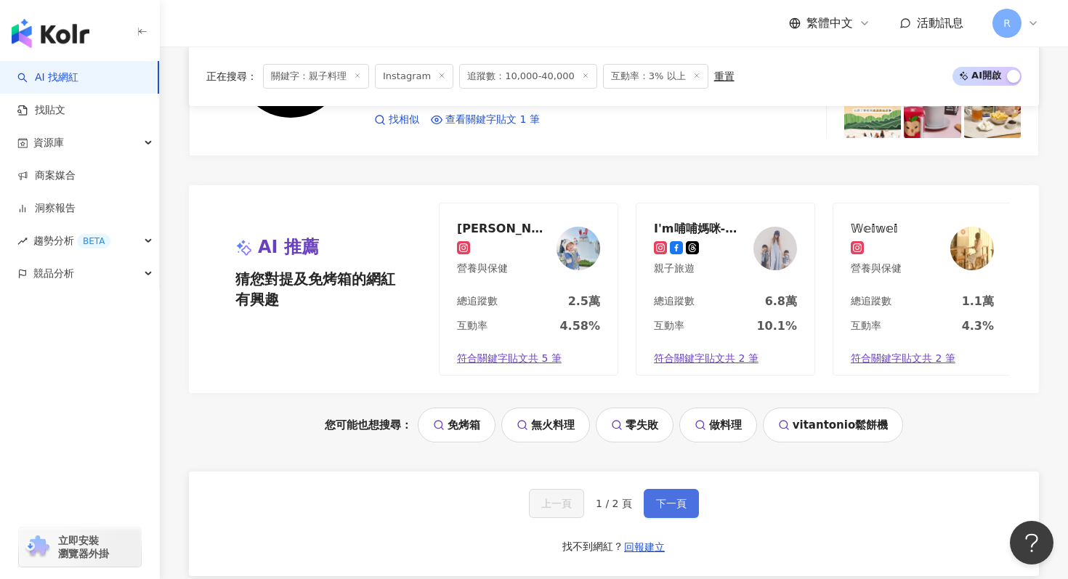
click at [683, 511] on button "下一頁" at bounding box center [671, 503] width 55 height 29
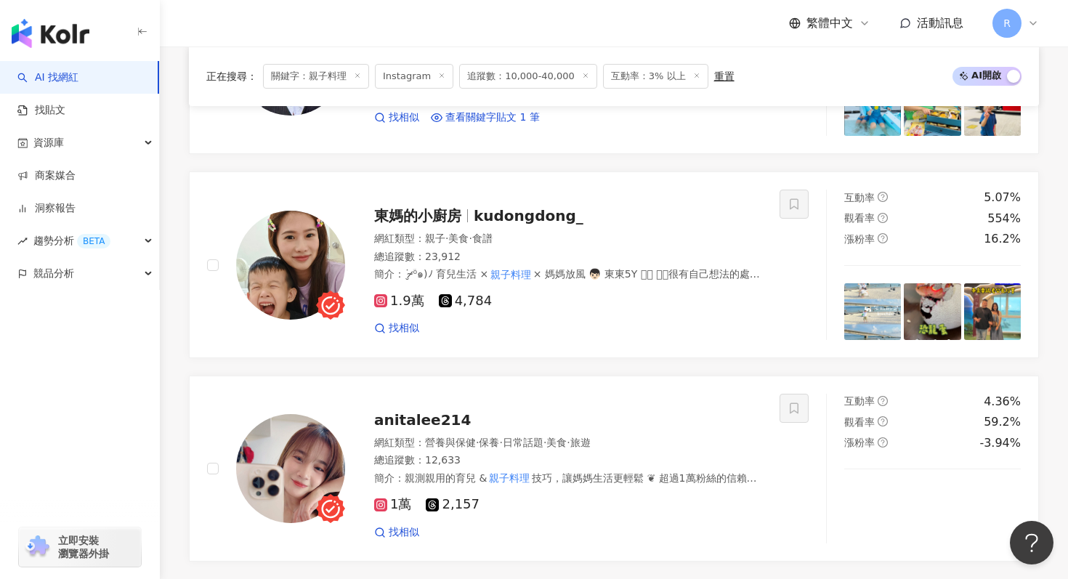
scroll to position [1450, 0]
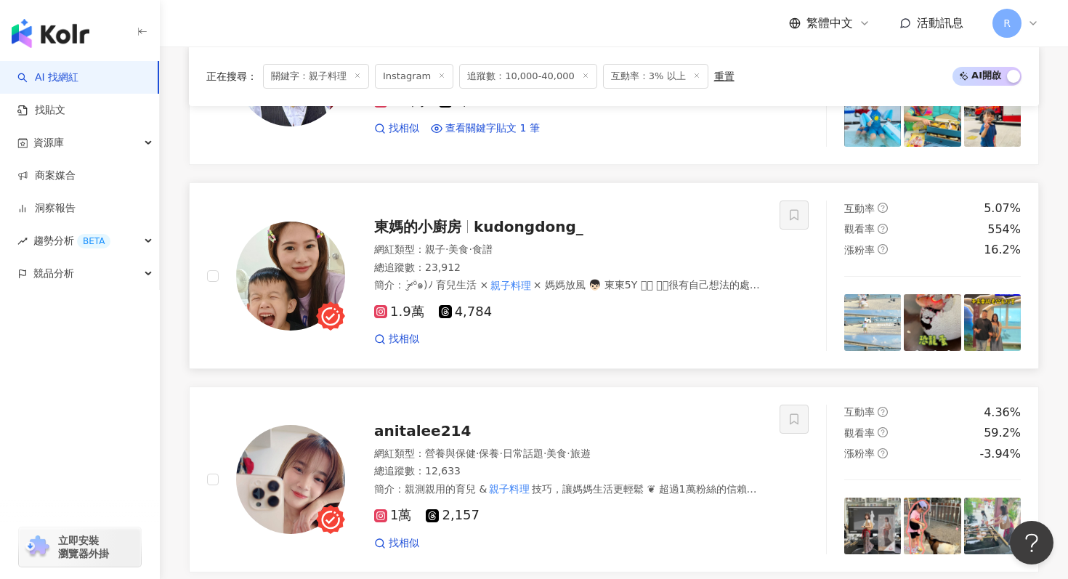
click at [441, 261] on div "總追蹤數 ： 23,912" at bounding box center [568, 268] width 388 height 15
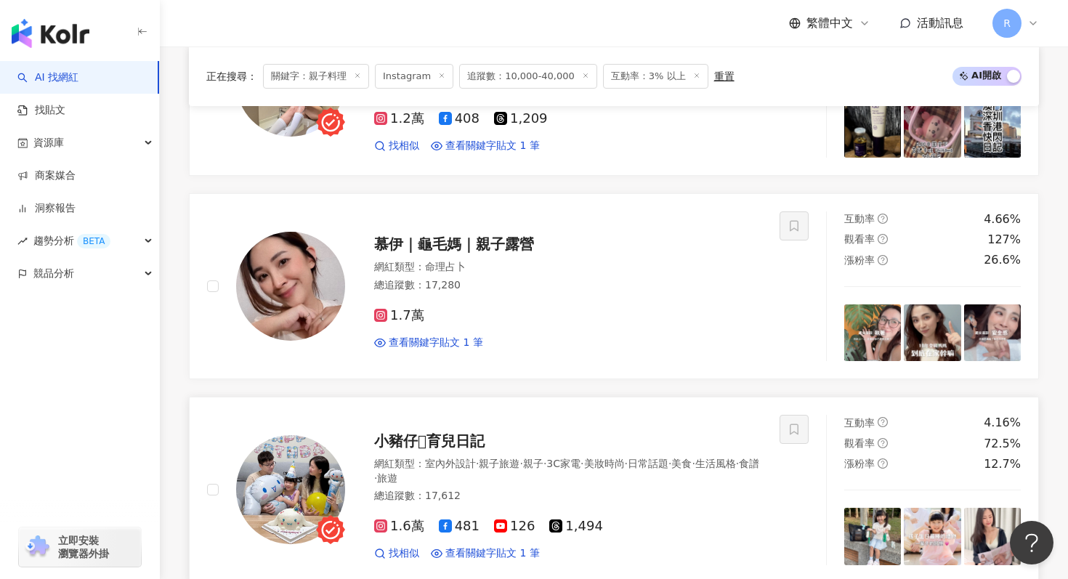
scroll to position [829, 0]
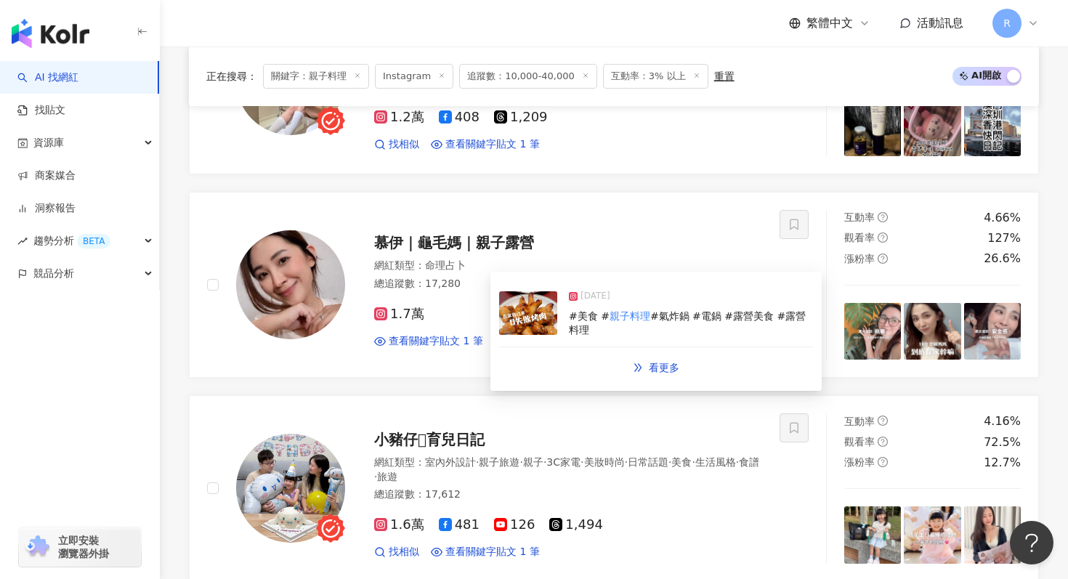
click at [588, 310] on div "2025/9/5" at bounding box center [691, 299] width 244 height 20
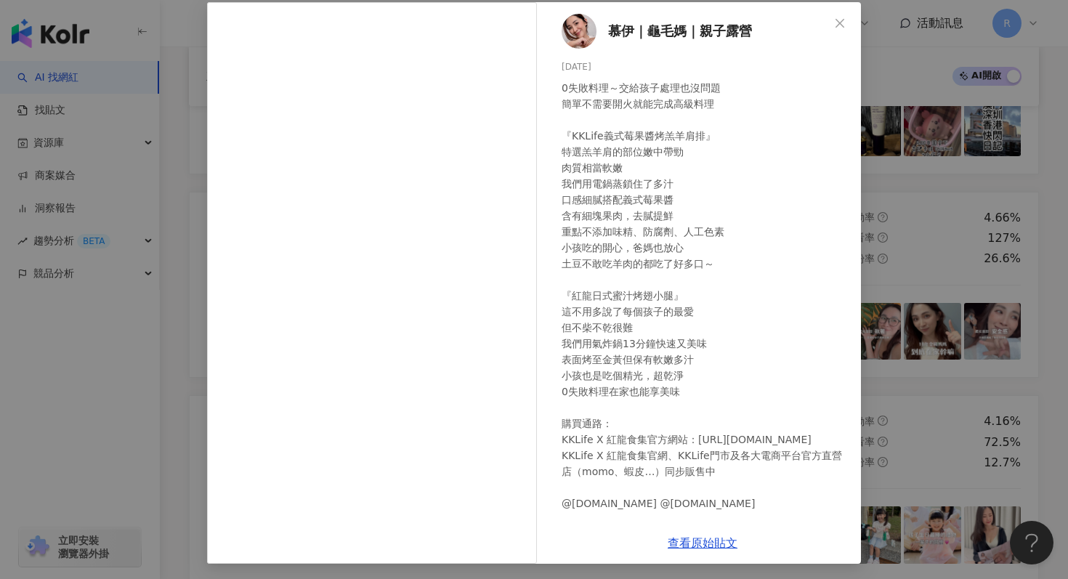
scroll to position [73, 0]
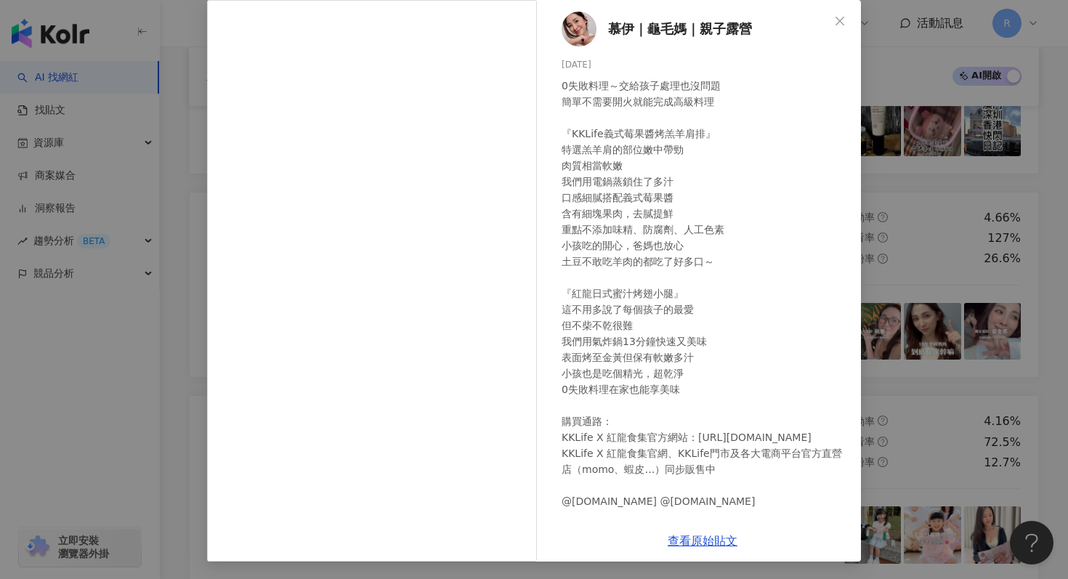
click at [945, 88] on div "慕伊｜龜毛媽｜親子露營 2025/9/5 32 5 2,779 查看原始貼文" at bounding box center [534, 289] width 1068 height 579
click at [946, 121] on div "慕伊｜龜毛媽｜親子露營 2025/9/5 32 5 2,779 查看原始貼文" at bounding box center [534, 289] width 1068 height 579
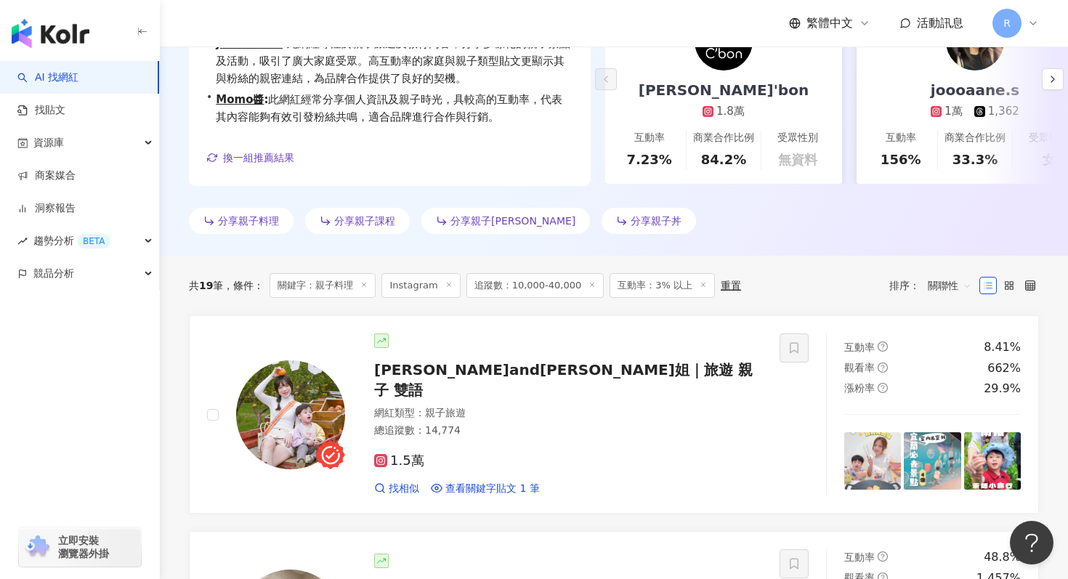
scroll to position [0, 0]
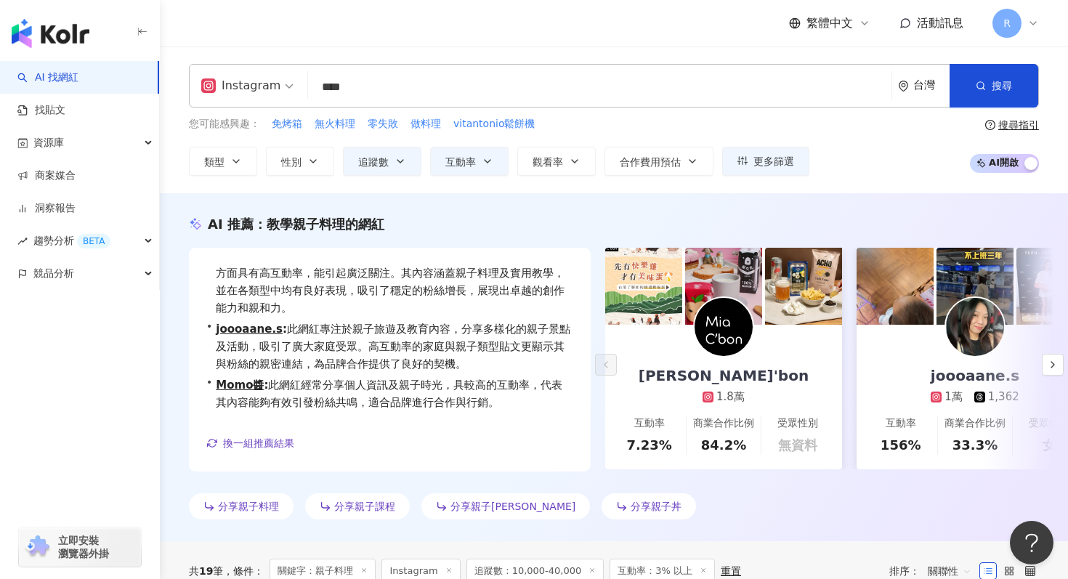
click at [429, 81] on input "****" at bounding box center [600, 87] width 572 height 28
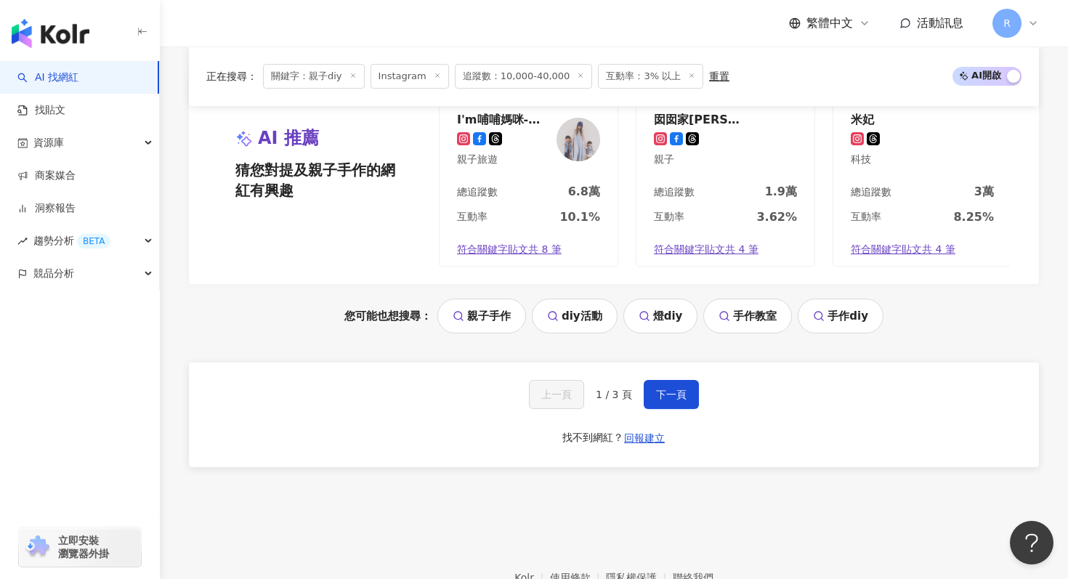
scroll to position [3044, 0]
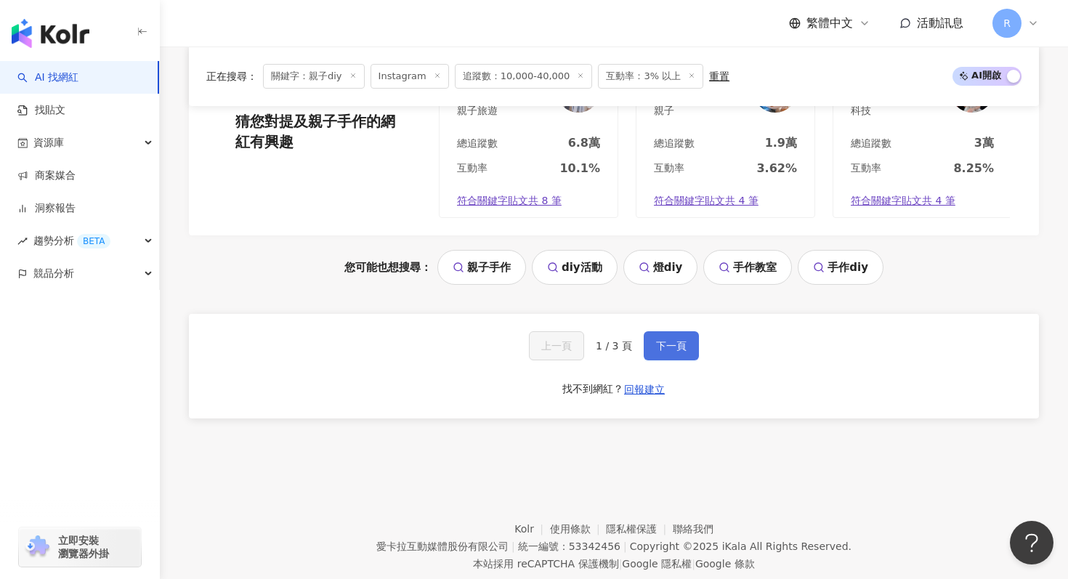
click at [655, 341] on button "下一頁" at bounding box center [671, 345] width 55 height 29
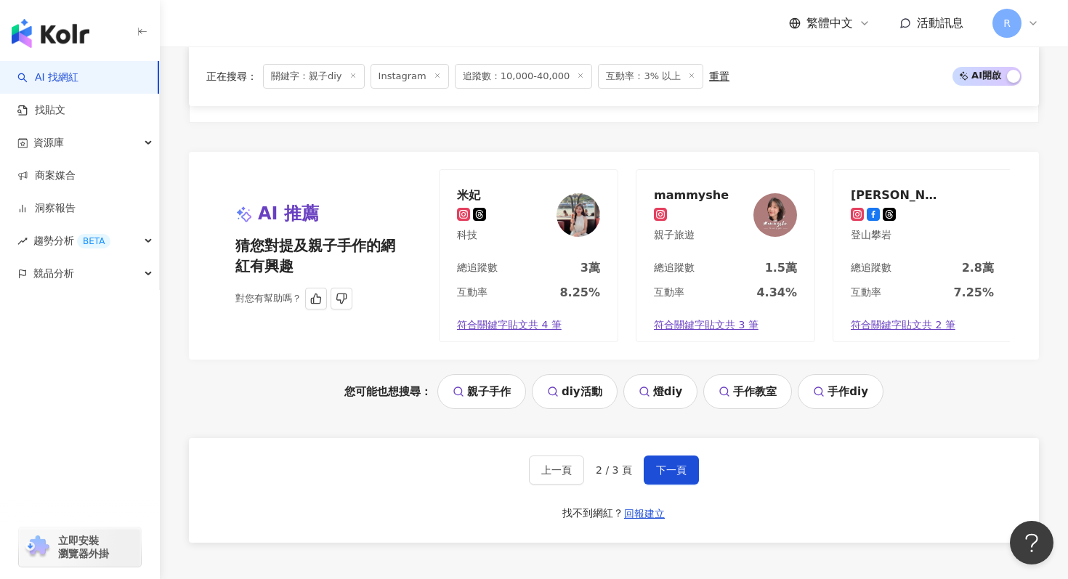
scroll to position [2943, 0]
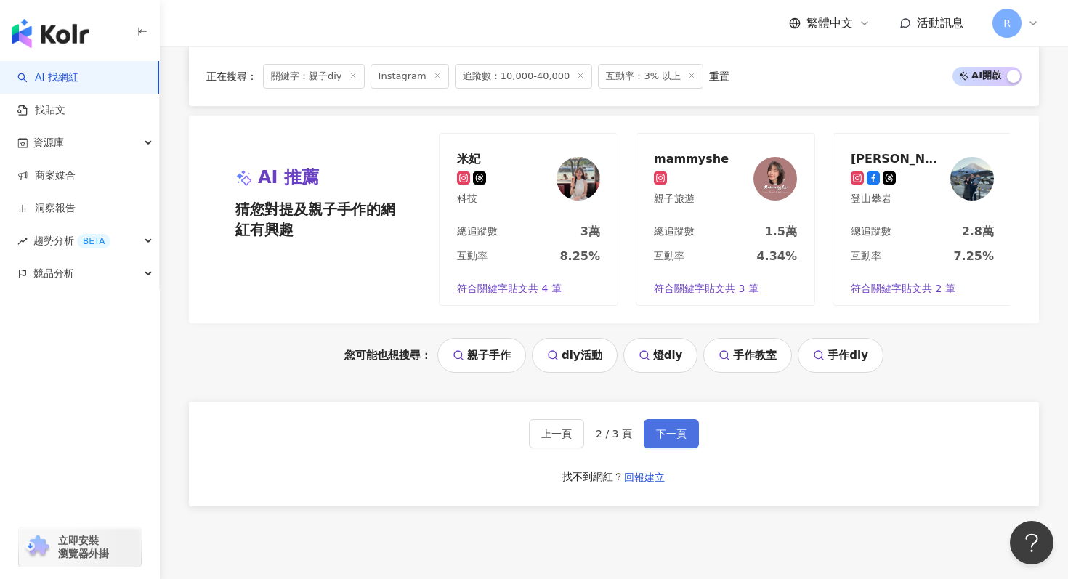
click at [672, 428] on span "下一頁" at bounding box center [671, 434] width 31 height 12
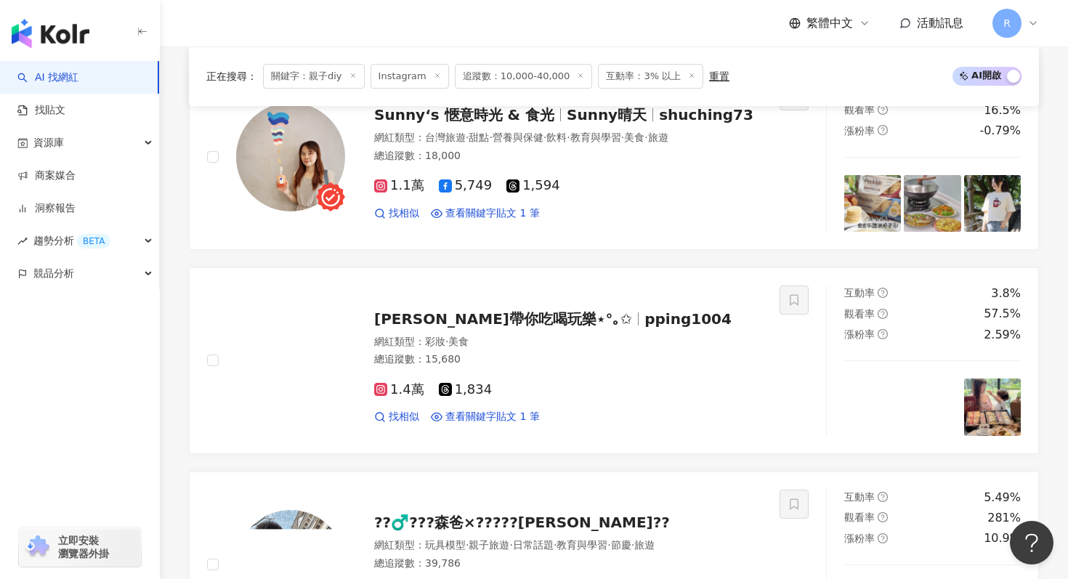
scroll to position [0, 0]
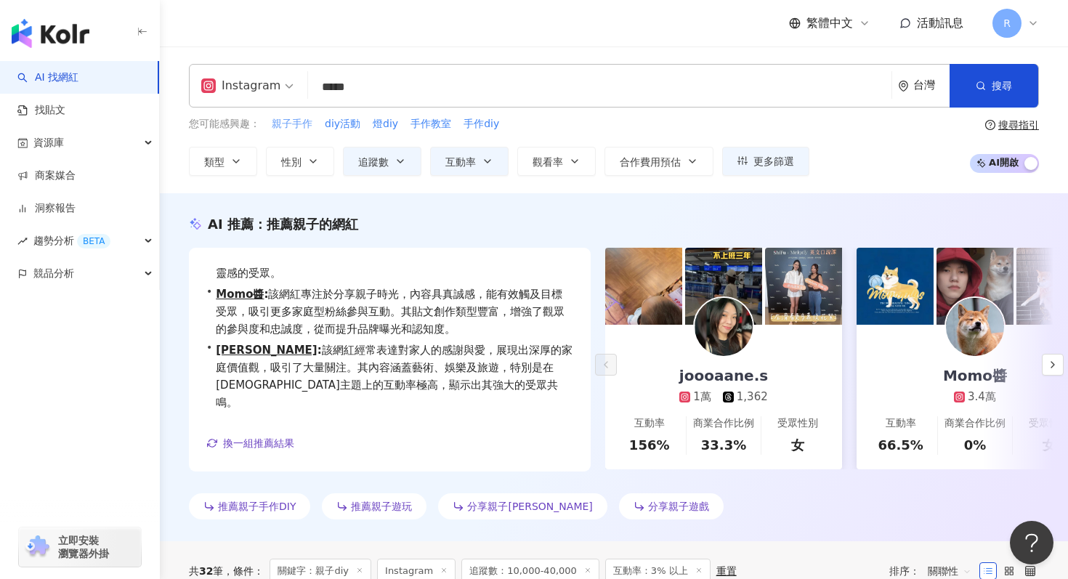
click at [289, 126] on span "親子手作" at bounding box center [292, 124] width 41 height 15
type input "****"
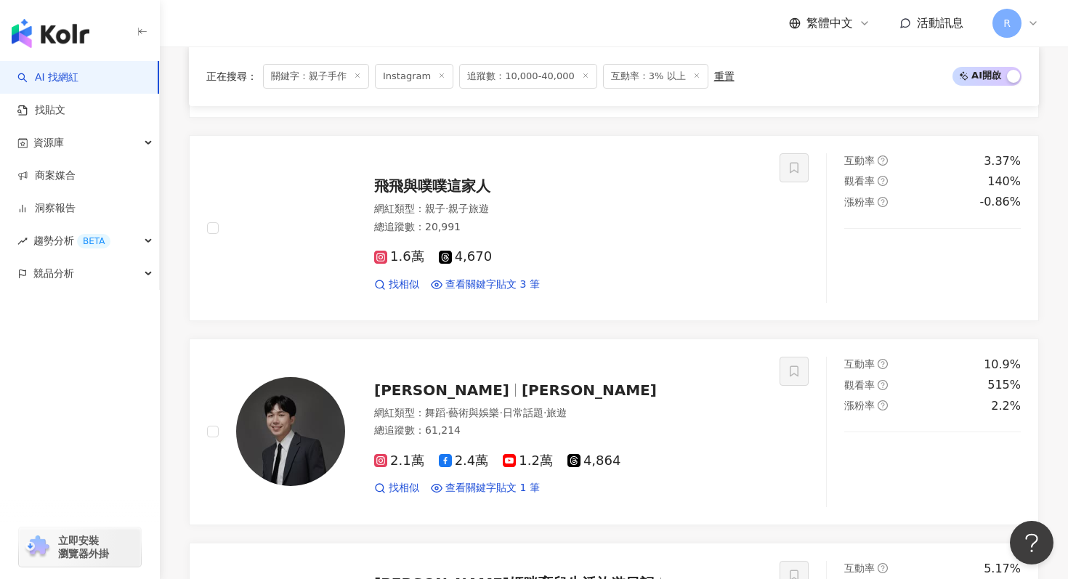
scroll to position [1082, 0]
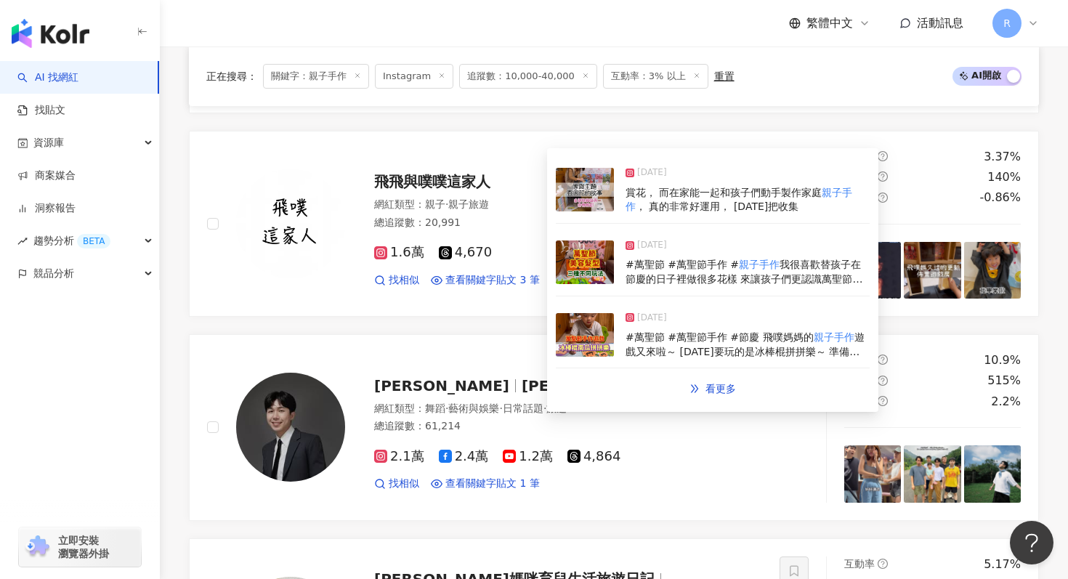
click at [607, 277] on img at bounding box center [585, 263] width 58 height 44
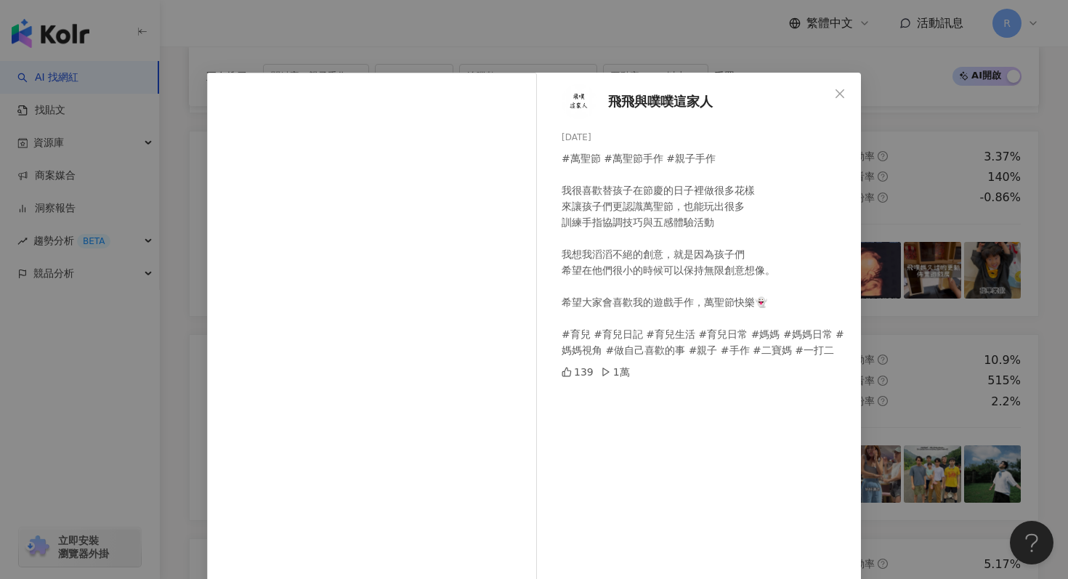
scroll to position [73, 0]
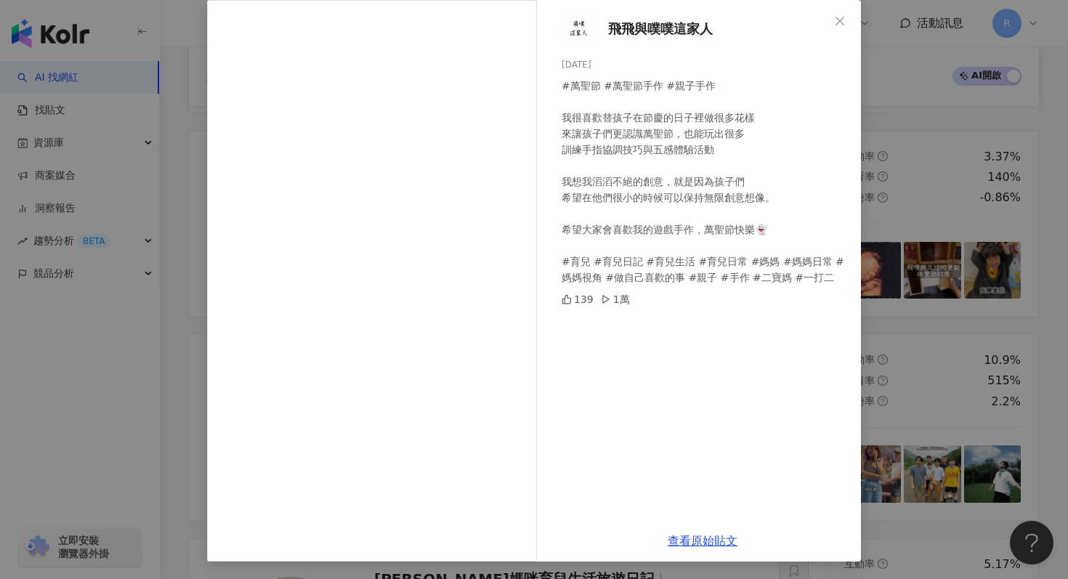
click at [961, 141] on div "飛飛與噗噗這家人 2024/10/22 #萬聖節 #萬聖節手作 #親子手作 我很喜歡替孩子在節慶的日子裡做很多花樣 來讓孩子們更認識萬聖節，也能玩出很多 訓練…" at bounding box center [534, 289] width 1068 height 579
click at [954, 146] on div "飛飛與噗噗這家人 2024/10/22 #萬聖節 #萬聖節手作 #親子手作 我很喜歡替孩子在節慶的日子裡做很多花樣 來讓孩子們更認識萬聖節，也能玩出很多 訓練…" at bounding box center [534, 289] width 1068 height 579
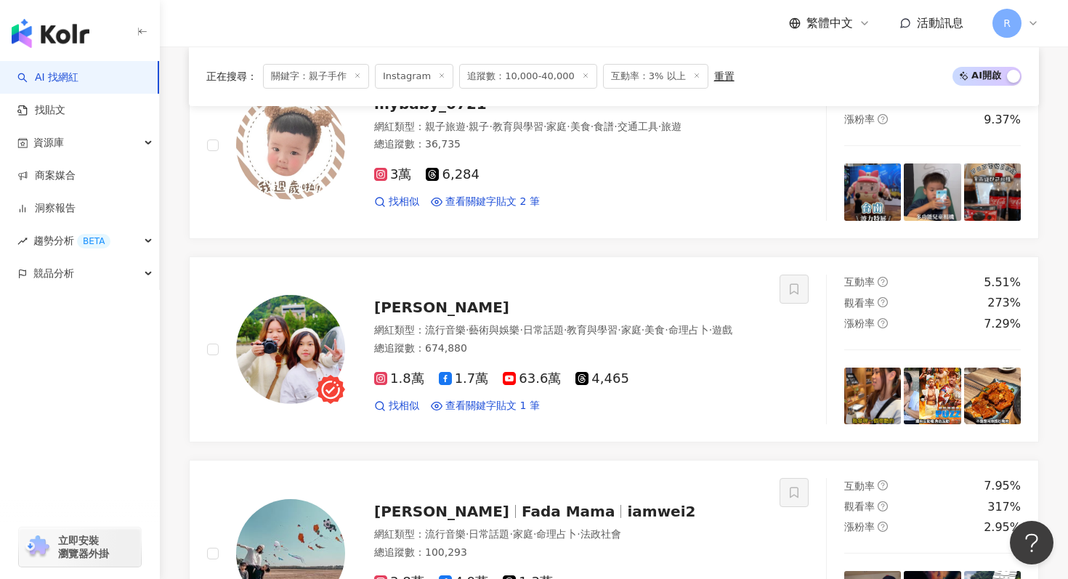
scroll to position [3068, 0]
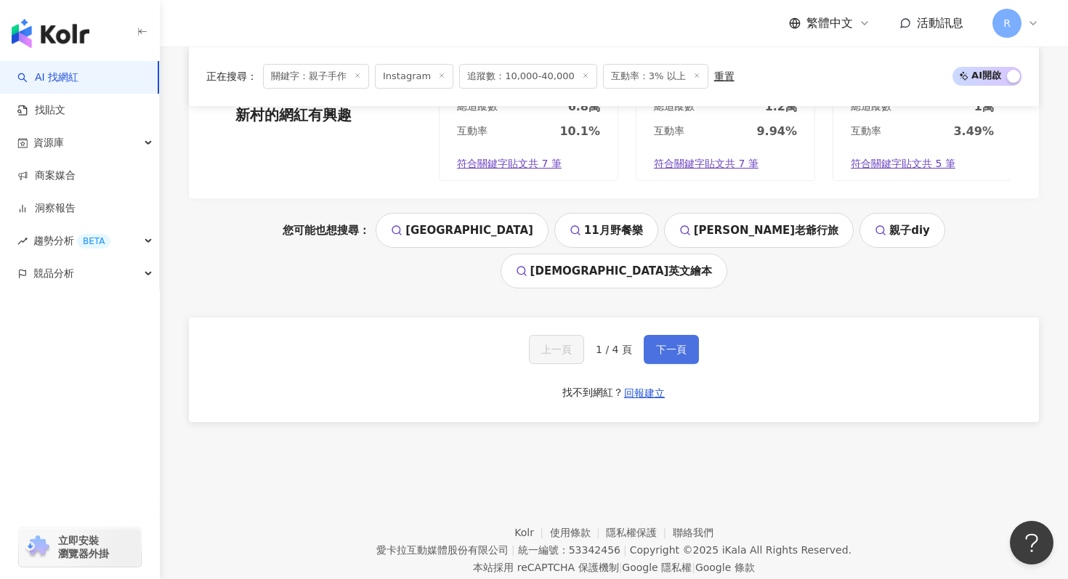
click at [666, 344] on span "下一頁" at bounding box center [671, 350] width 31 height 12
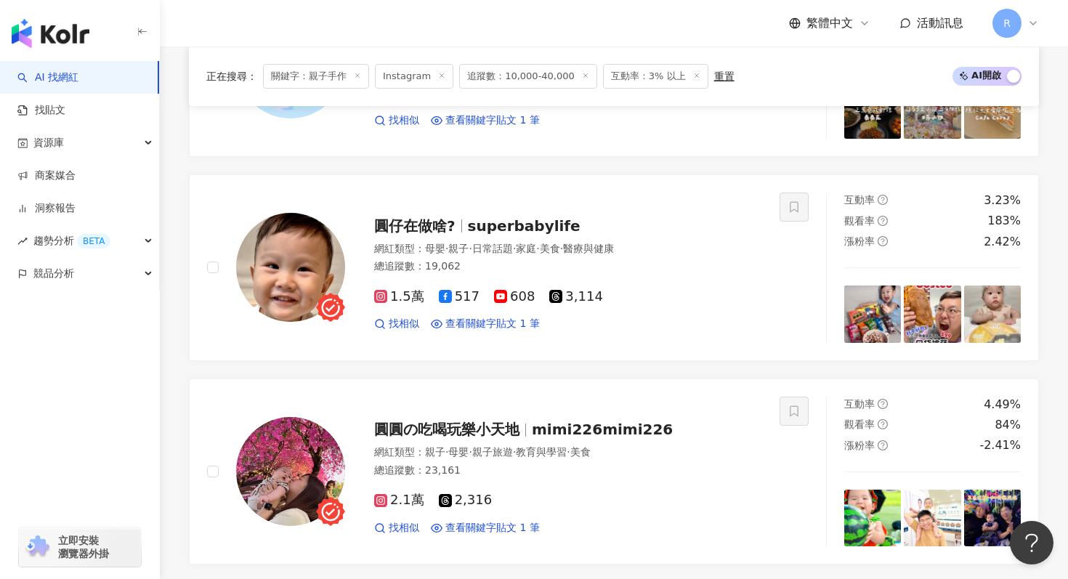
scroll to position [1235, 0]
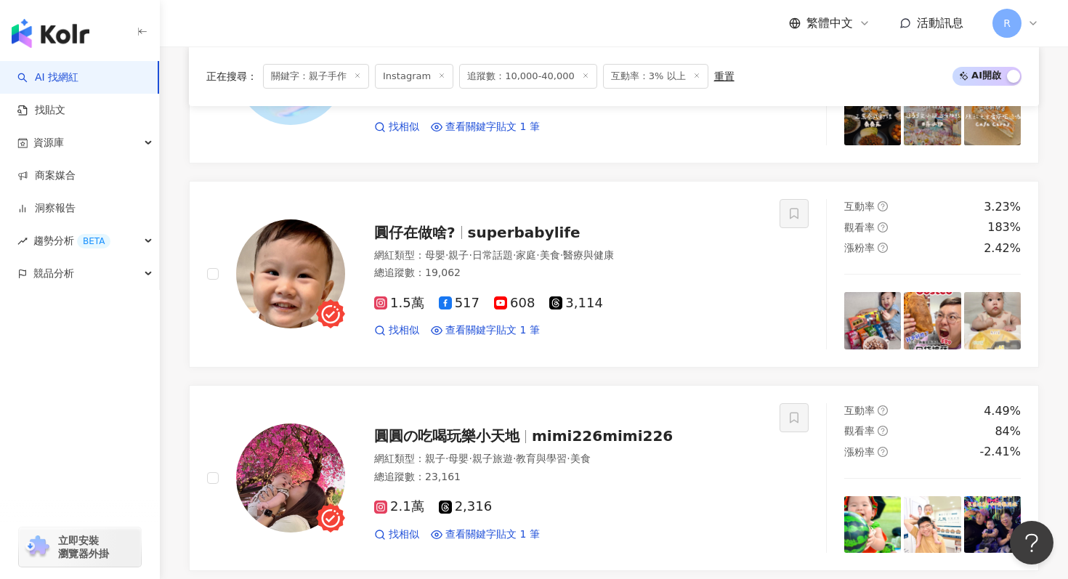
click at [357, 76] on icon at bounding box center [357, 75] width 7 height 7
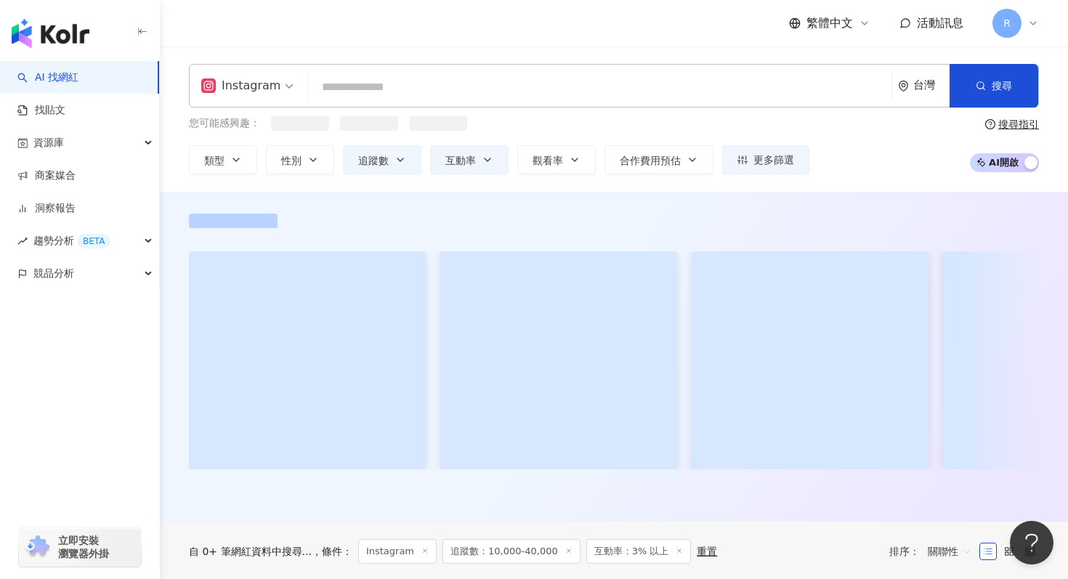
click at [381, 81] on input "search" at bounding box center [600, 87] width 572 height 28
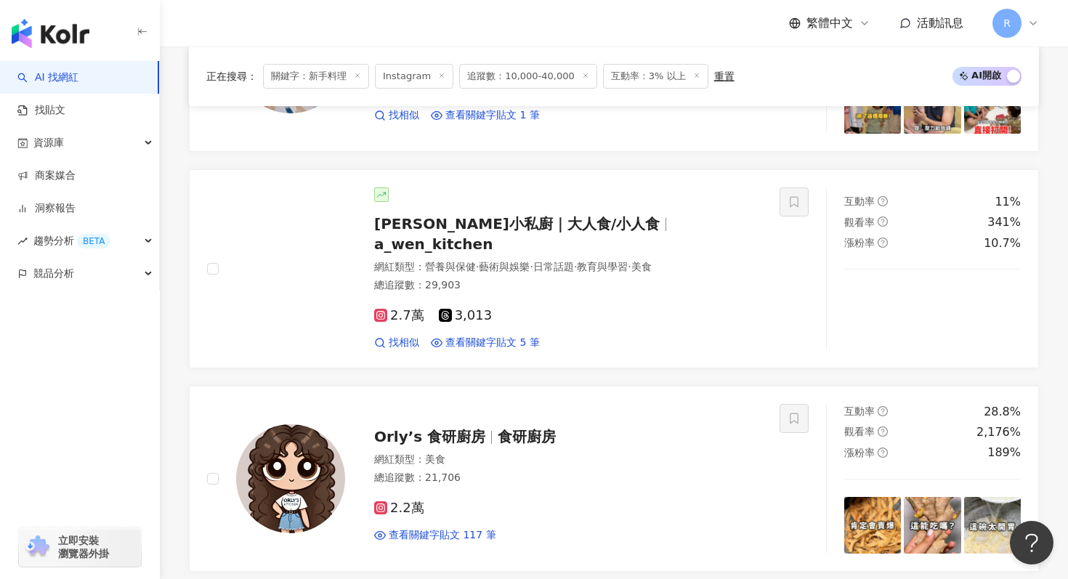
scroll to position [638, 0]
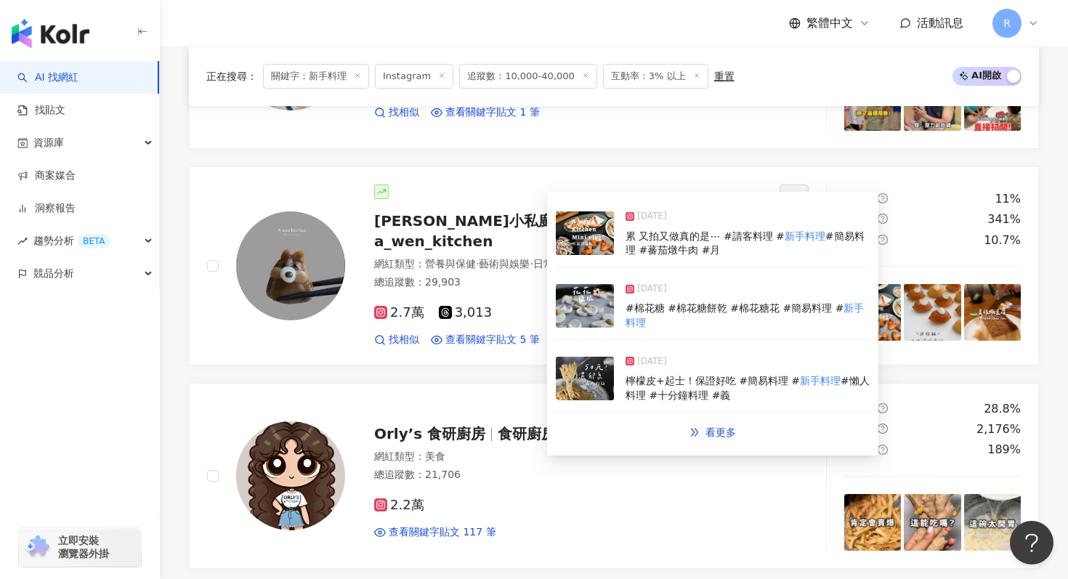
click at [578, 333] on div "2025/5/18 #棉花糖 #棉花糖餅乾 #棉花糖花 #簡易料理 # 新手料理" at bounding box center [713, 306] width 314 height 67
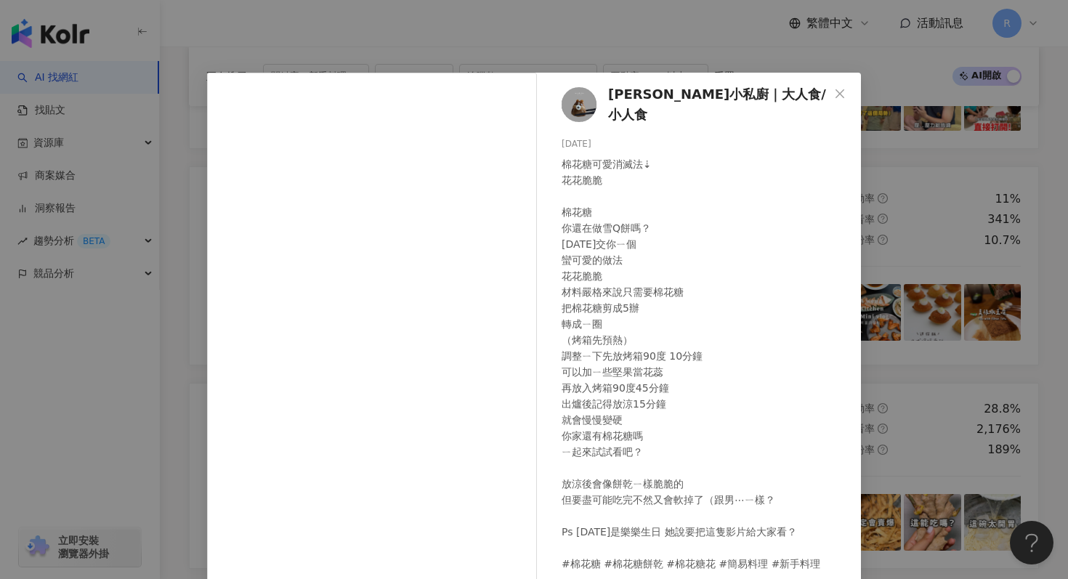
scroll to position [73, 0]
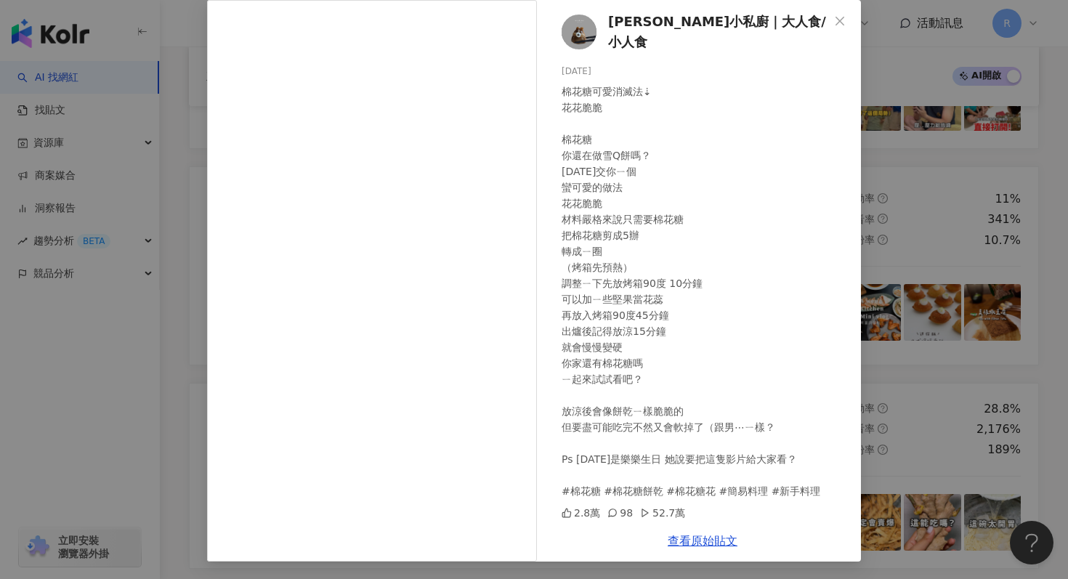
click at [194, 121] on div "阿溫小私廚｜大人食/小人食 2025/5/18 棉花糖可愛消滅法⇣ 花花脆脆 棉花糖 你還在做雪Q餅嗎？ 今天交你ㄧ個 蠻可愛的做法 花花脆脆 材料嚴格來說只…" at bounding box center [534, 289] width 1068 height 579
click at [196, 133] on div "阿溫小私廚｜大人食/小人食 2025/5/18 棉花糖可愛消滅法⇣ 花花脆脆 棉花糖 你還在做雪Q餅嗎？ 今天交你ㄧ個 蠻可愛的做法 花花脆脆 材料嚴格來說只…" at bounding box center [534, 289] width 1068 height 579
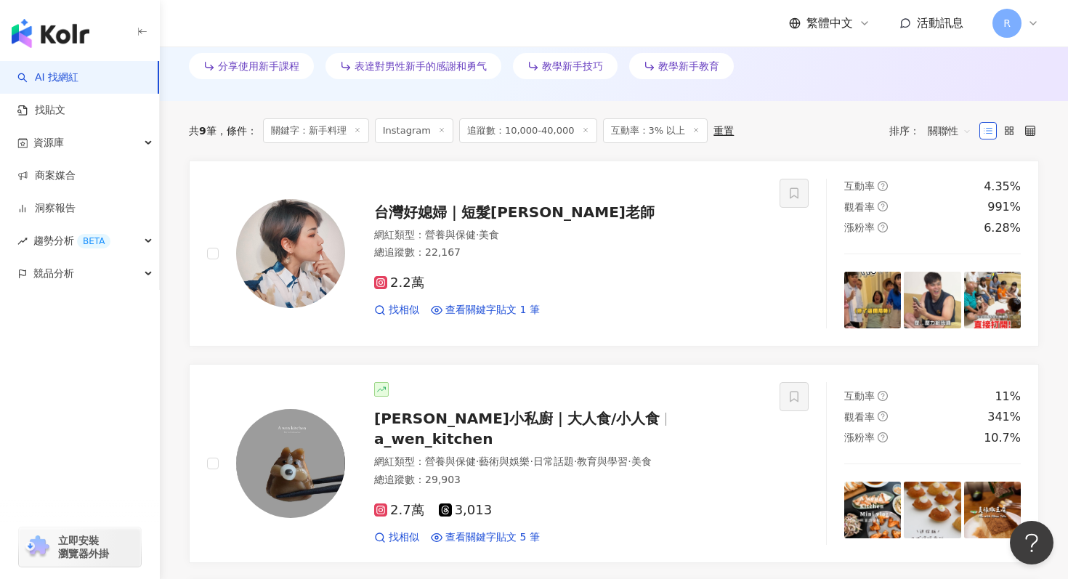
scroll to position [0, 0]
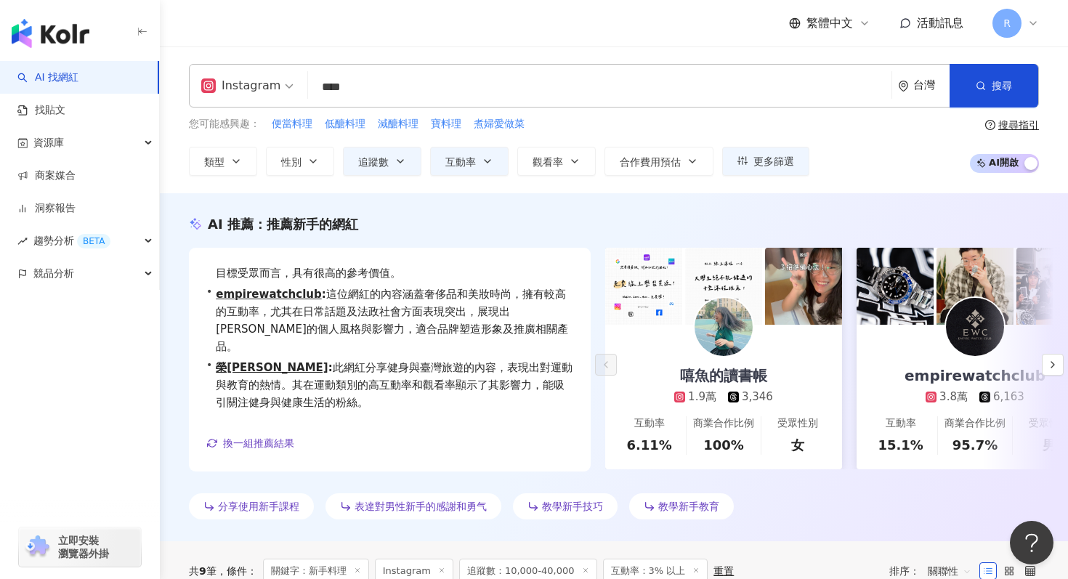
click at [440, 73] on input "****" at bounding box center [600, 87] width 572 height 28
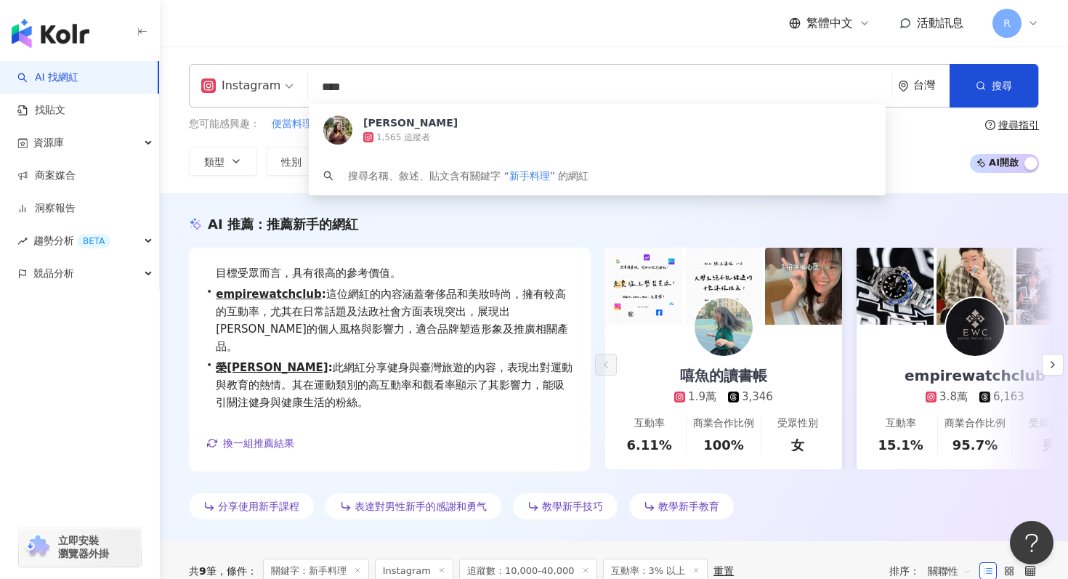
click at [438, 86] on input "****" at bounding box center [600, 87] width 572 height 28
type input "*"
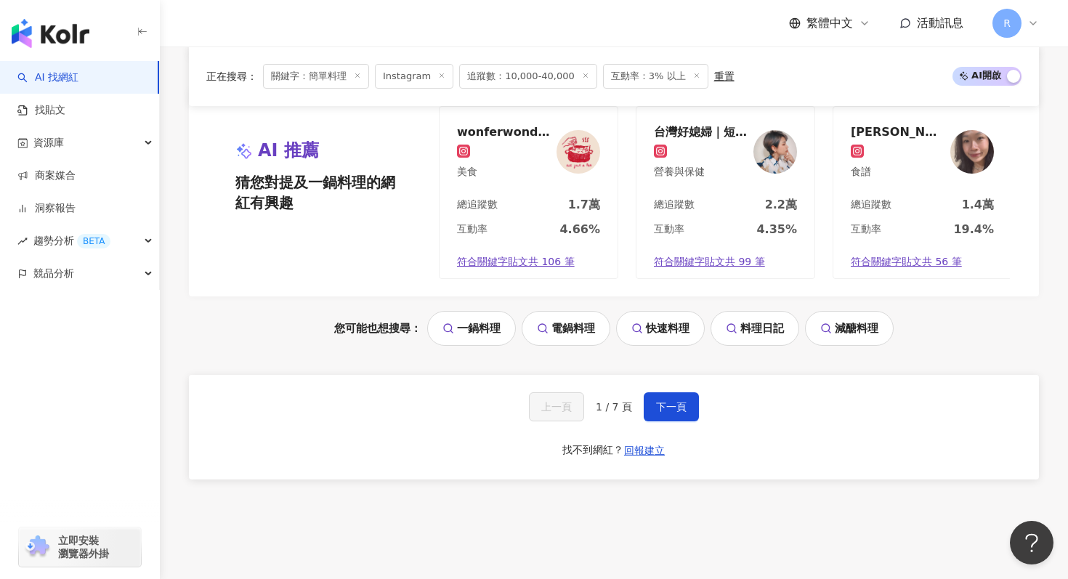
scroll to position [3068, 0]
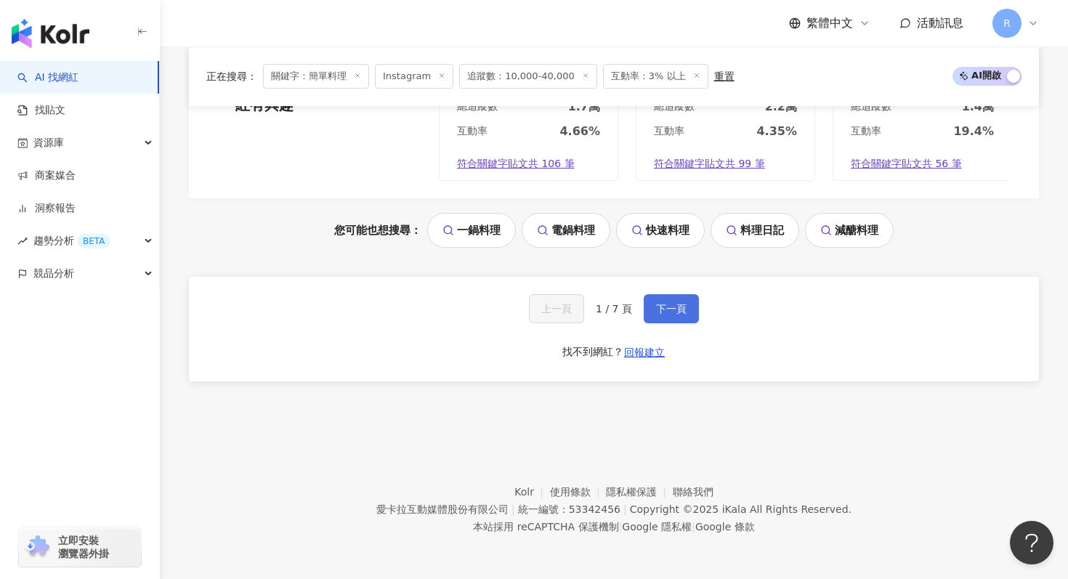
click at [678, 294] on button "下一頁" at bounding box center [671, 308] width 55 height 29
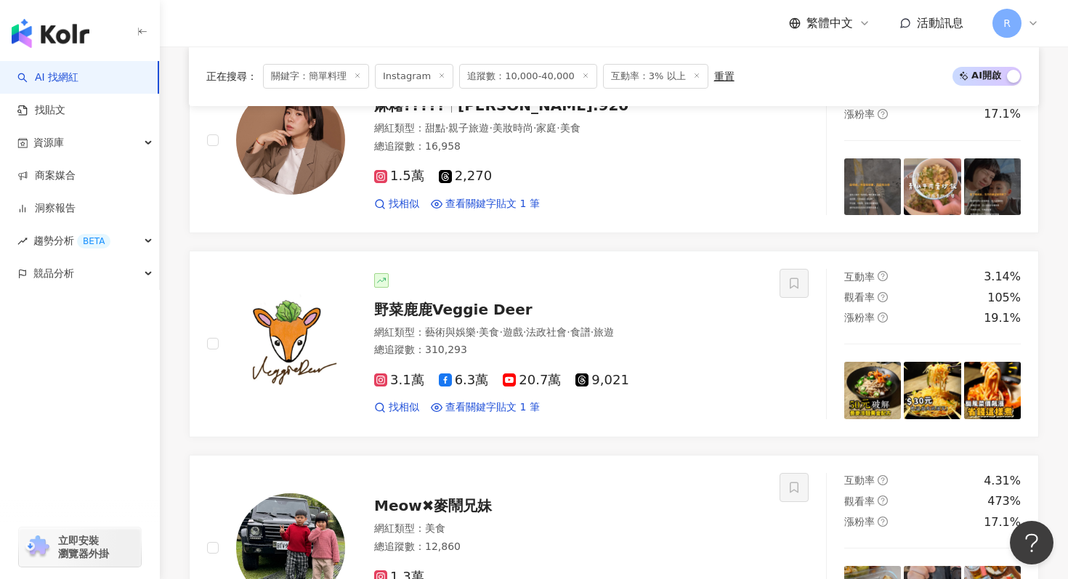
scroll to position [1568, 0]
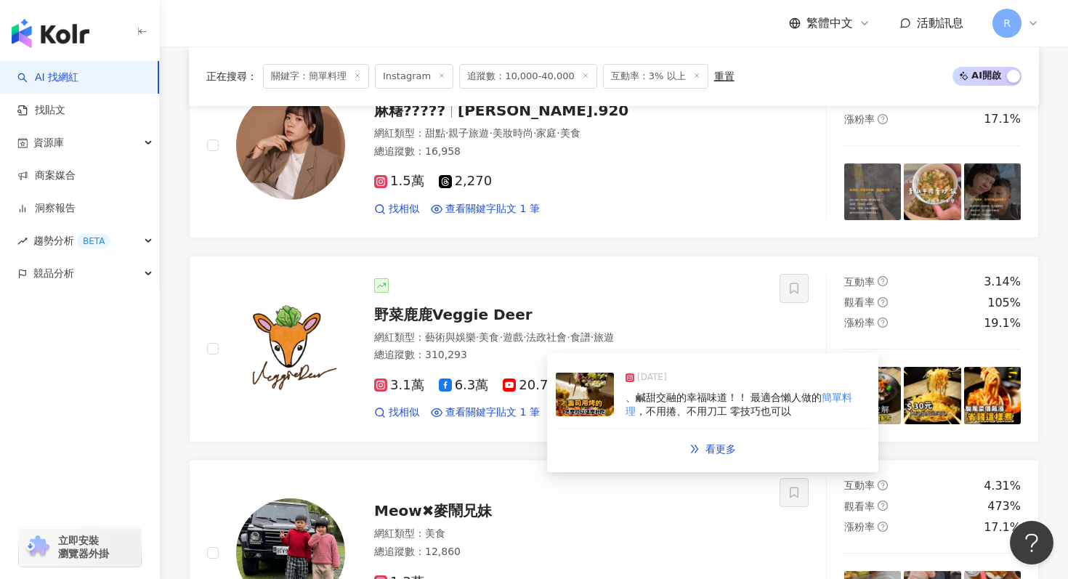
click at [601, 393] on img at bounding box center [585, 395] width 58 height 44
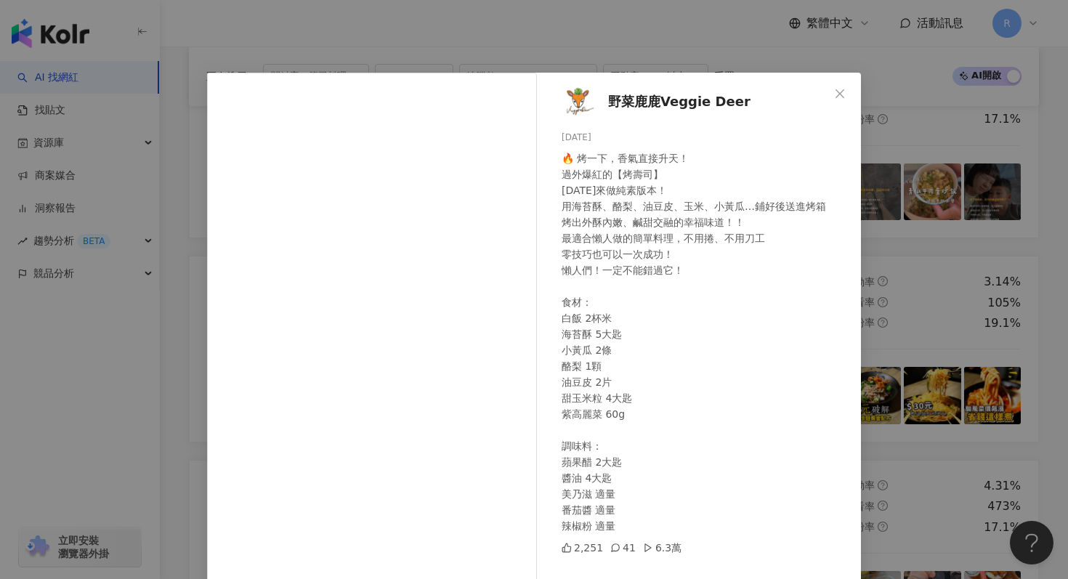
scroll to position [73, 0]
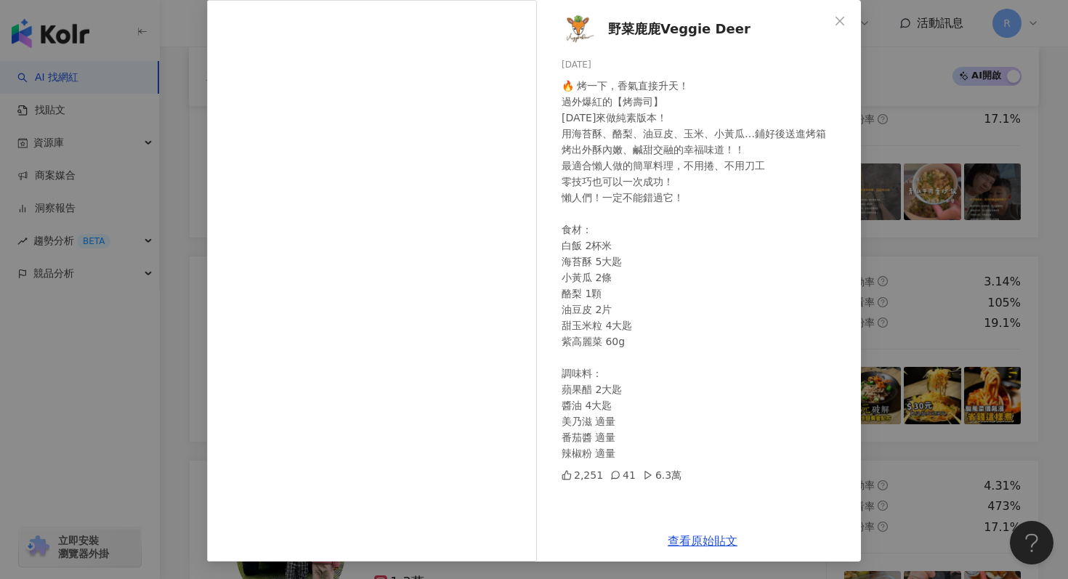
click at [191, 118] on div "野菜鹿鹿Veggie Deer 2025/7/23 🔥 烤一下，香氣直接升天！ 過外爆紅的【烤壽司】 今天來做純素版本！ 用海苔酥、酪梨、油豆皮、玉米、小黃瓜…" at bounding box center [534, 289] width 1068 height 579
click at [206, 188] on div "野菜鹿鹿Veggie Deer 2025/7/23 🔥 烤一下，香氣直接升天！ 過外爆紅的【烤壽司】 今天來做純素版本！ 用海苔酥、酪梨、油豆皮、玉米、小黃瓜…" at bounding box center [534, 289] width 1068 height 579
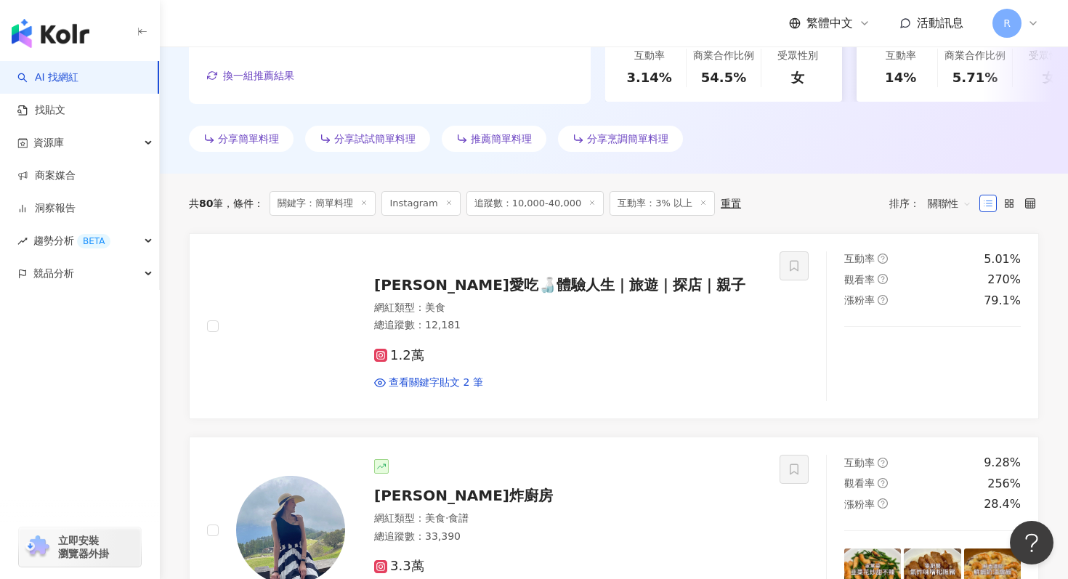
scroll to position [363, 0]
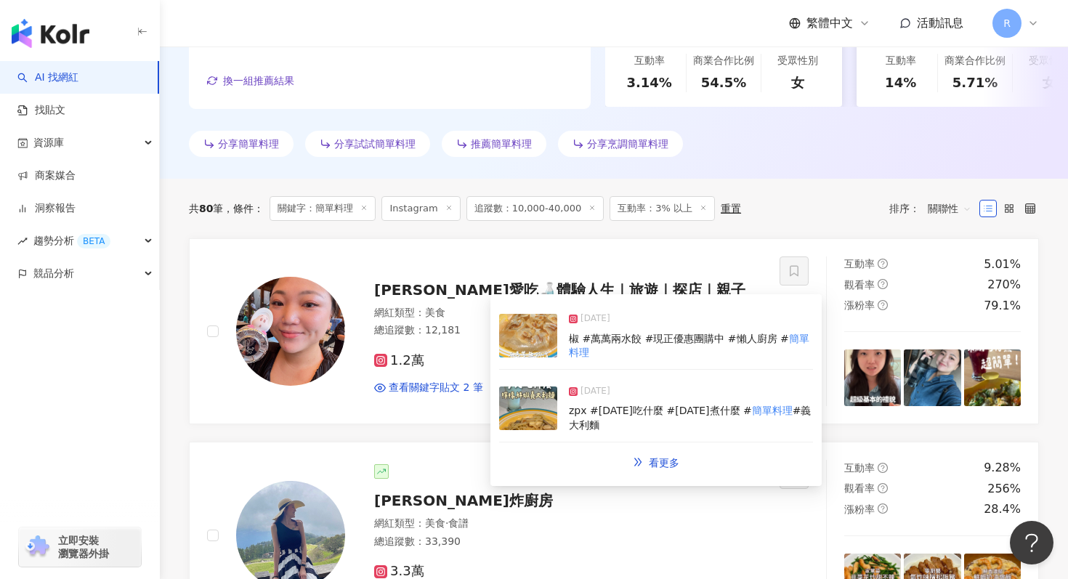
click at [541, 411] on img at bounding box center [528, 409] width 58 height 44
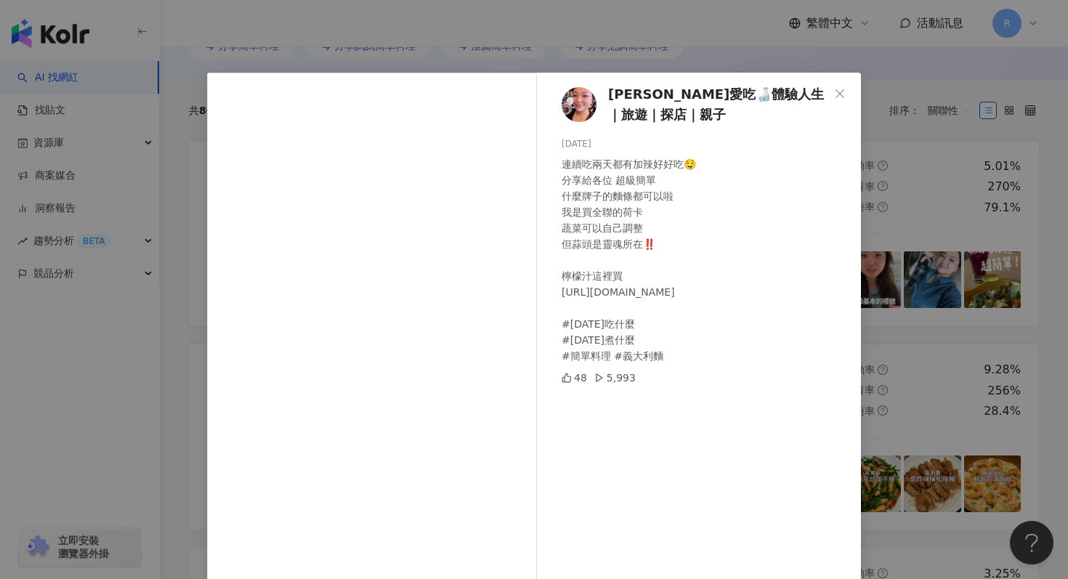
scroll to position [73, 0]
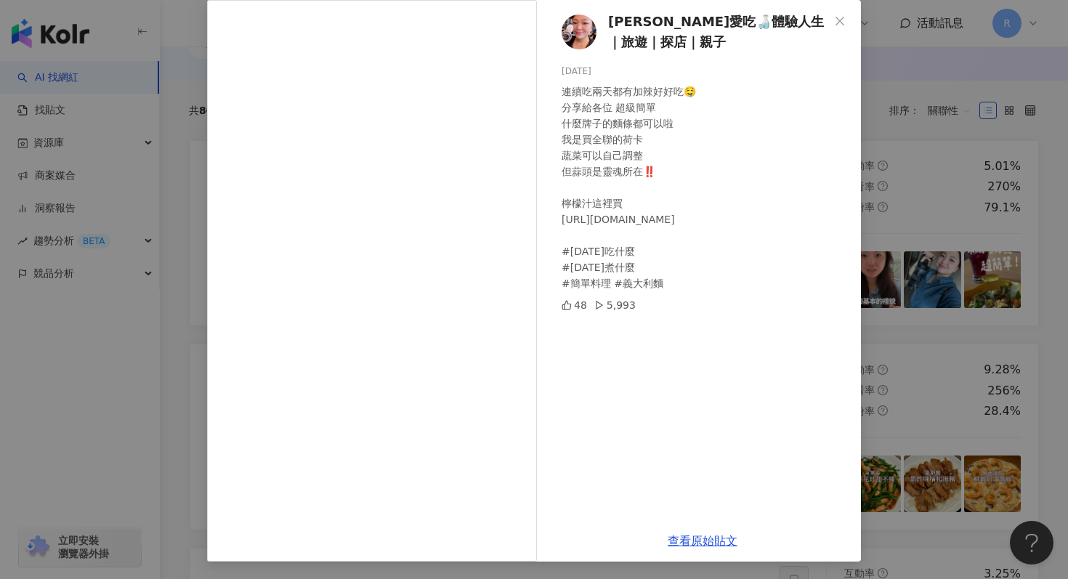
click at [1006, 164] on div "Mimi超愛吃🍶體驗人生｜旅遊｜探店｜親子 2025/8/12 連續吃兩天都有加辣好好吃🤤 分享給各位 超級簡單 什麼牌子的麵條都可以啦 我是買全聯的荷卡 蔬…" at bounding box center [534, 289] width 1068 height 579
click at [949, 196] on div "Mimi超愛吃🍶體驗人生｜旅遊｜探店｜親子 2025/8/12 連續吃兩天都有加辣好好吃🤤 分享給各位 超級簡單 什麼牌子的麵條都可以啦 我是買全聯的荷卡 蔬…" at bounding box center [534, 289] width 1068 height 579
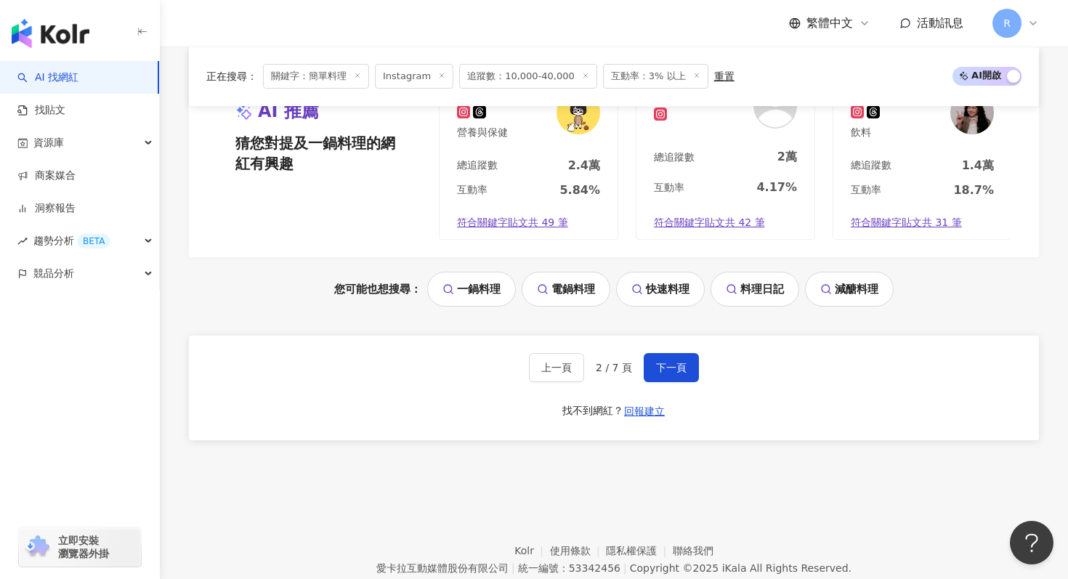
scroll to position [3068, 0]
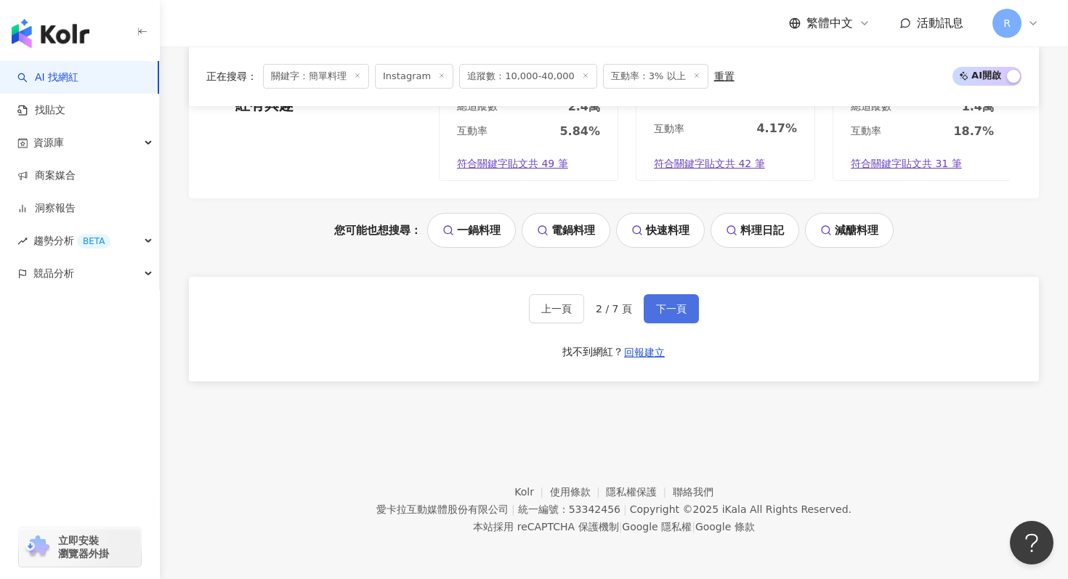
click at [656, 312] on span "下一頁" at bounding box center [671, 309] width 31 height 12
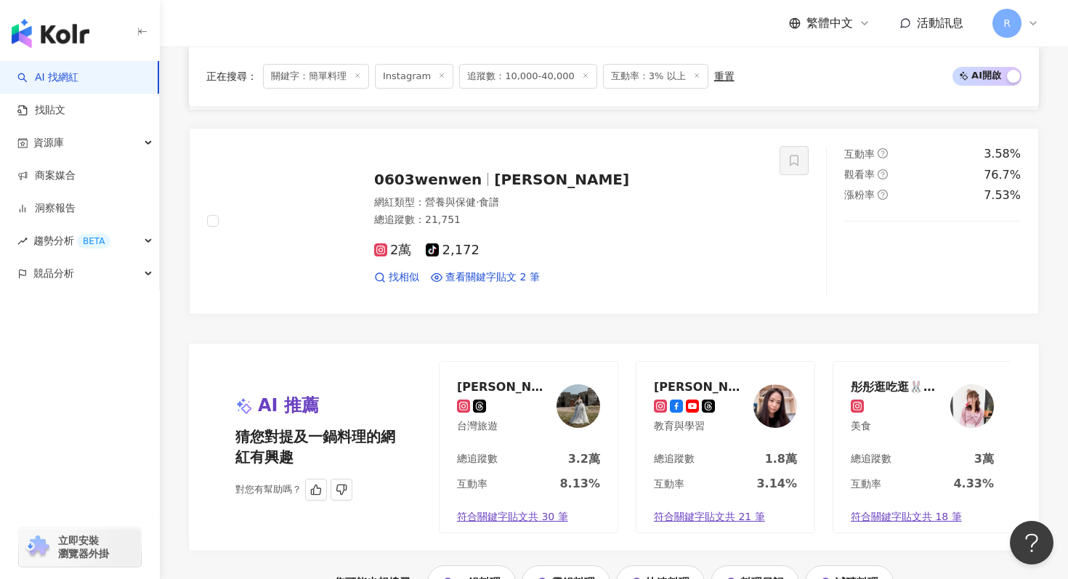
scroll to position [3073, 0]
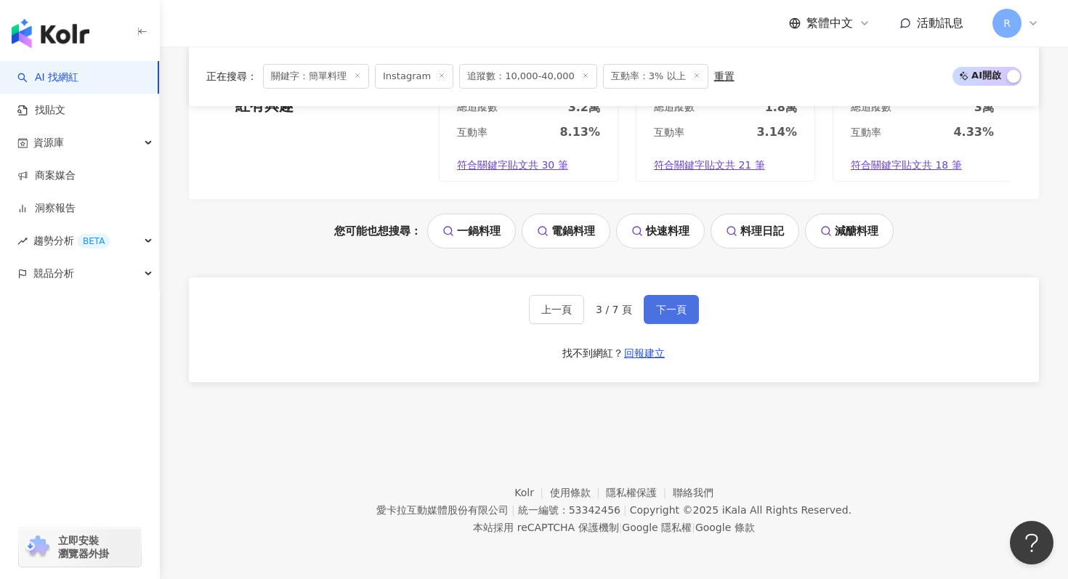
click at [667, 309] on span "下一頁" at bounding box center [671, 310] width 31 height 12
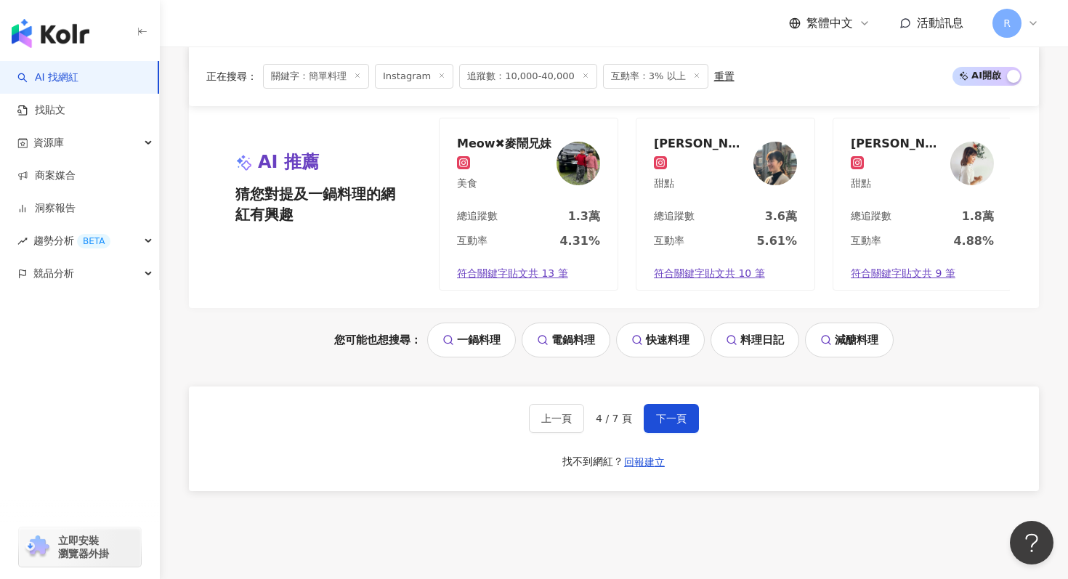
scroll to position [3018, 0]
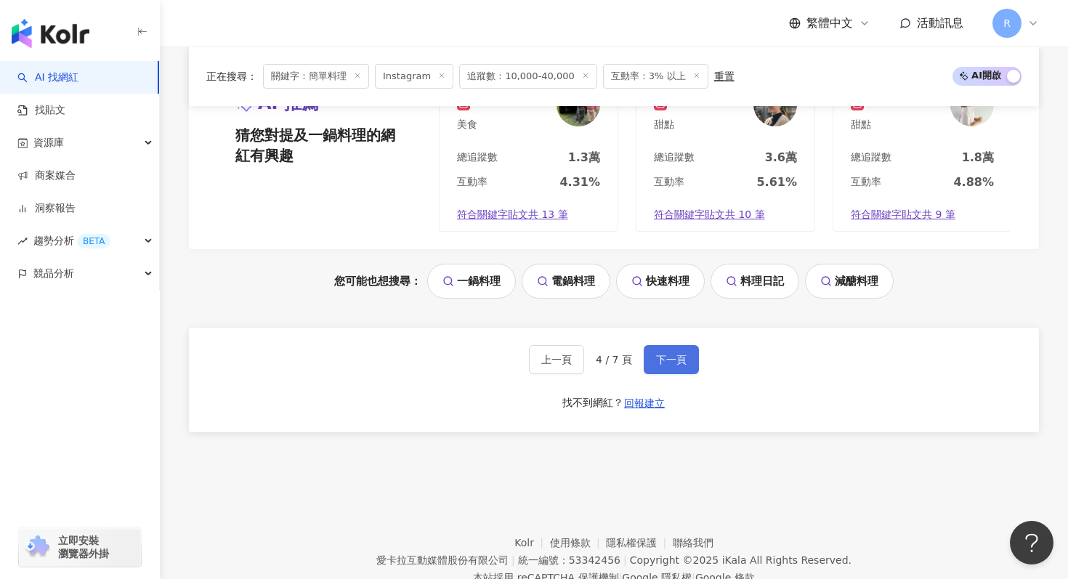
click at [658, 352] on button "下一頁" at bounding box center [671, 359] width 55 height 29
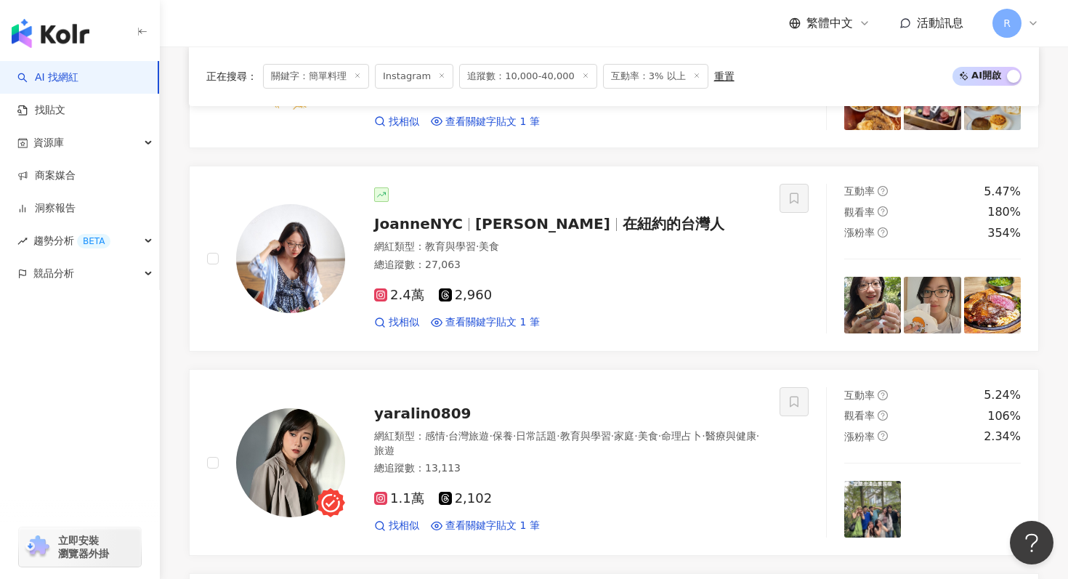
scroll to position [3068, 0]
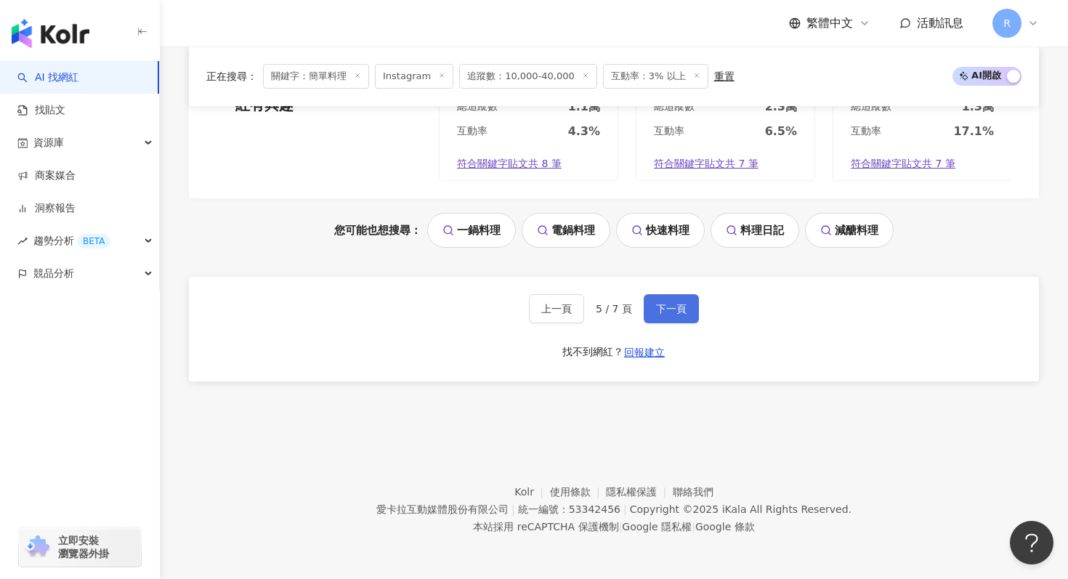
click at [666, 310] on span "下一頁" at bounding box center [671, 309] width 31 height 12
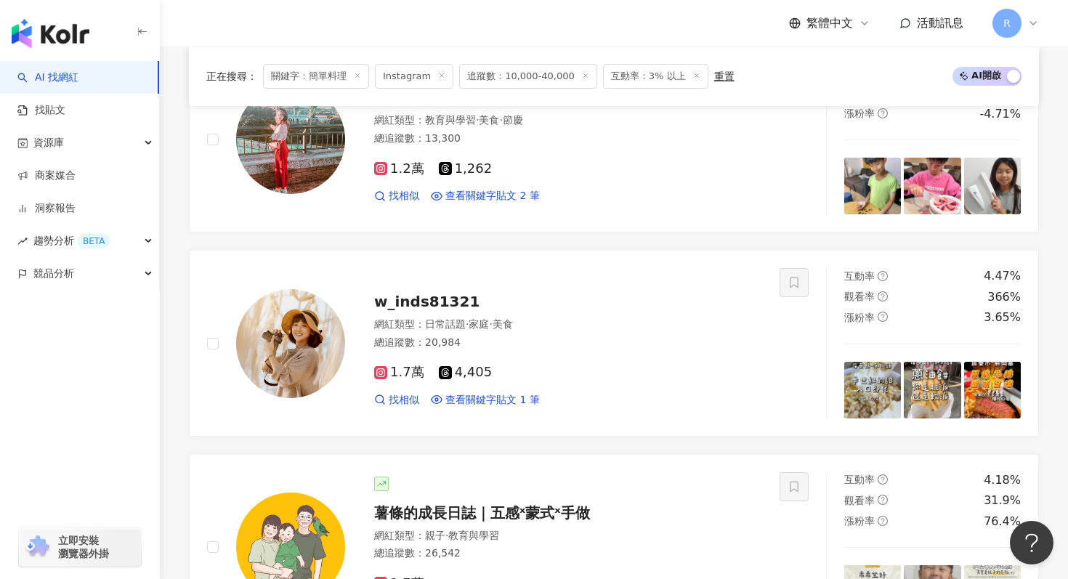
scroll to position [2389, 0]
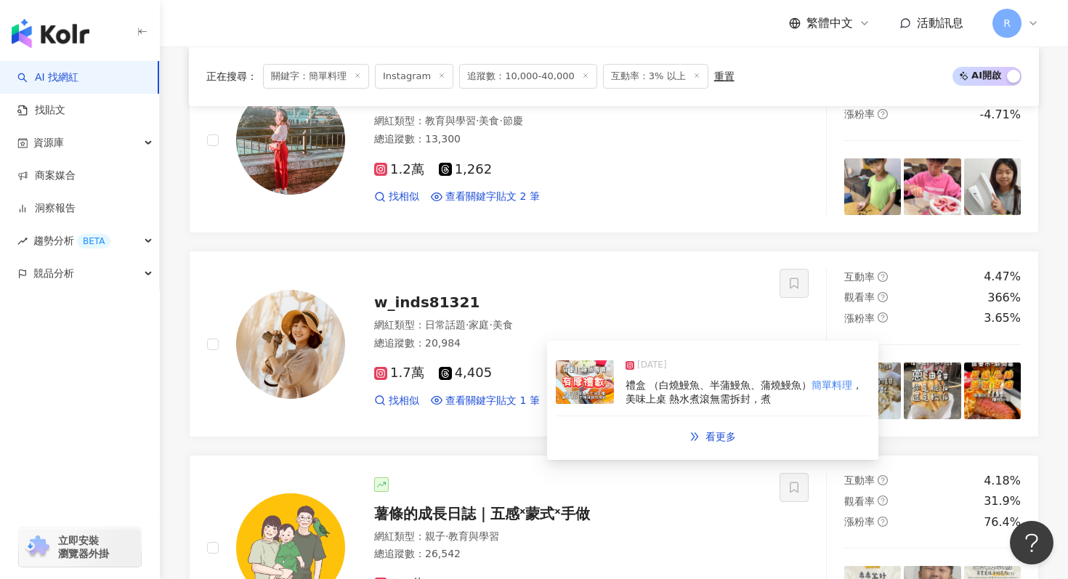
click at [630, 408] on div "2025/1/3 禮盒 （白燒鰻魚、半蒲鰻魚、蒲燒鰻魚） 簡單料理 ，美味上桌 熱水煮滾無需拆封，煮" at bounding box center [713, 383] width 314 height 67
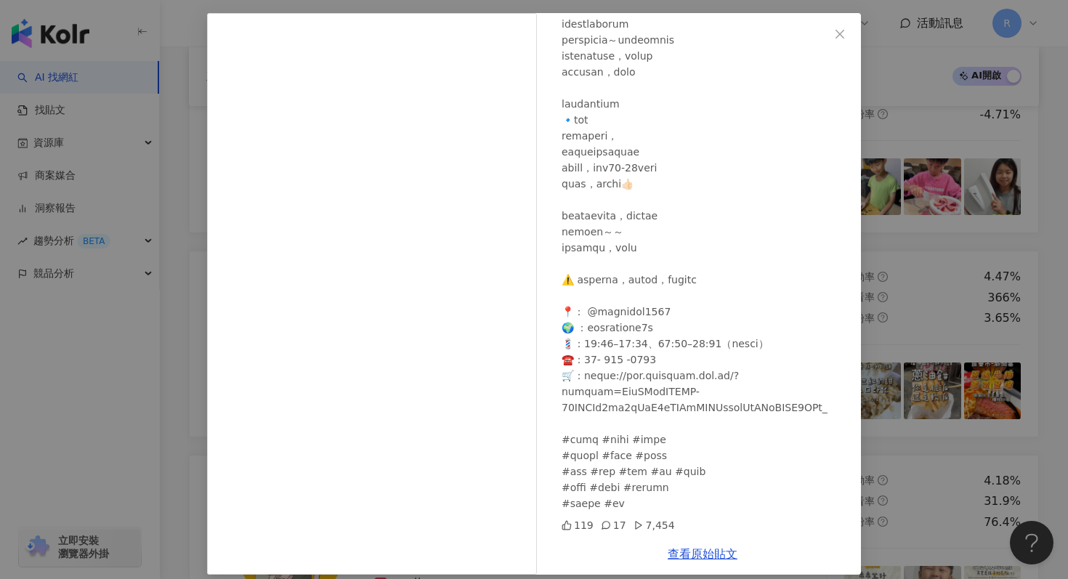
scroll to position [73, 0]
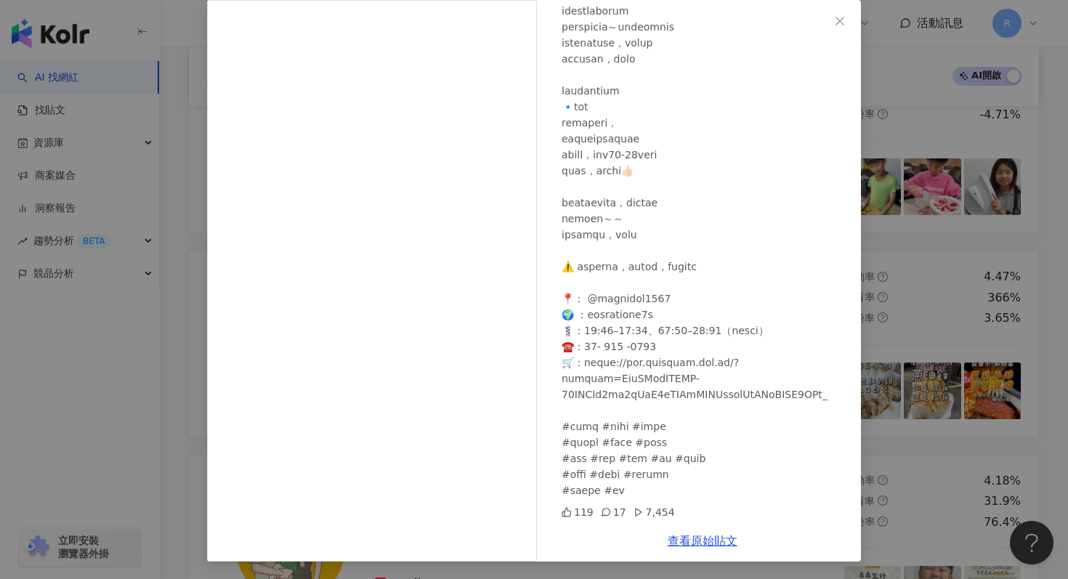
click at [958, 129] on div "w_inds81321 2025/1/3 119 17 7,454 查看原始貼文" at bounding box center [534, 289] width 1068 height 579
click at [942, 134] on div "w_inds81321 2025/1/3 119 17 7,454 查看原始貼文" at bounding box center [534, 289] width 1068 height 579
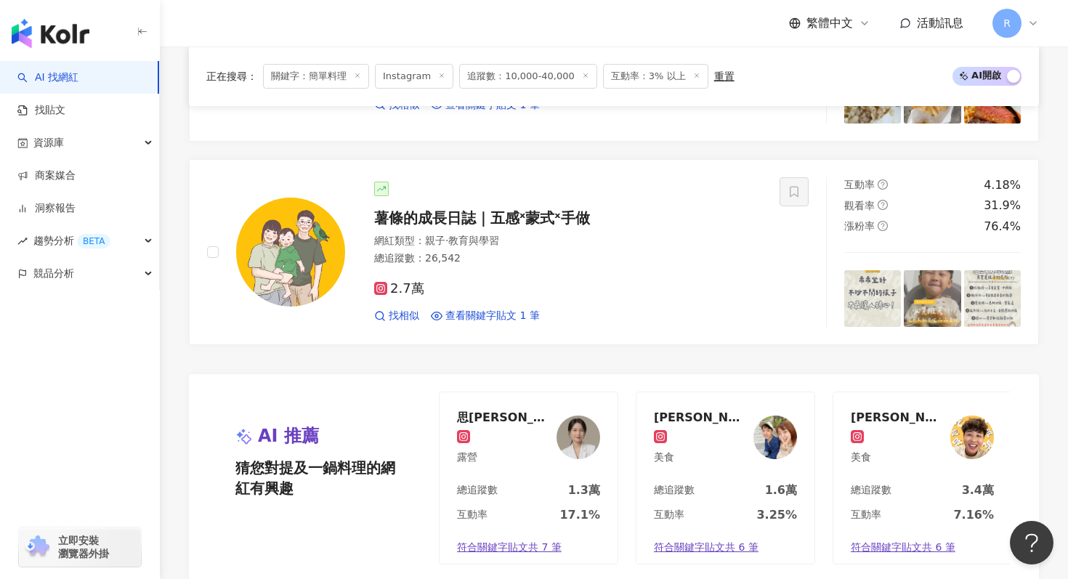
scroll to position [2978, 0]
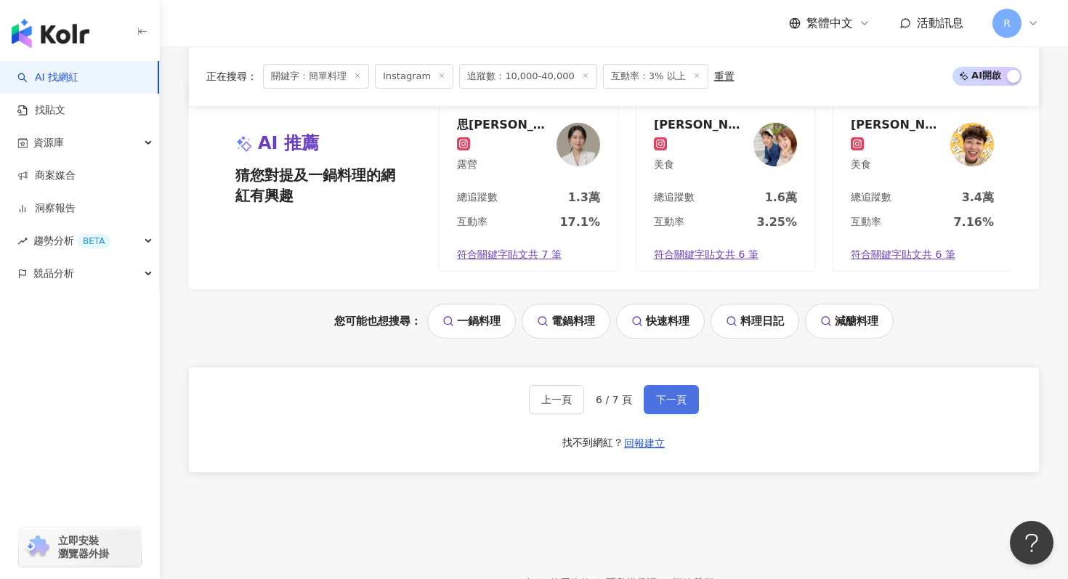
click at [672, 399] on span "下一頁" at bounding box center [671, 400] width 31 height 12
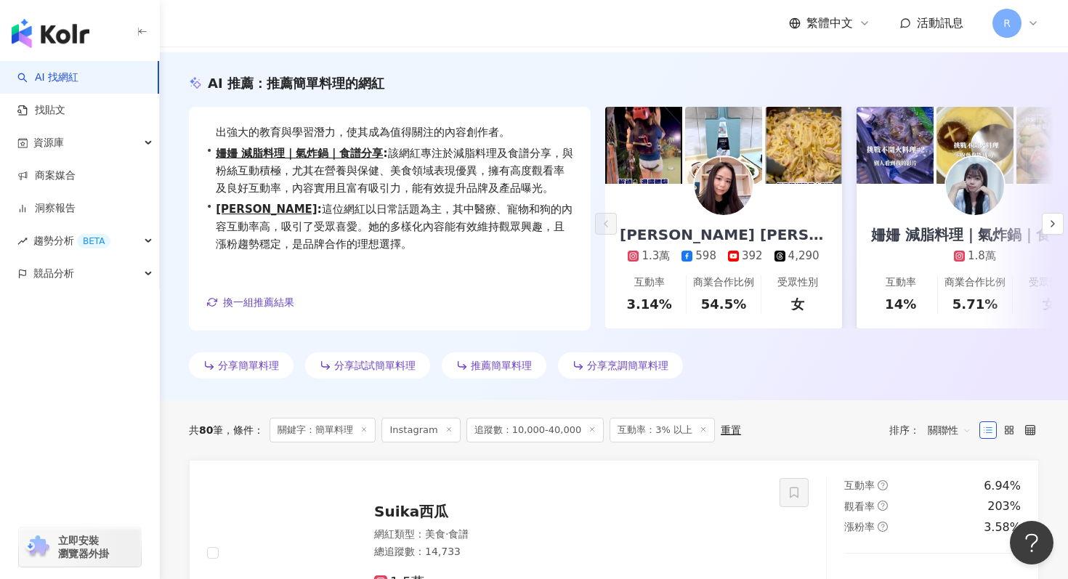
scroll to position [0, 0]
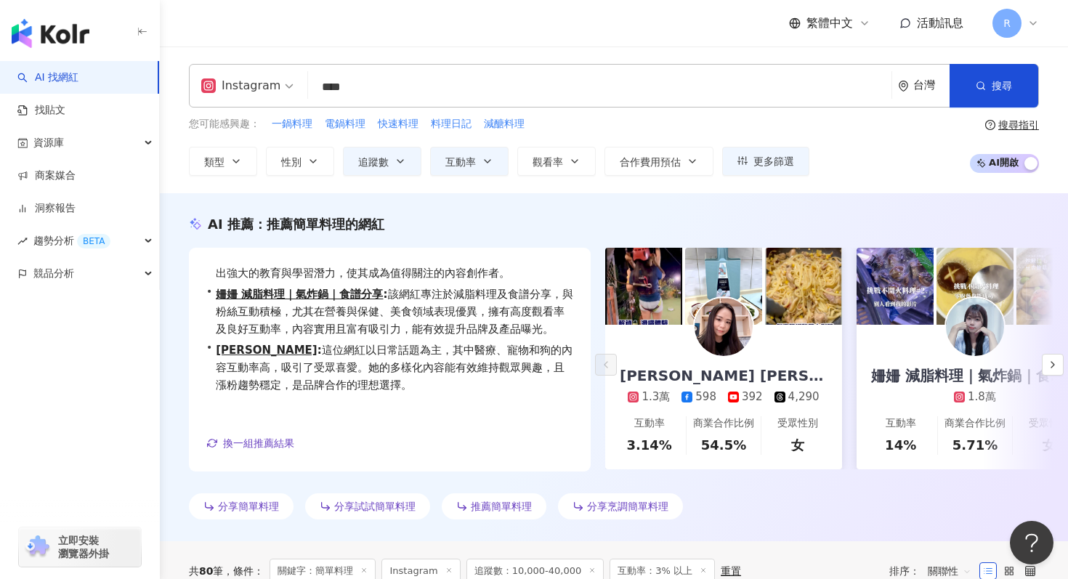
click at [449, 89] on input "****" at bounding box center [600, 87] width 572 height 28
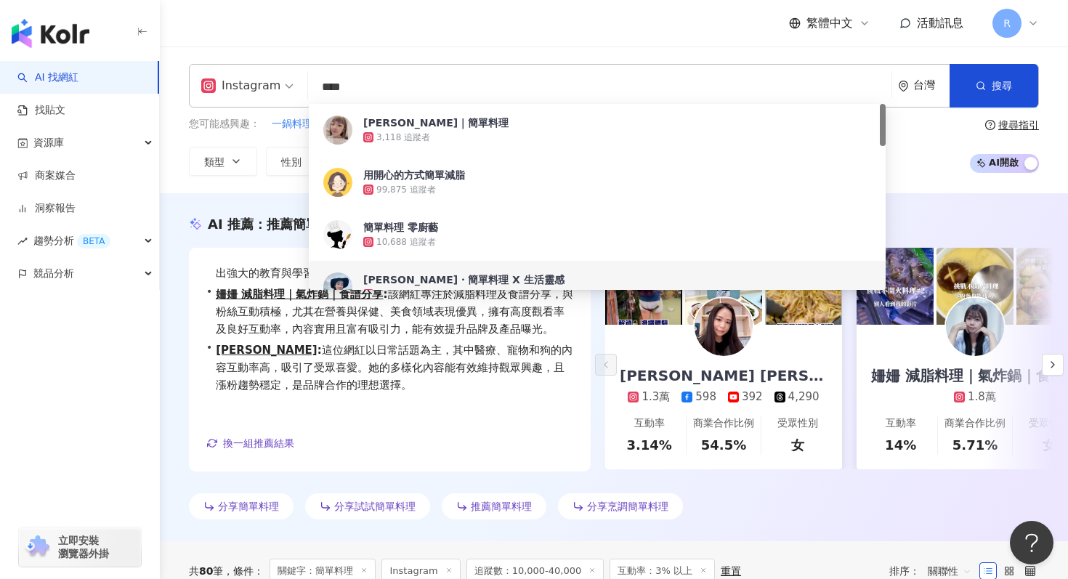
click at [449, 89] on input "****" at bounding box center [600, 87] width 572 height 28
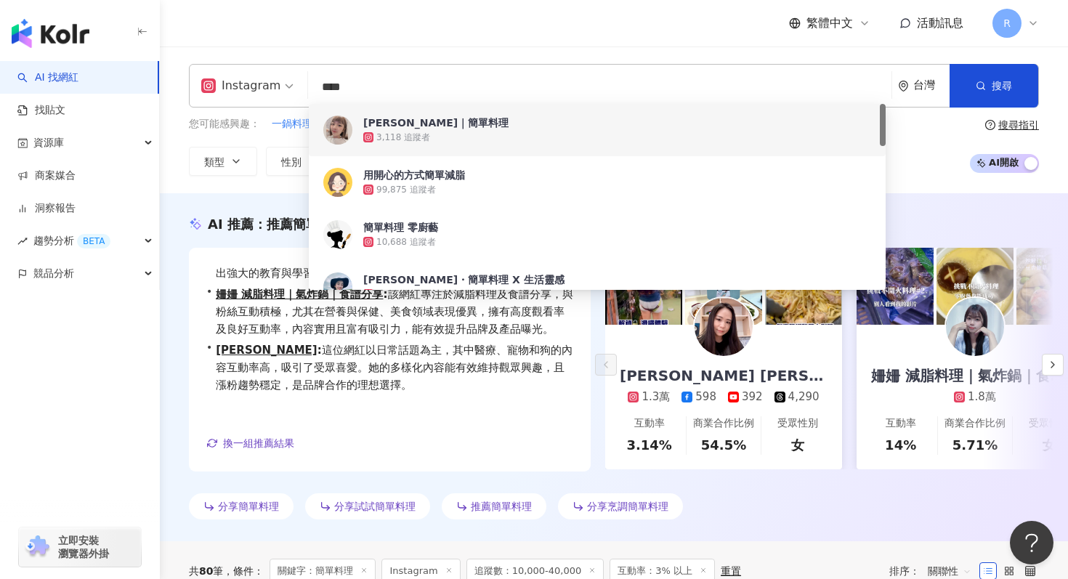
click at [180, 173] on div "Instagram **** 台灣 搜尋 facc455b-8edb-41e3-8302-8997685f4b87 05ef98b3-105a-4d82-a3…" at bounding box center [614, 120] width 908 height 112
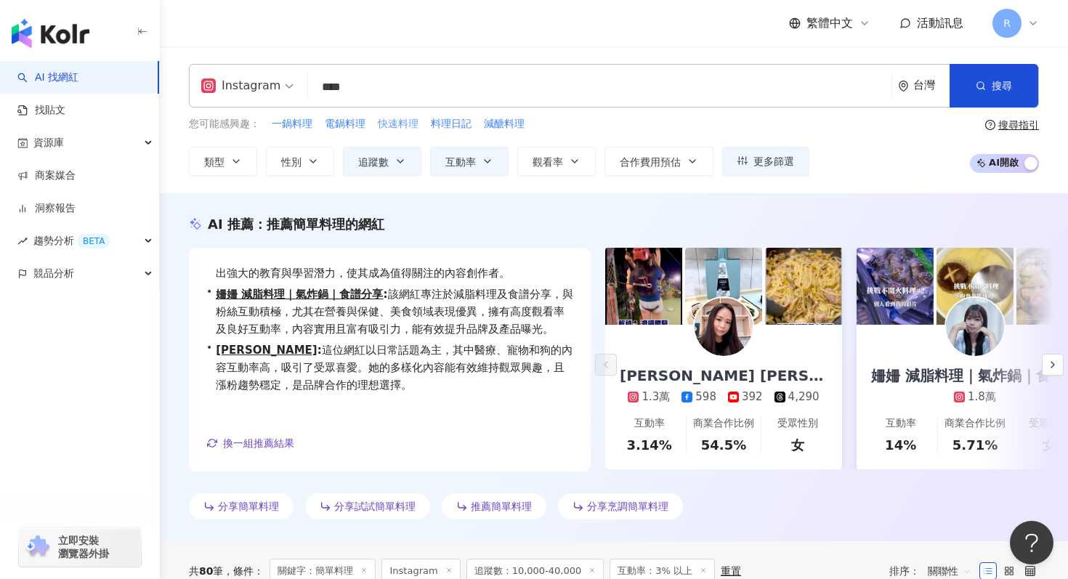
click at [398, 124] on span "快速料理" at bounding box center [398, 124] width 41 height 15
type input "****"
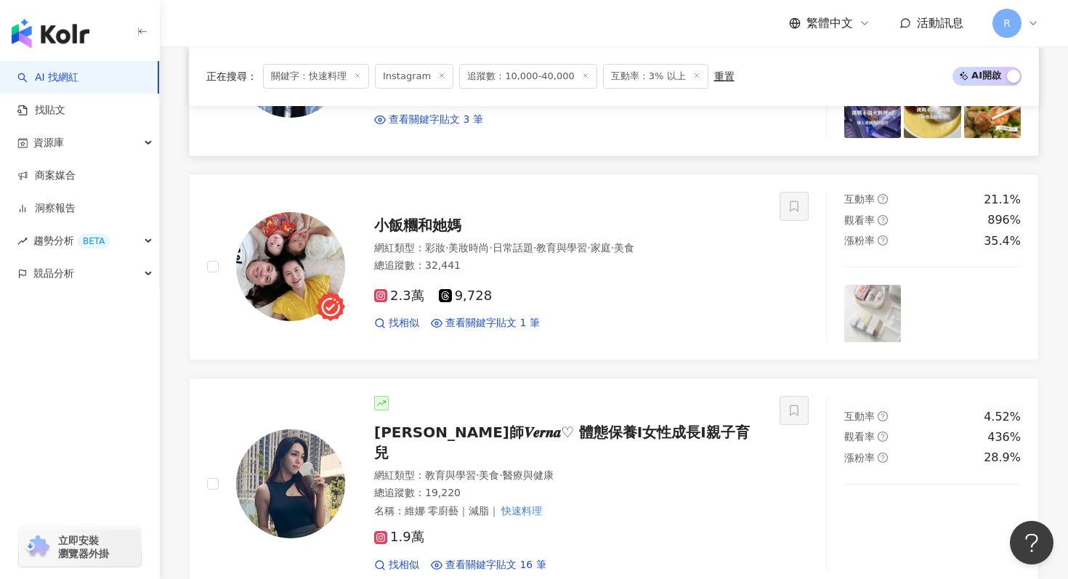
scroll to position [837, 0]
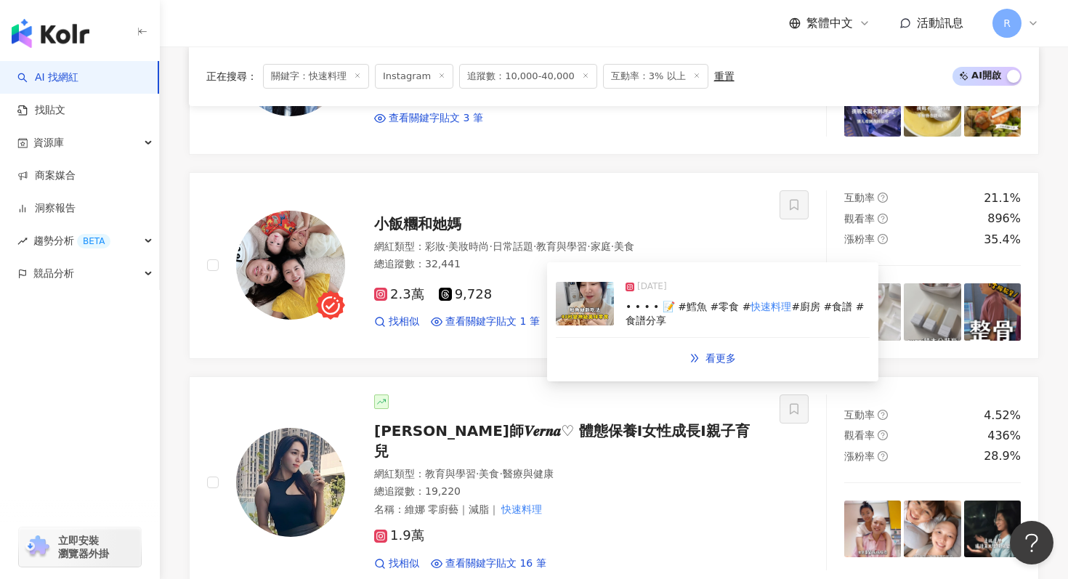
click at [608, 321] on img at bounding box center [585, 304] width 58 height 44
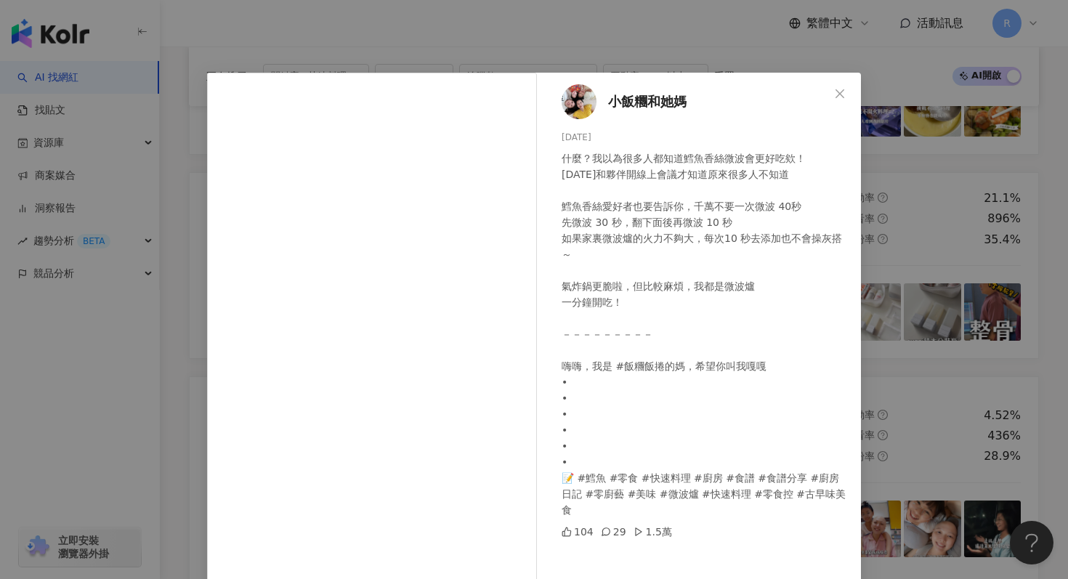
scroll to position [73, 0]
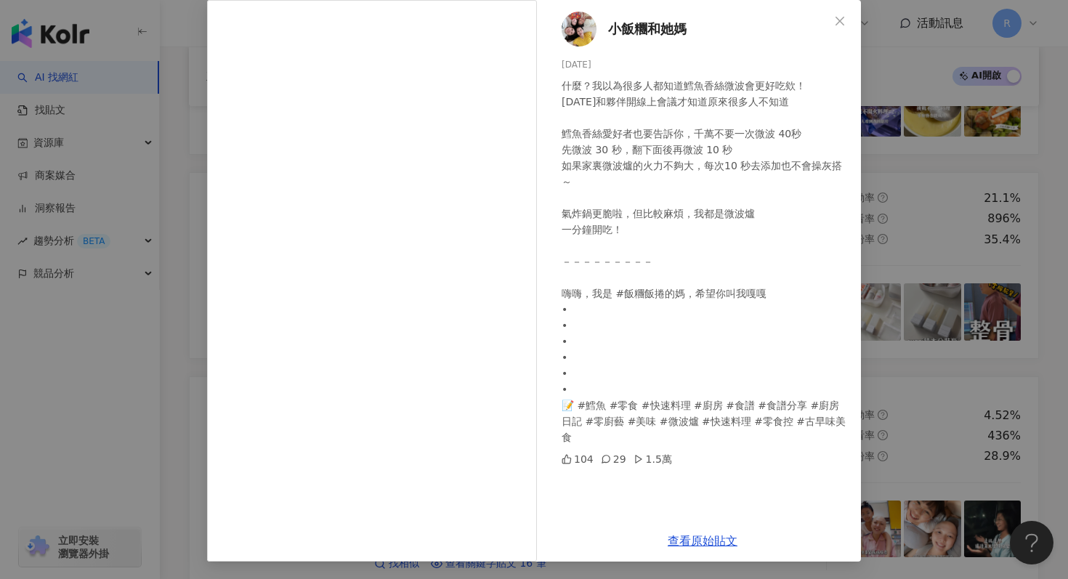
click at [198, 166] on div "小飯糰和她媽 2024/10/7 什麼？我以為很多人都知道鱈魚香絲微波會更好吃欸！ 昨天和夥伴開線上會議才知道原來很多人不知道 鱈魚香絲愛好者也要告訴你，千萬…" at bounding box center [534, 289] width 1068 height 579
click at [160, 227] on div "小飯糰和她媽 2024/10/7 什麼？我以為很多人都知道鱈魚香絲微波會更好吃欸！ 昨天和夥伴開線上會議才知道原來很多人不知道 鱈魚香絲愛好者也要告訴你，千萬…" at bounding box center [534, 289] width 1068 height 579
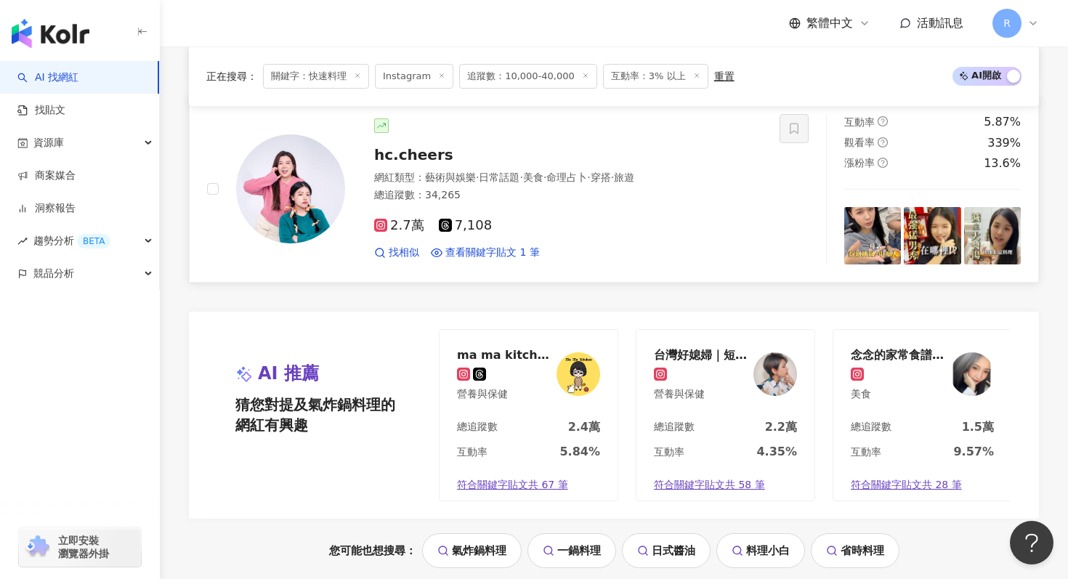
scroll to position [3010, 0]
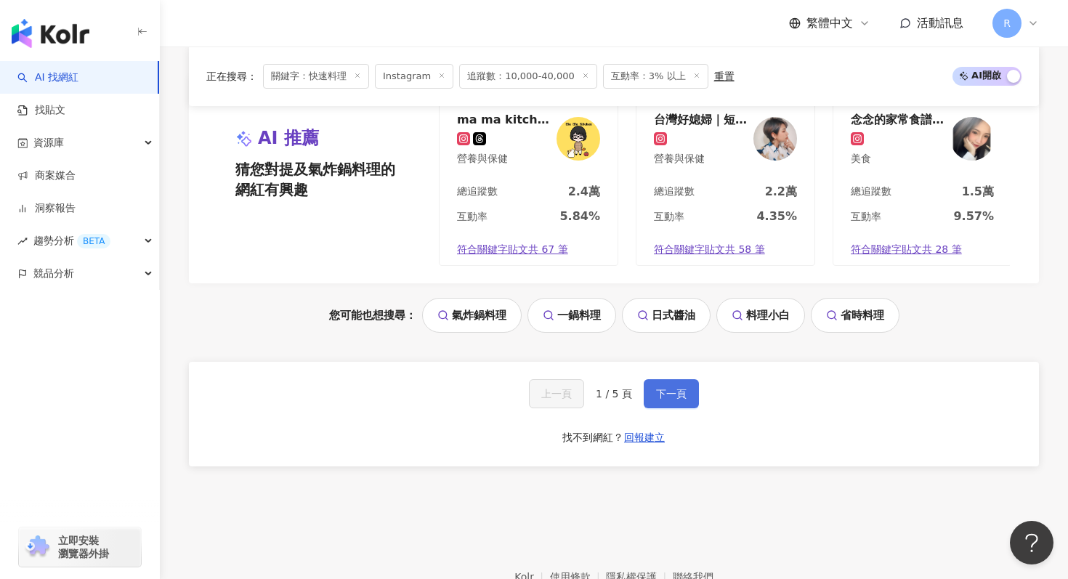
click at [670, 379] on button "下一頁" at bounding box center [671, 393] width 55 height 29
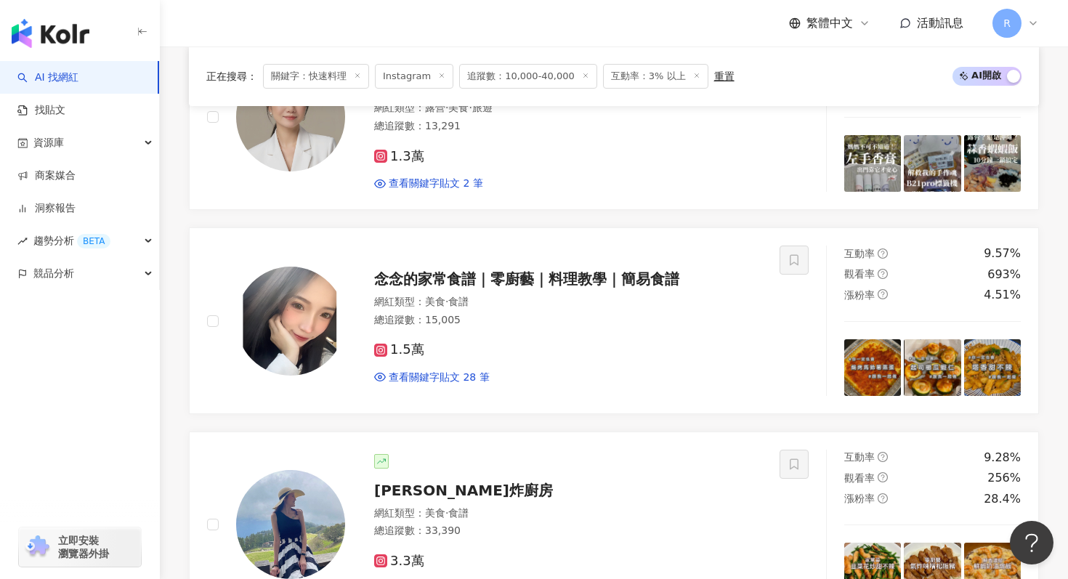
scroll to position [3068, 0]
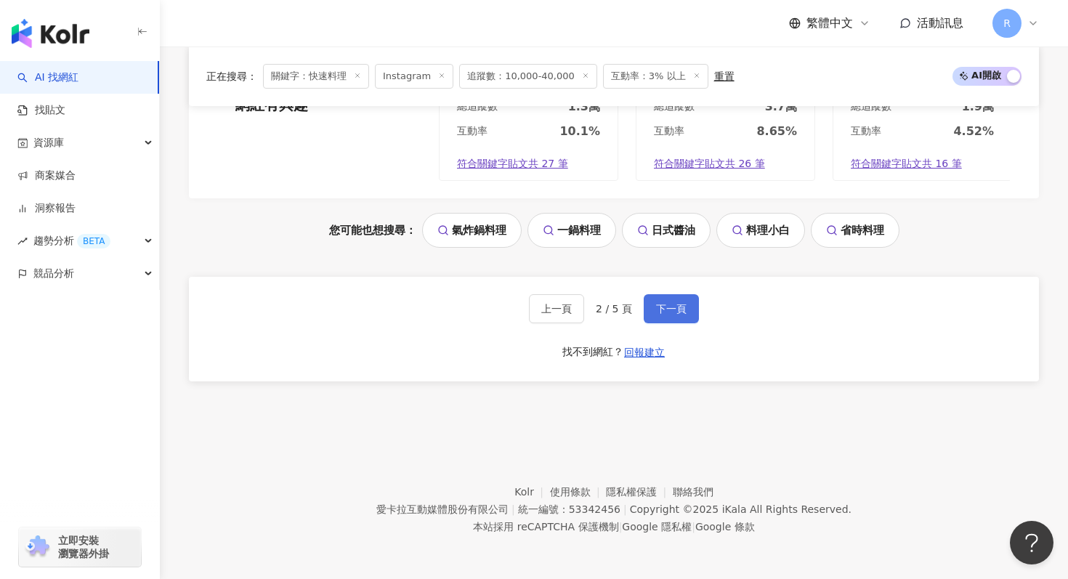
click at [648, 310] on button "下一頁" at bounding box center [671, 308] width 55 height 29
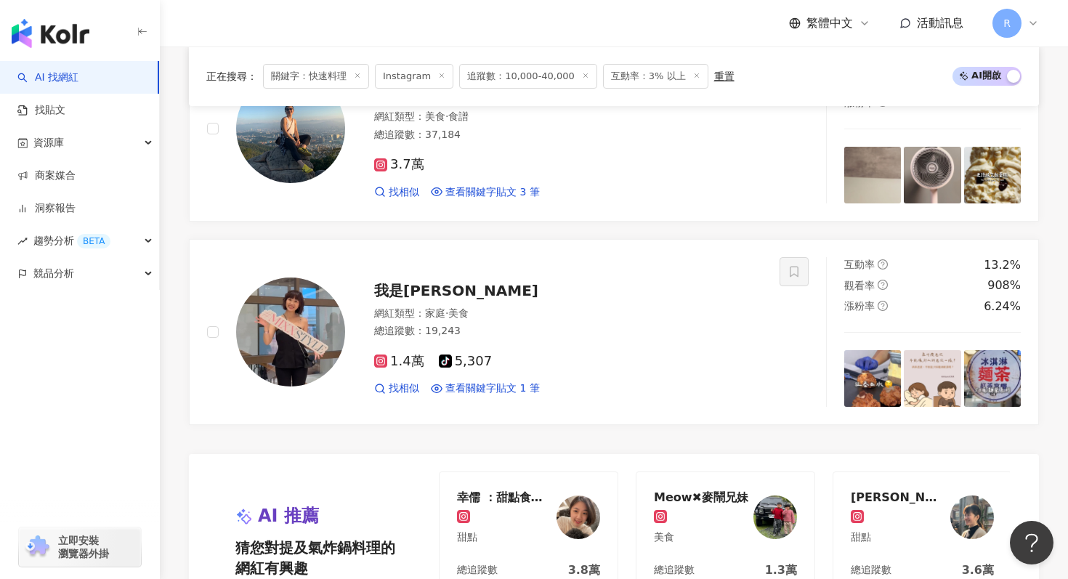
scroll to position [2604, 0]
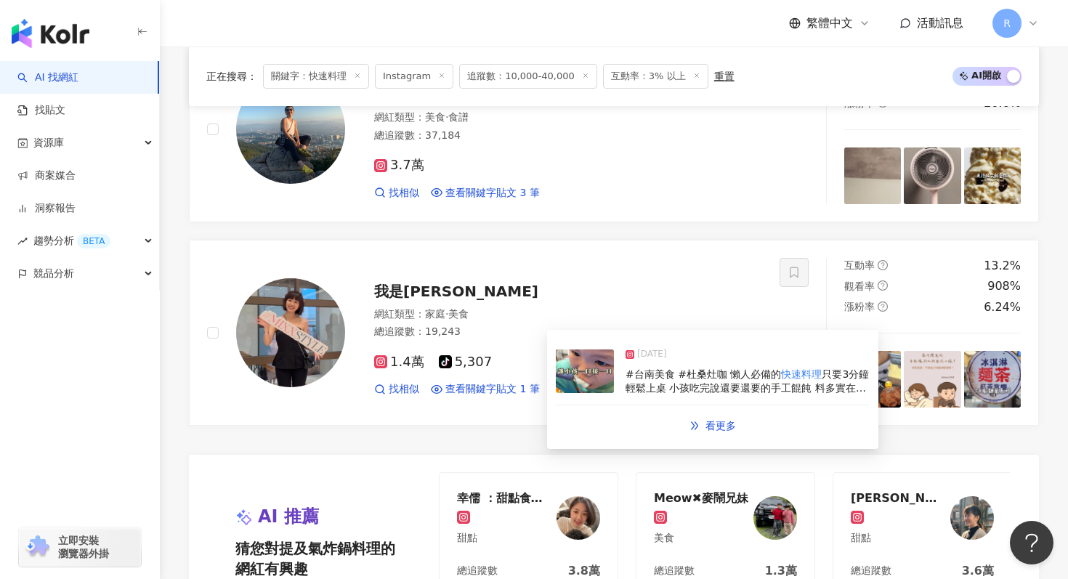
click at [644, 379] on span "#台南美食 #杜桑灶咖 懶人必備的" at bounding box center [704, 374] width 156 height 12
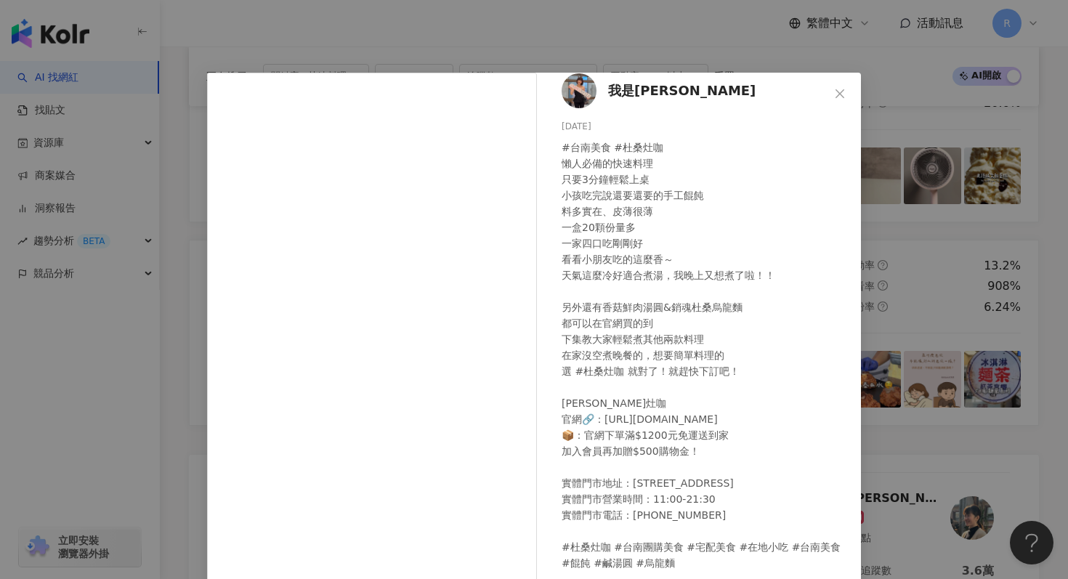
scroll to position [73, 0]
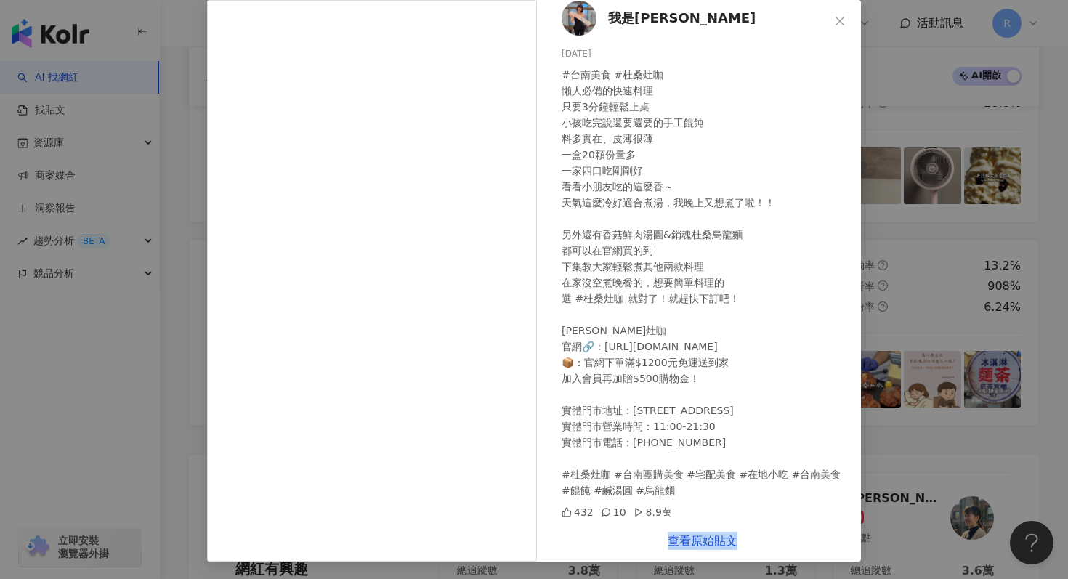
click at [911, 179] on div "我是阿純 2024/10/28 #台南美食 #杜桑灶咖 懶人必備的快速料理 只要3分鐘輕鬆上桌 小孩吃完說還要還要的手工餛飩 料多實在、皮薄很薄 一盒20顆份…" at bounding box center [534, 289] width 1068 height 579
click at [890, 189] on div "我是阿純 2024/10/28 #台南美食 #杜桑灶咖 懶人必備的快速料理 只要3分鐘輕鬆上桌 小孩吃完說還要還要的手工餛飩 料多實在、皮薄很薄 一盒20顆份…" at bounding box center [534, 289] width 1068 height 579
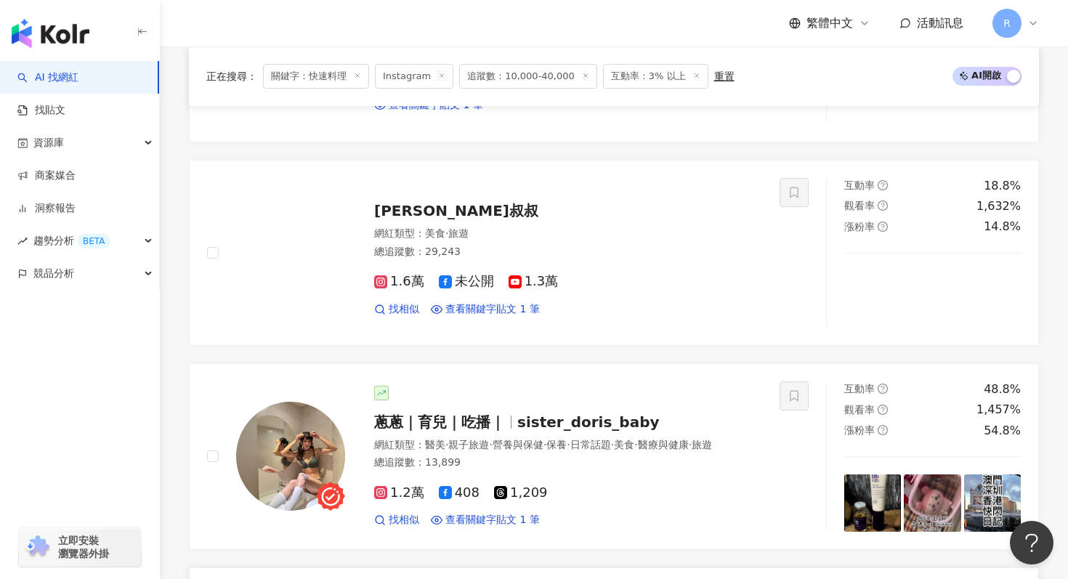
scroll to position [1052, 0]
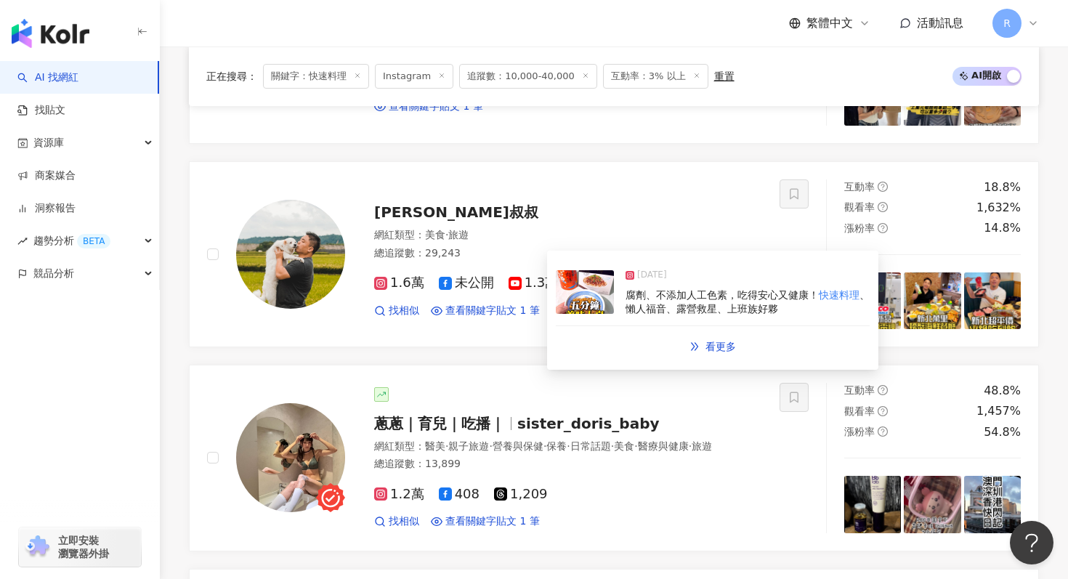
click at [609, 319] on div "2025/2/11 腐劑、不添加人工色素，吃得安心又健康！ 快速料理 、懶人福音、露營救星、上班族好夥" at bounding box center [713, 292] width 314 height 67
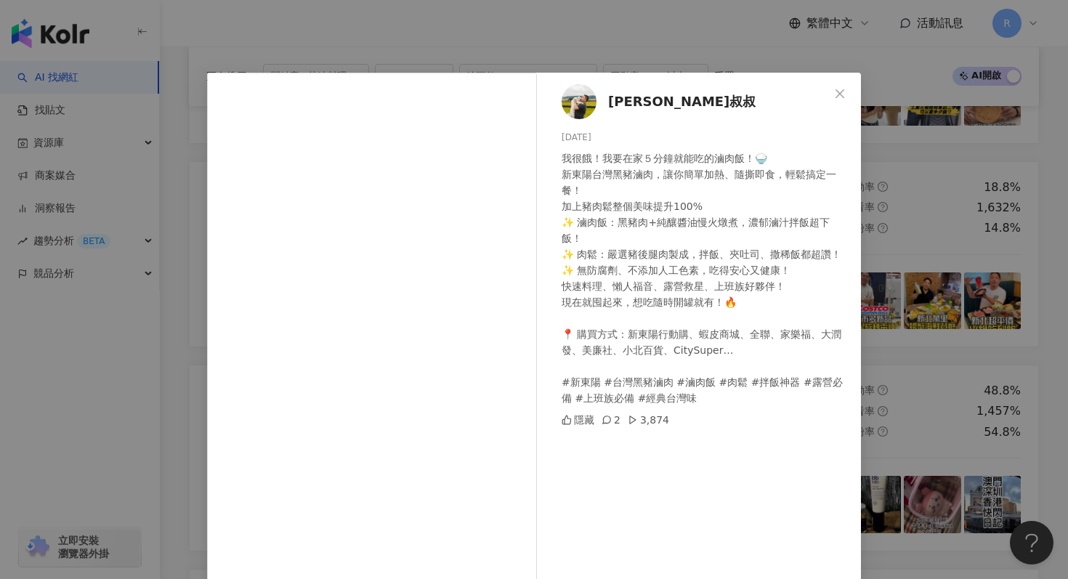
scroll to position [55, 0]
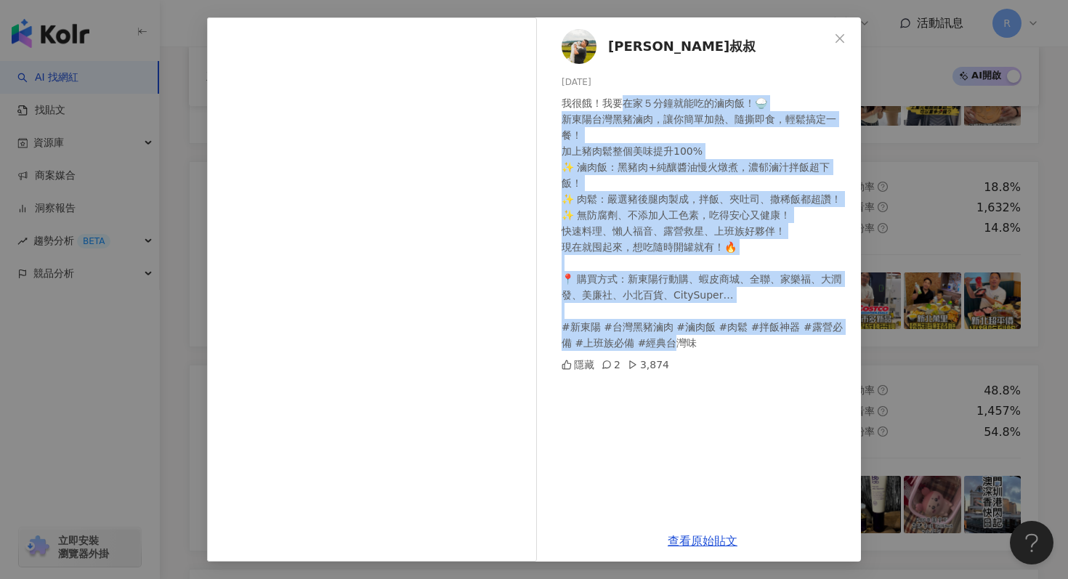
drag, startPoint x: 627, startPoint y: 105, endPoint x: 645, endPoint y: 322, distance: 217.3
click at [646, 322] on div "我很餓！我要在家５分鐘就能吃的滷肉飯！🍚 新東陽台灣黑豬滷肉，讓你簡單加熱、隨撕即食，輕鬆搞定一餐！ 加上豬肉鬆整個美味提升100% ✨ 滷肉飯：黑豬肉+純釀…" at bounding box center [706, 223] width 288 height 256
click at [895, 234] on div "蓋瑞叔叔 2025/2/11 我很餓！我要在家５分鐘就能吃的滷肉飯！🍚 新東陽台灣黑豬滷肉，讓你簡單加熱、隨撕即食，輕鬆搞定一餐！ 加上豬肉鬆整個美味提升10…" at bounding box center [534, 289] width 1068 height 579
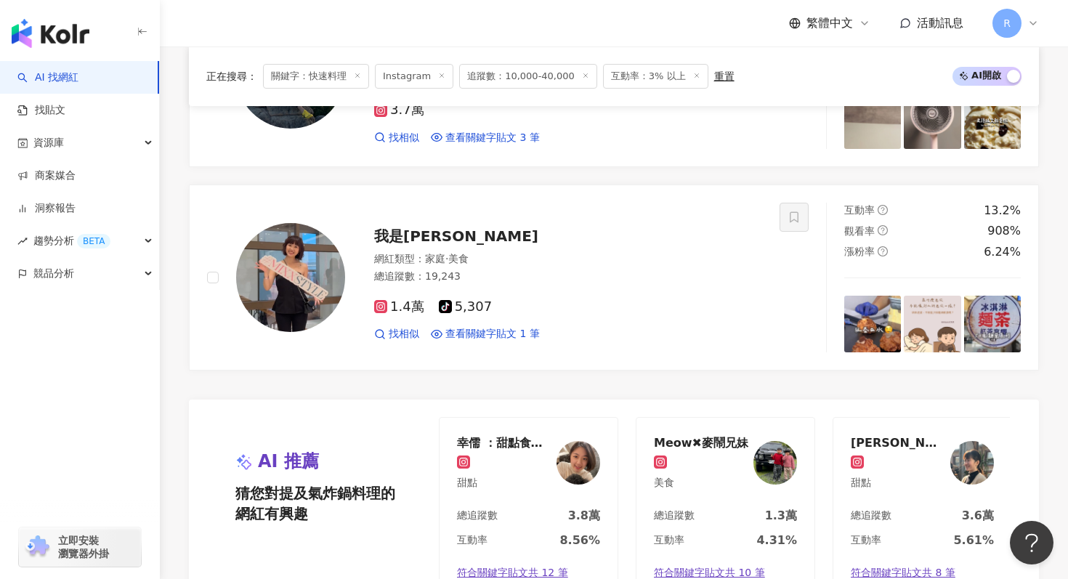
scroll to position [3068, 0]
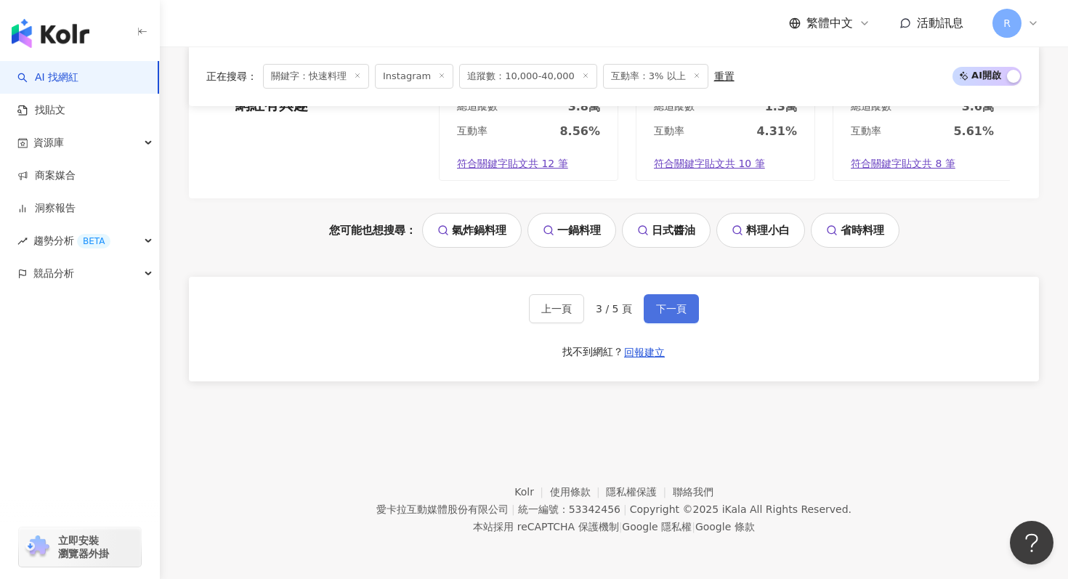
click at [686, 313] on button "下一頁" at bounding box center [671, 308] width 55 height 29
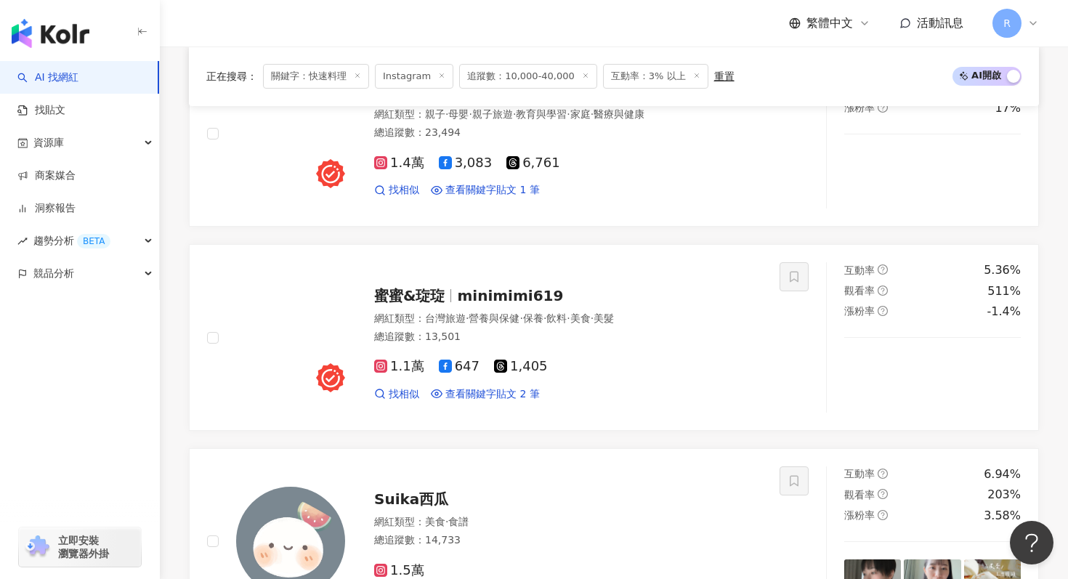
scroll to position [1984, 0]
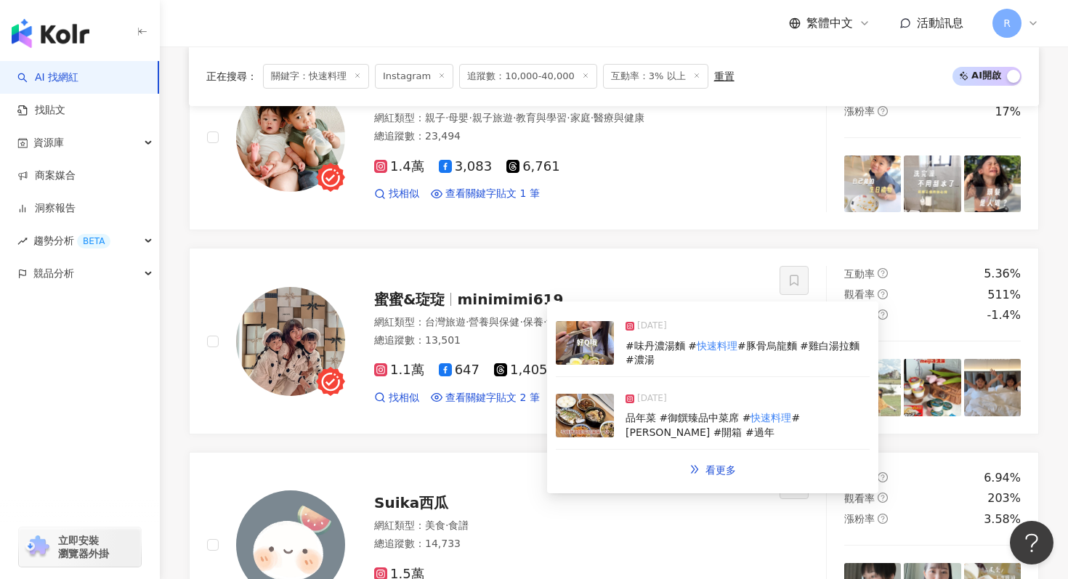
click at [584, 351] on img at bounding box center [585, 343] width 58 height 44
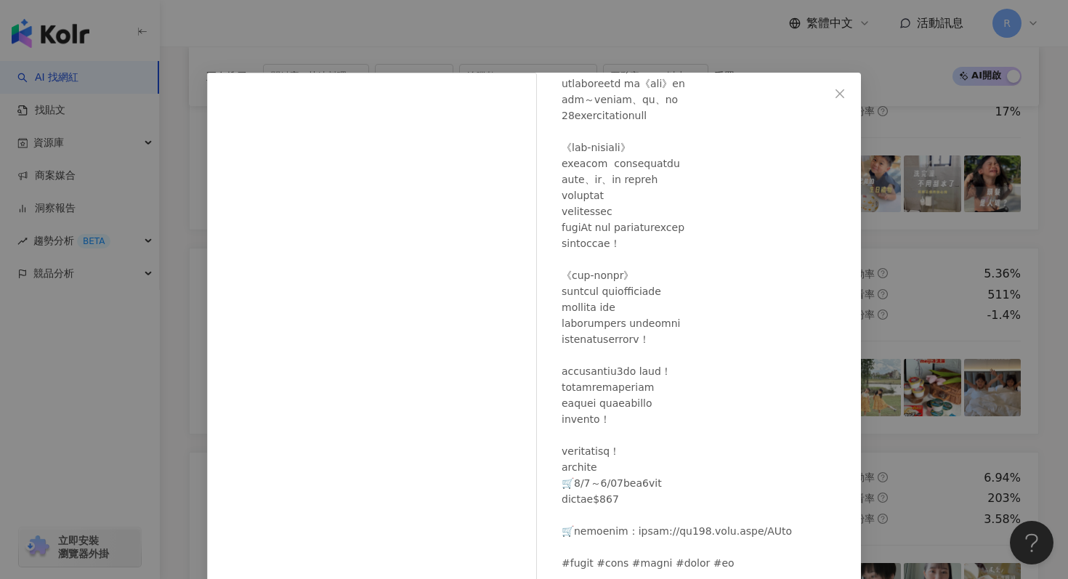
scroll to position [73, 0]
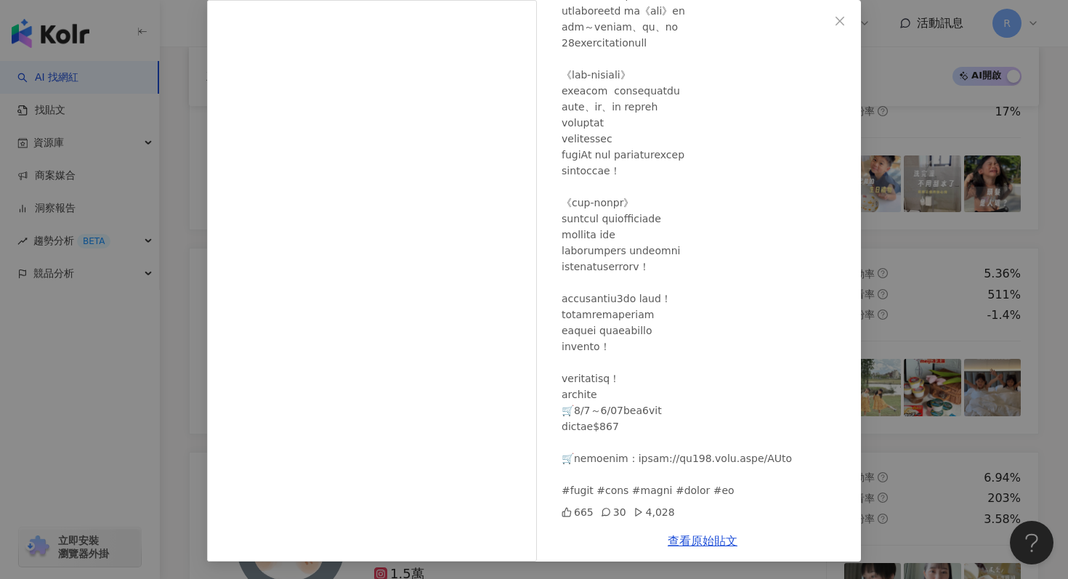
click at [971, 97] on div "蜜蜜&琁琁 2025/6/16 665 30 4,028 查看原始貼文" at bounding box center [534, 289] width 1068 height 579
click at [959, 121] on div "蜜蜜&琁琁 2025/6/16 665 30 4,028 查看原始貼文" at bounding box center [534, 289] width 1068 height 579
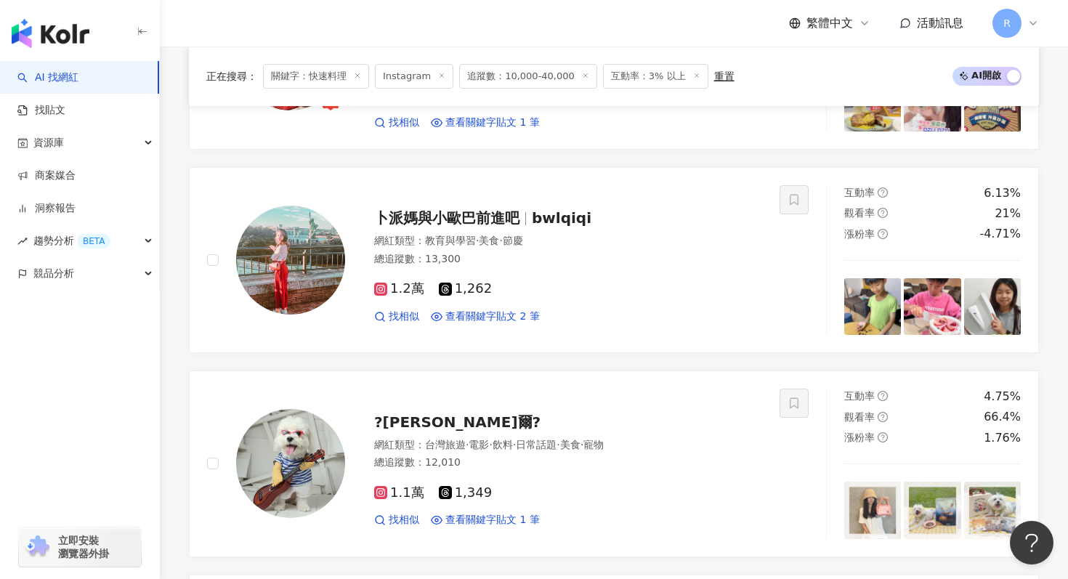
scroll to position [1047, 0]
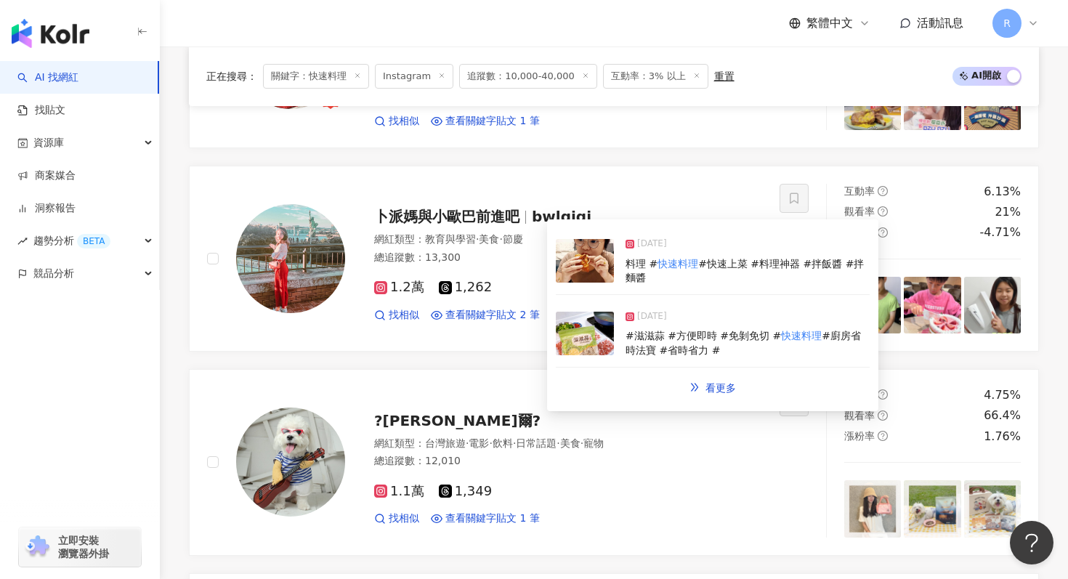
click at [605, 279] on img at bounding box center [585, 261] width 58 height 44
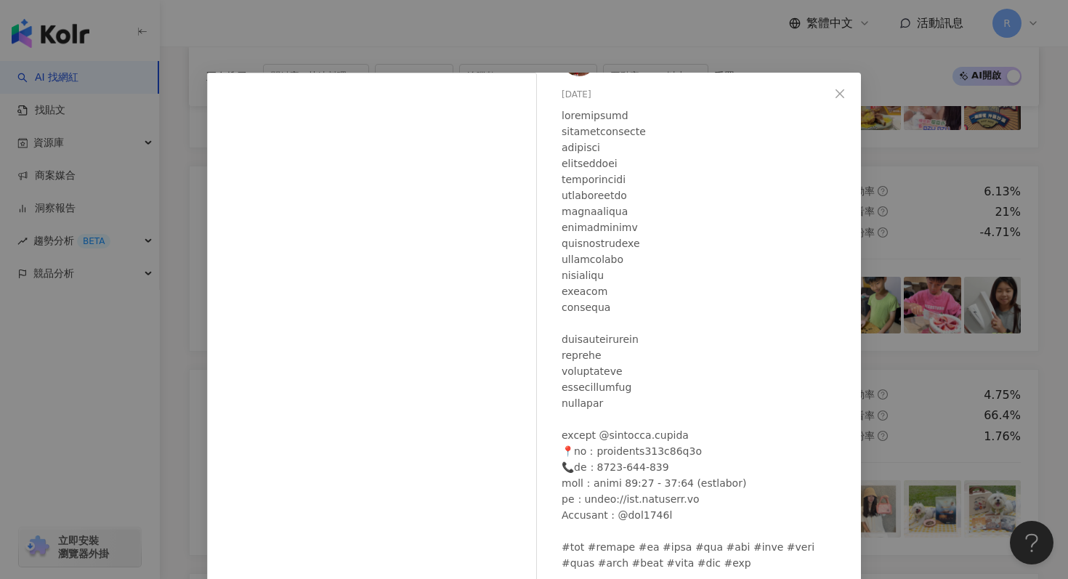
scroll to position [73, 0]
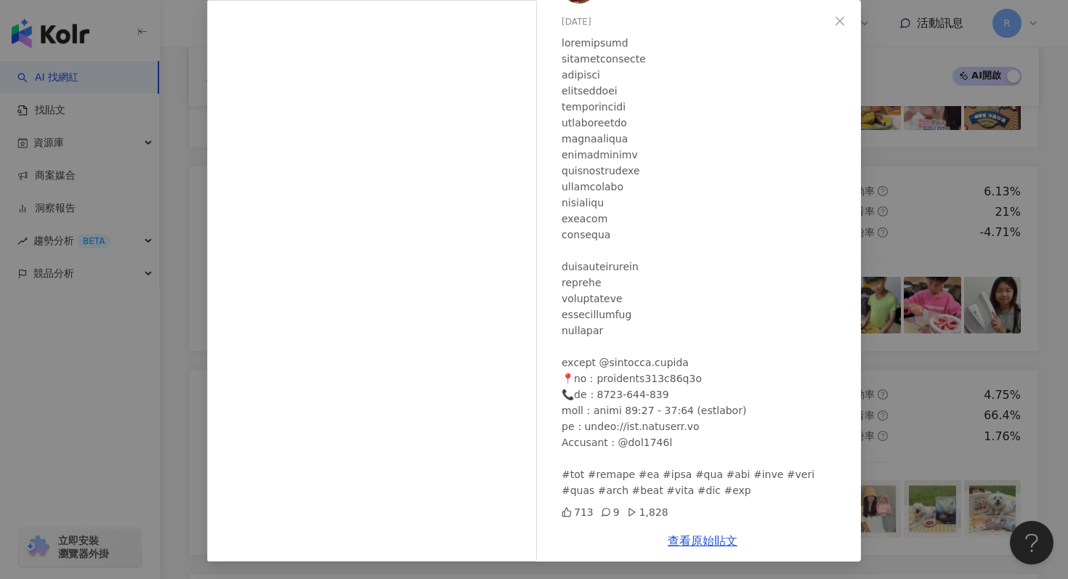
click at [170, 142] on div "卜派媽與小歐巴前進吧 2025/7/21 713 9 1,828 查看原始貼文" at bounding box center [534, 289] width 1068 height 579
click at [171, 141] on div "卜派媽與小歐巴前進吧 2025/7/21 713 9 1,828 查看原始貼文" at bounding box center [534, 289] width 1068 height 579
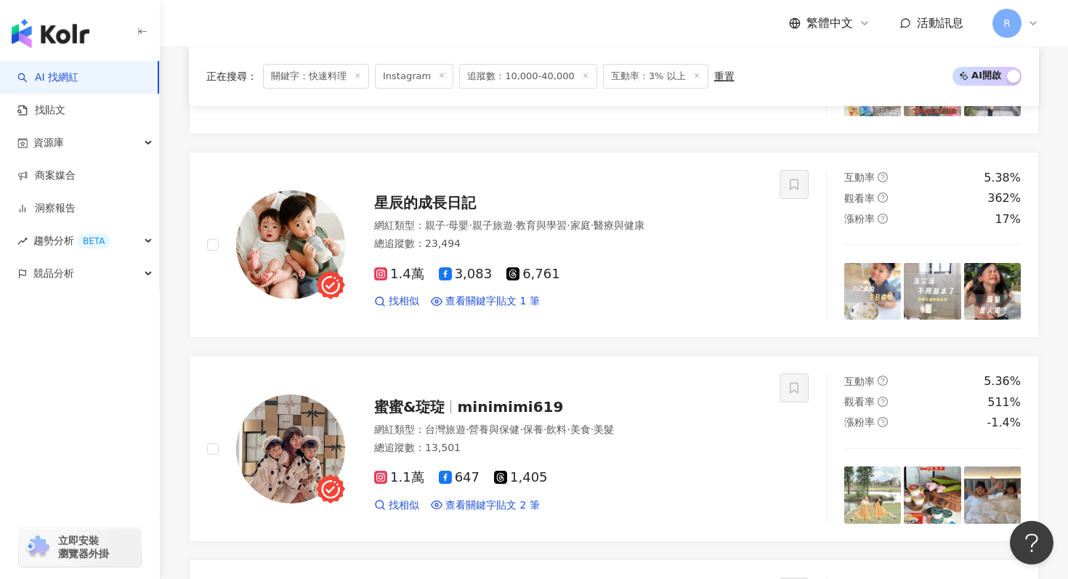
scroll to position [1882, 0]
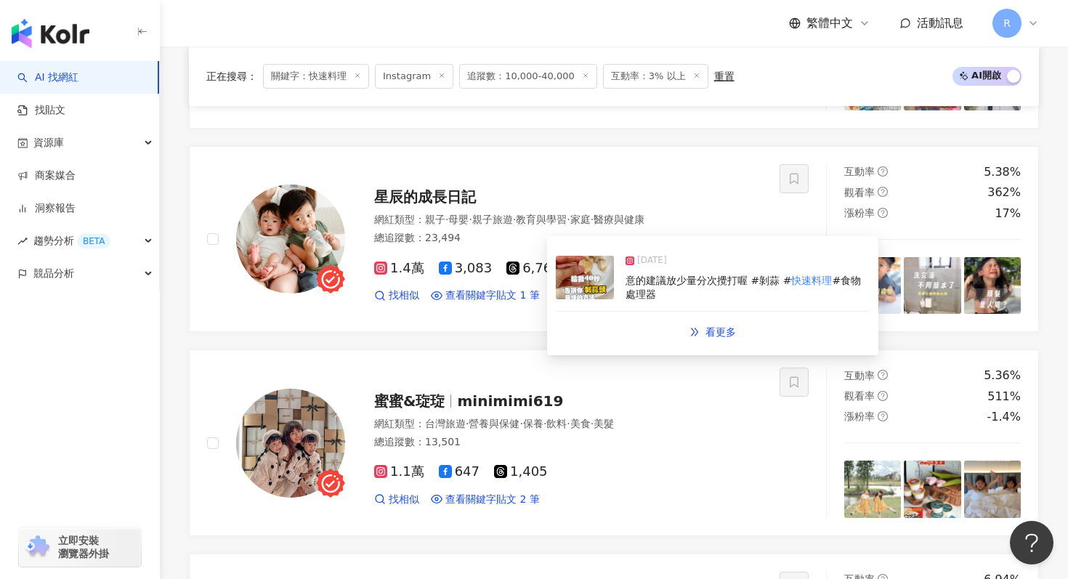
click at [594, 290] on img at bounding box center [585, 278] width 58 height 44
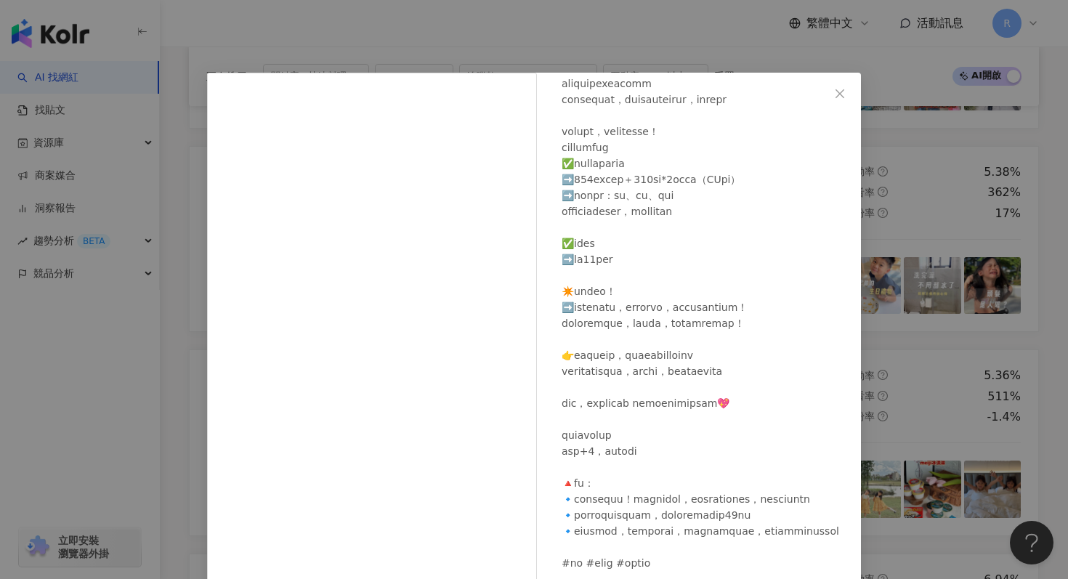
scroll to position [73, 0]
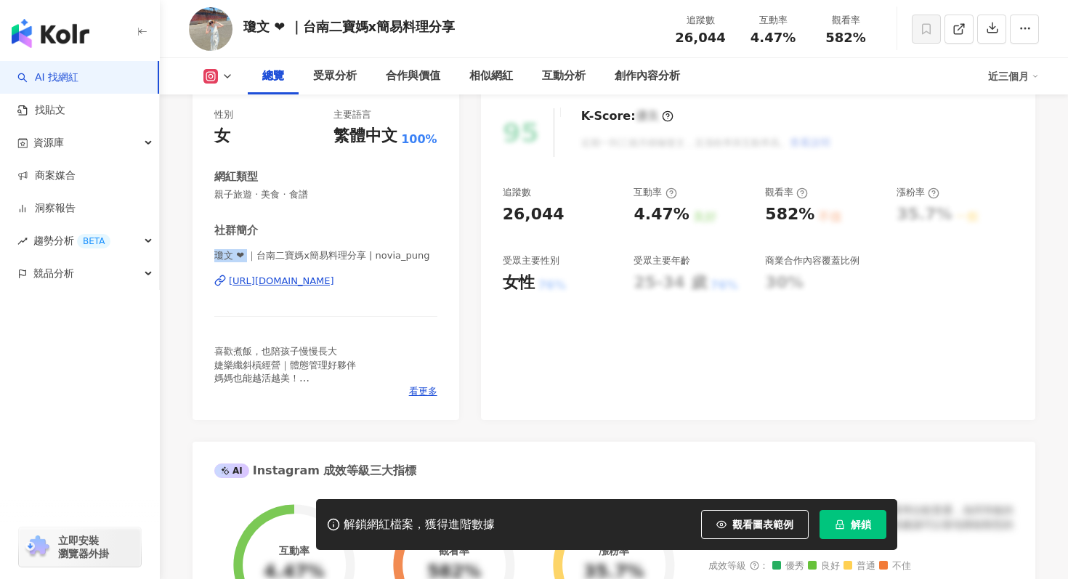
drag, startPoint x: 213, startPoint y: 254, endPoint x: 246, endPoint y: 257, distance: 33.5
click at [246, 257] on div "性別 女 主要語言 繁體中文 100% 網紅類型 親子旅遊 · 美食 · 食譜 社群簡介 瓊文 ❤︎ ｜台南二寶媽x簡易料理分享 | novia_pung […" at bounding box center [326, 257] width 267 height 326
copy span "瓊文 ❤︎"
drag, startPoint x: 374, startPoint y: 254, endPoint x: 424, endPoint y: 252, distance: 50.2
click at [424, 252] on span "瓊文 ❤︎ ｜台南二寶媽x簡易料理分享 | novia_pung" at bounding box center [325, 255] width 223 height 13
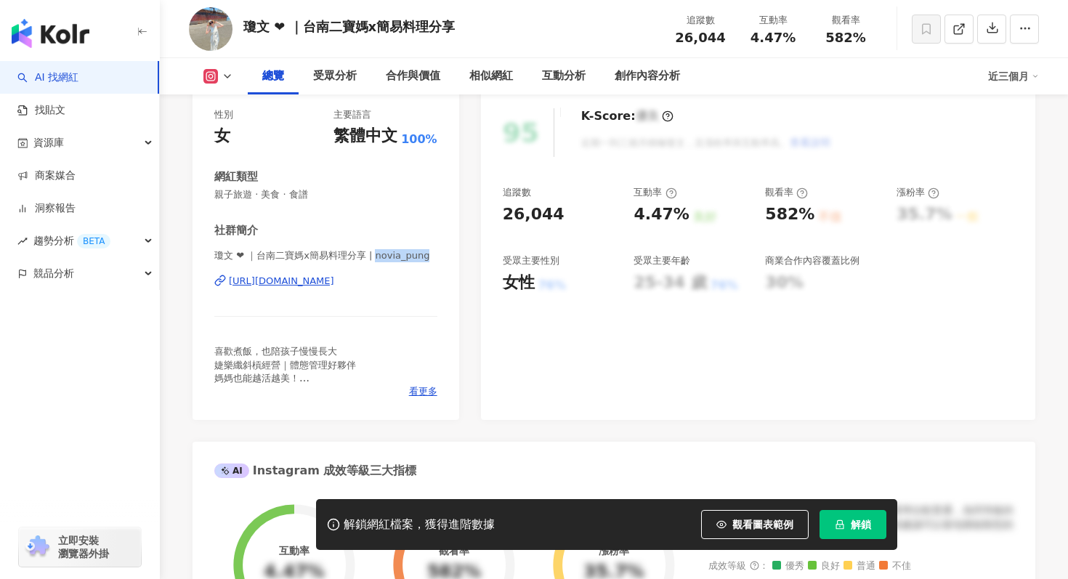
copy span "novia_pung"
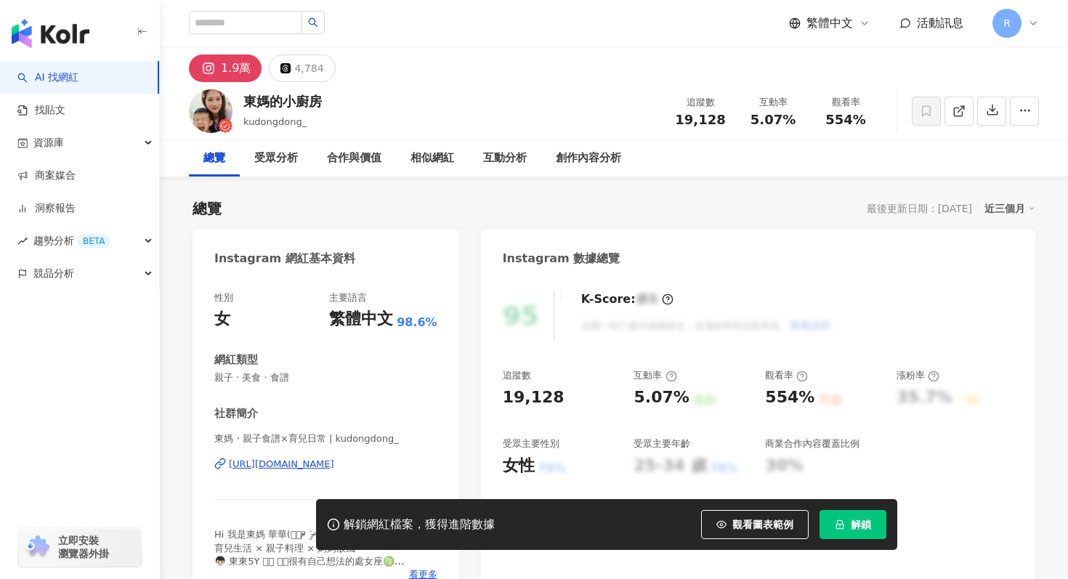
scroll to position [34, 0]
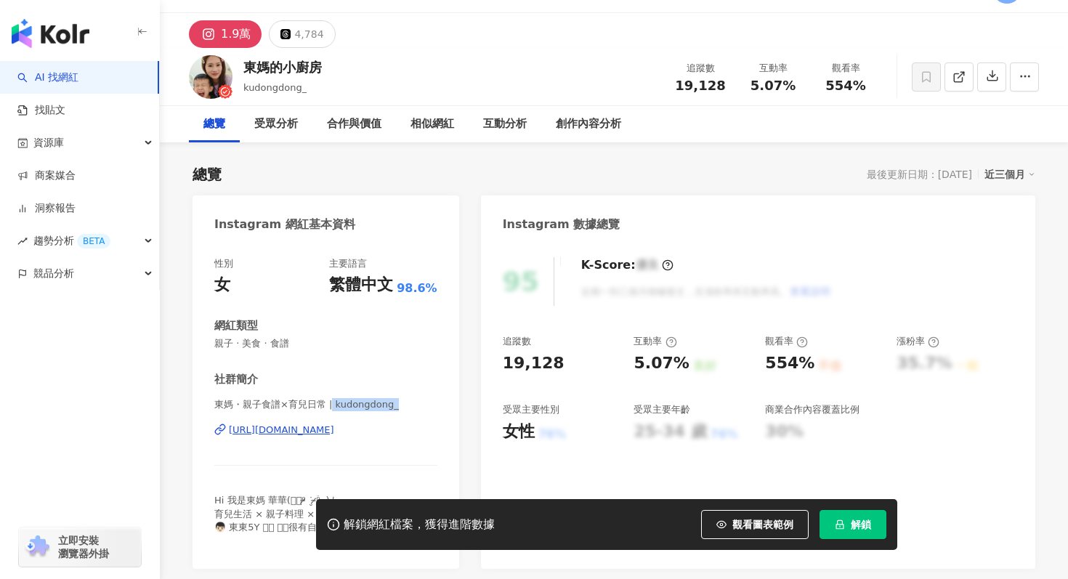
drag, startPoint x: 335, startPoint y: 407, endPoint x: 404, endPoint y: 402, distance: 69.2
click at [404, 402] on span "東媽・親子食譜×育兒日常 | kudongdong_" at bounding box center [325, 404] width 223 height 13
